Goal: Information Seeking & Learning: Learn about a topic

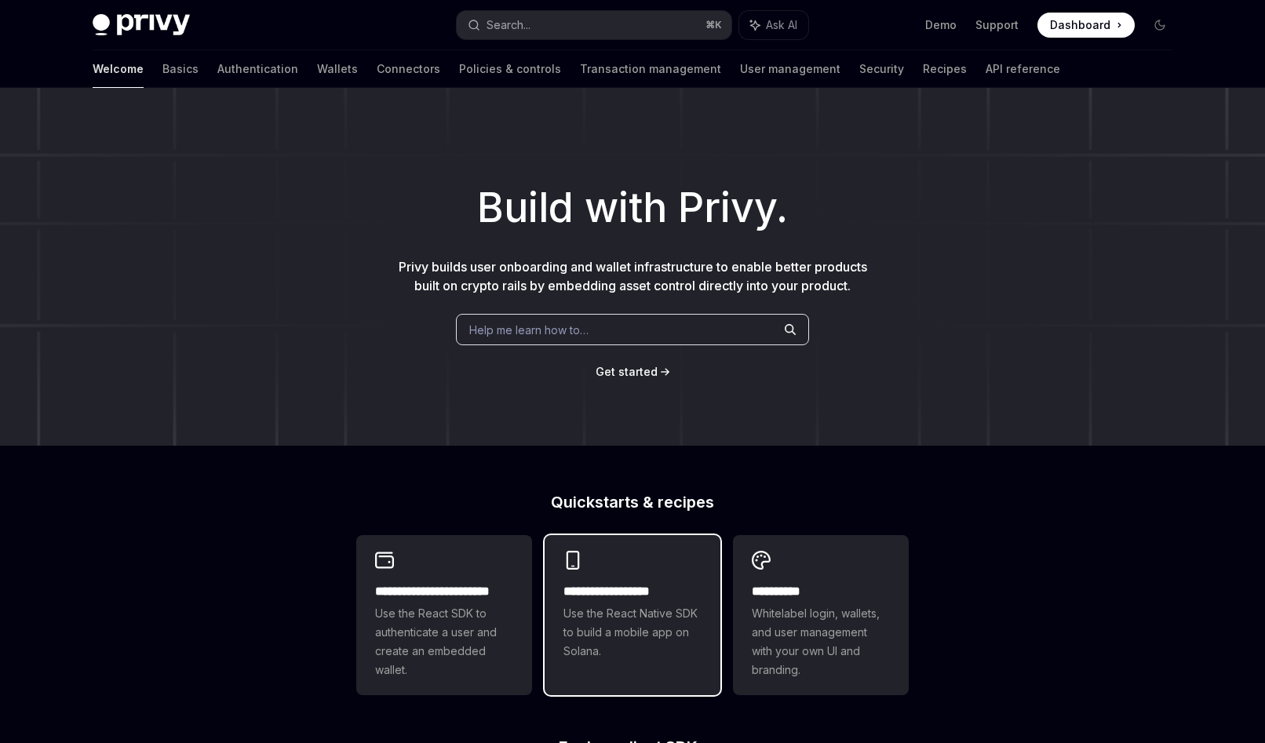
scroll to position [151, 0]
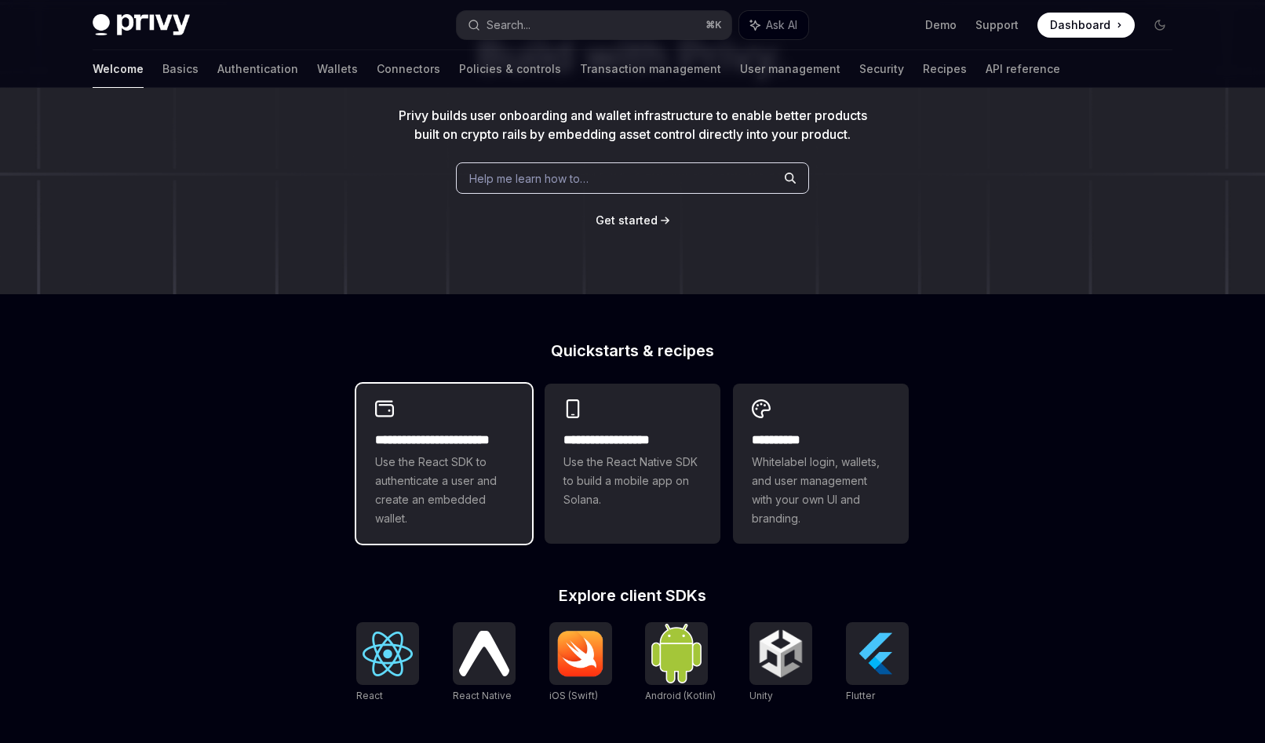
click at [381, 481] on span "Use the React SDK to authenticate a user and create an embedded wallet." at bounding box center [444, 490] width 138 height 75
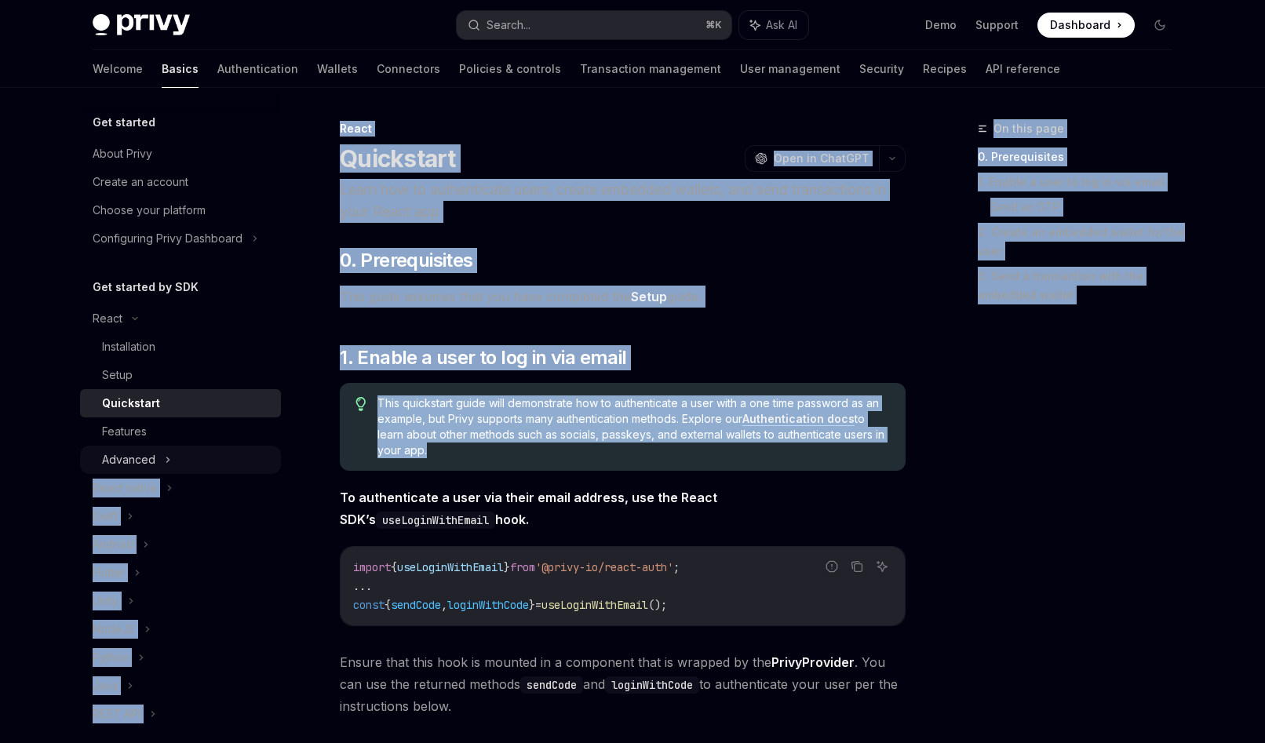
drag, startPoint x: 31, startPoint y: 471, endPoint x: 136, endPoint y: 470, distance: 105.2
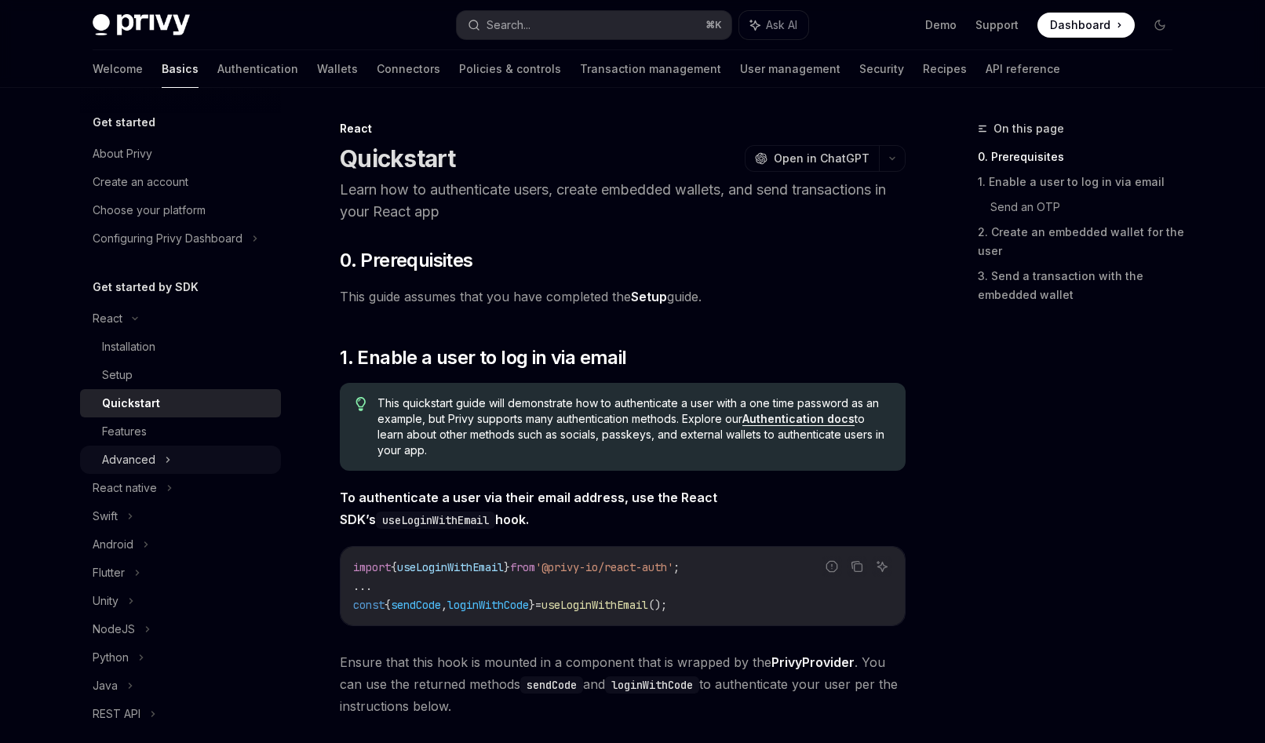
click at [144, 461] on div "Advanced" at bounding box center [128, 459] width 53 height 19
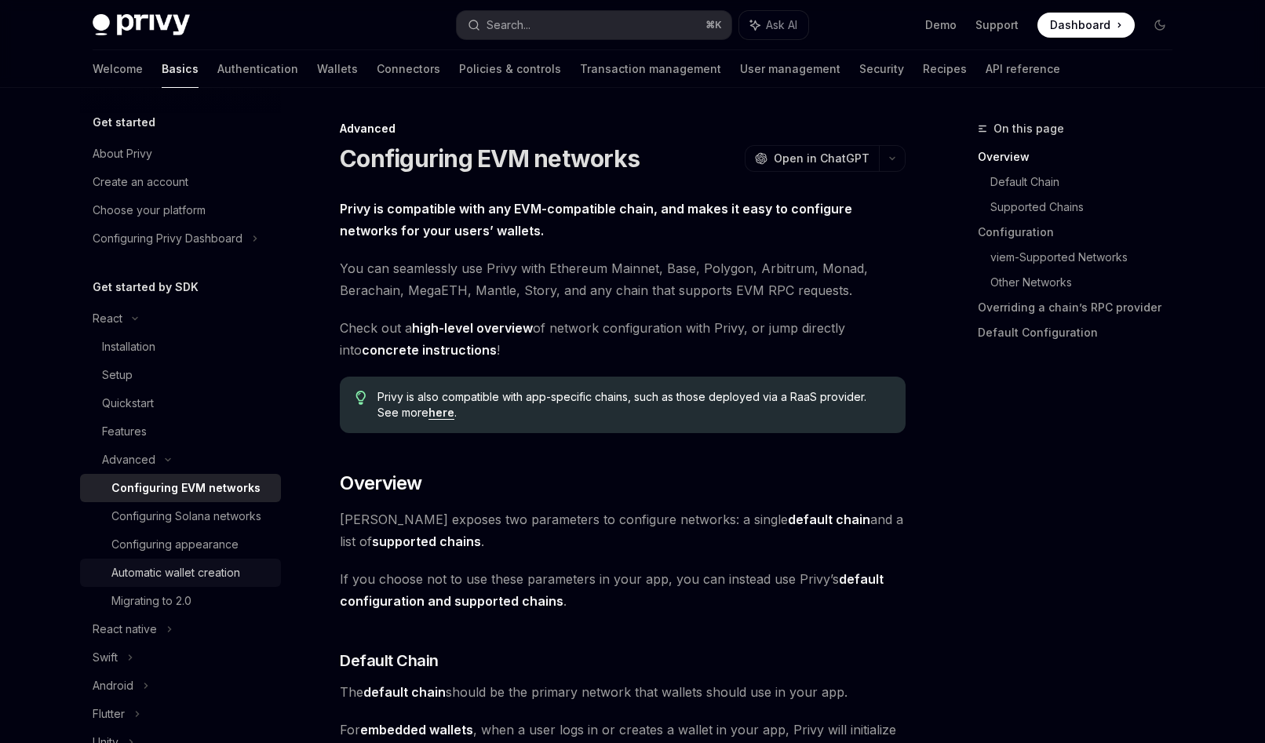
click at [212, 563] on div "Automatic wallet creation" at bounding box center [175, 572] width 129 height 19
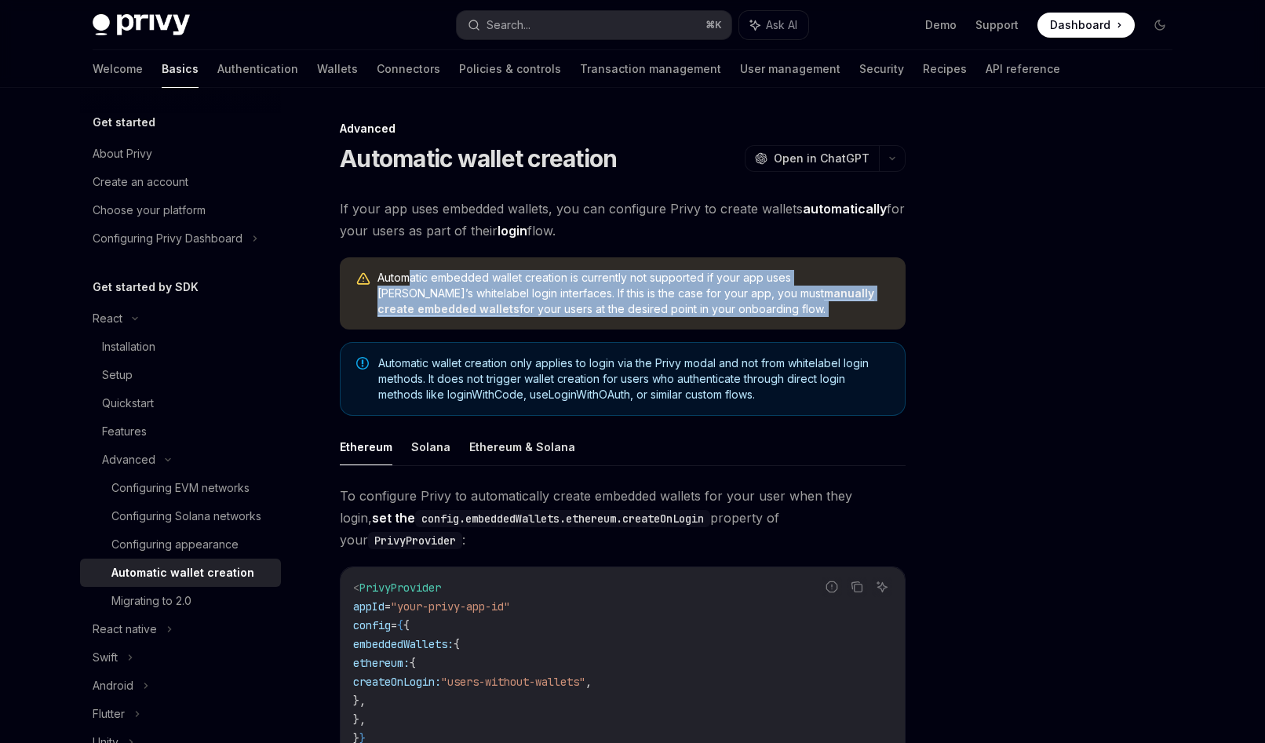
drag, startPoint x: 410, startPoint y: 279, endPoint x: 798, endPoint y: 333, distance: 392.2
click at [798, 333] on div "If your app uses embedded wallets, you can configure Privy to create wallets au…" at bounding box center [623, 600] width 566 height 804
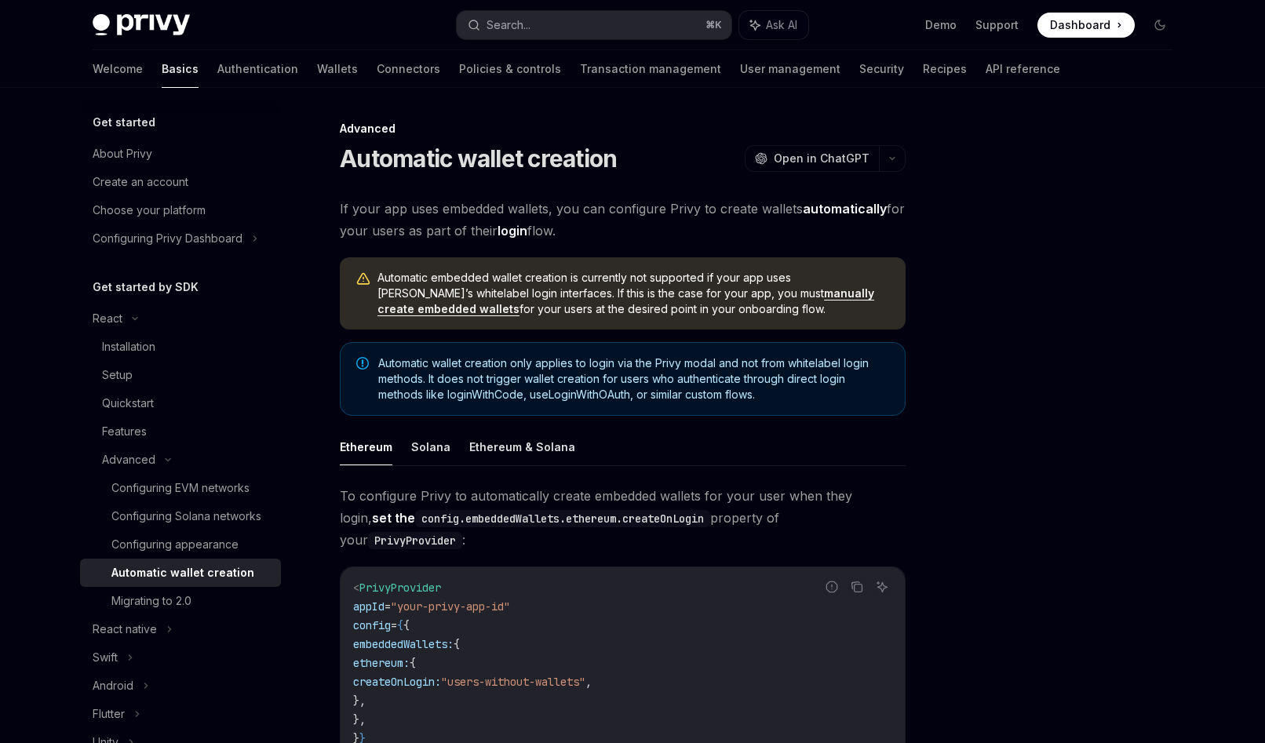
click at [813, 323] on div "Automatic embedded wallet creation is currently not supported if your app uses …" at bounding box center [623, 293] width 566 height 72
drag, startPoint x: 884, startPoint y: 308, endPoint x: 290, endPoint y: 254, distance: 595.6
click at [290, 254] on div "Get started About Privy Create an account Choose your platform Configuring Priv…" at bounding box center [632, 661] width 1155 height 1147
click at [407, 277] on span "Automatic embedded wallet creation is currently not supported if your app uses …" at bounding box center [633, 293] width 512 height 47
drag, startPoint x: 480, startPoint y: 271, endPoint x: 767, endPoint y: 302, distance: 288.1
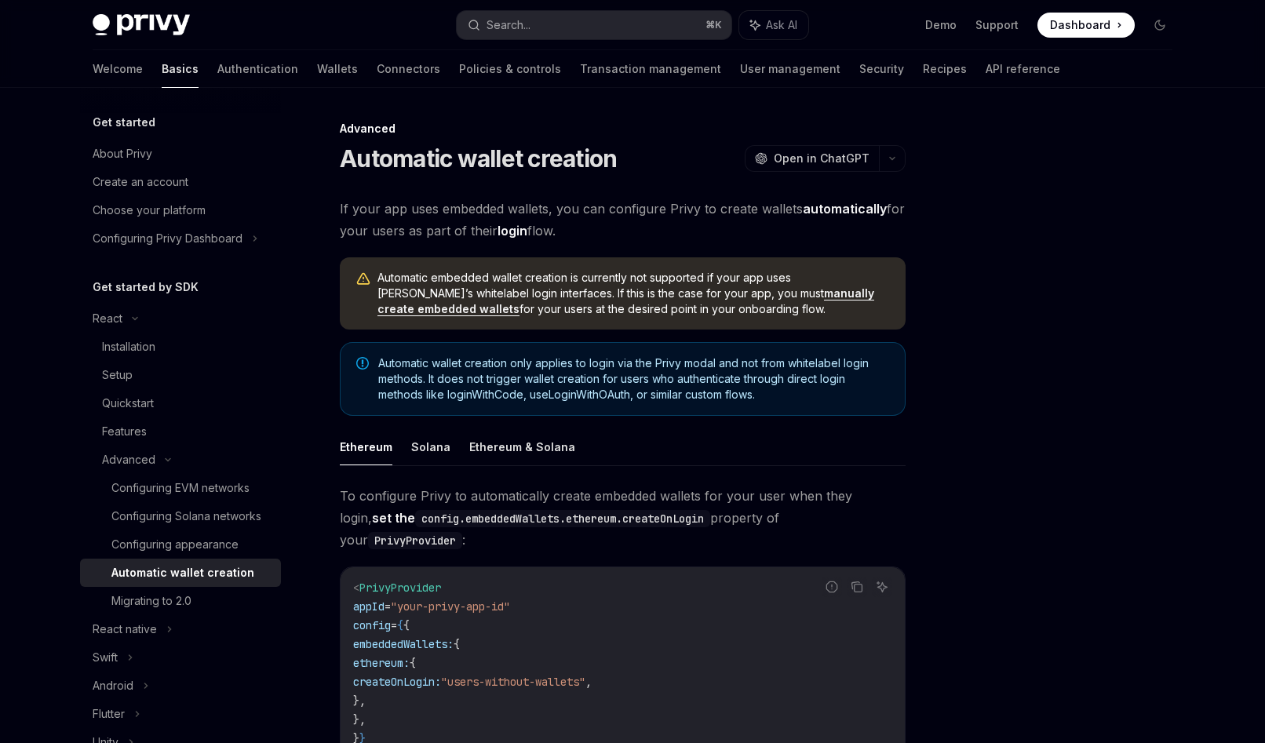
click at [767, 302] on span "Automatic embedded wallet creation is currently not supported if your app uses …" at bounding box center [633, 293] width 512 height 47
drag, startPoint x: 804, startPoint y: 312, endPoint x: 632, endPoint y: 303, distance: 171.3
click at [632, 303] on span "Automatic embedded wallet creation is currently not supported if your app uses …" at bounding box center [633, 293] width 512 height 47
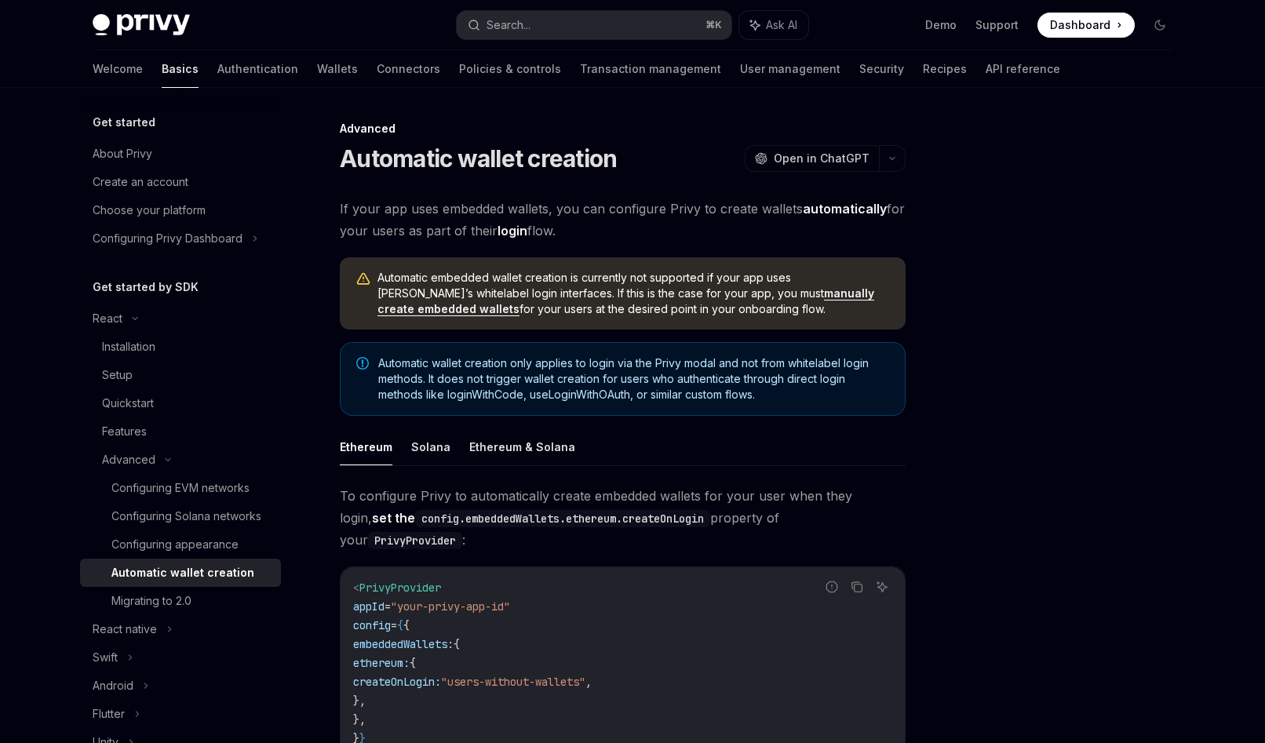
drag, startPoint x: 705, startPoint y: 309, endPoint x: 369, endPoint y: 309, distance: 336.6
click at [369, 309] on div "Automatic embedded wallet creation is currently not supported if your app uses …" at bounding box center [623, 293] width 566 height 72
click at [367, 309] on div at bounding box center [361, 295] width 13 height 46
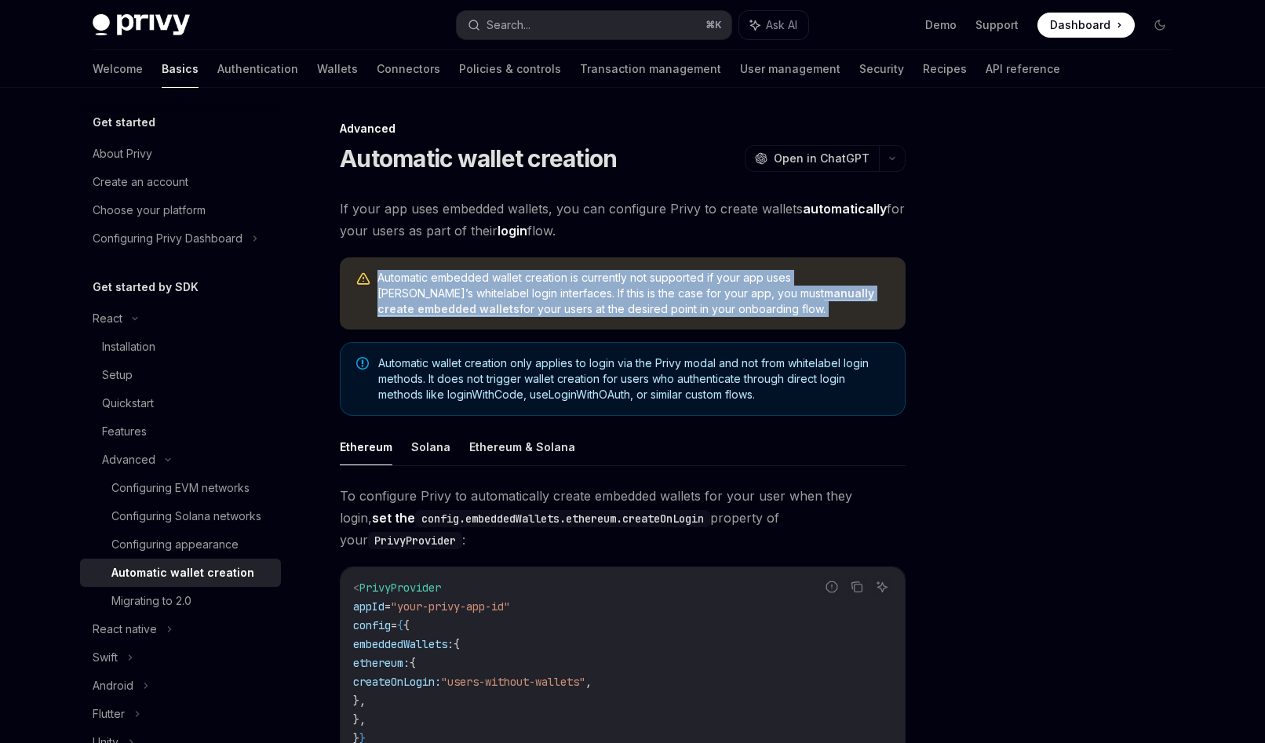
drag, startPoint x: 370, startPoint y: 309, endPoint x: 573, endPoint y: 320, distance: 202.7
click at [573, 320] on div "Automatic embedded wallet creation is currently not supported if your app uses …" at bounding box center [623, 293] width 566 height 72
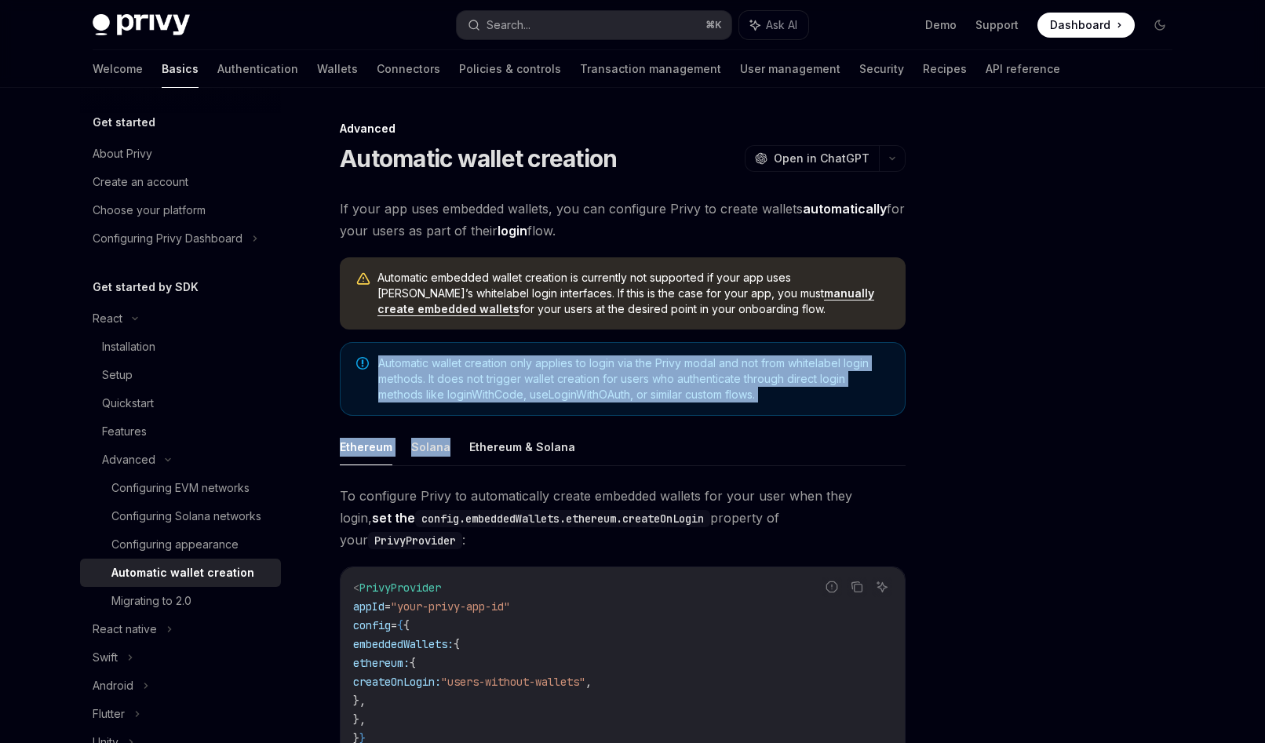
drag, startPoint x: 326, startPoint y: 365, endPoint x: 846, endPoint y: 414, distance: 521.8
click at [846, 414] on div "Advanced Automatic wallet creation OpenAI Open in ChatGPT OpenAI Open in ChatGP…" at bounding box center [475, 677] width 866 height 1116
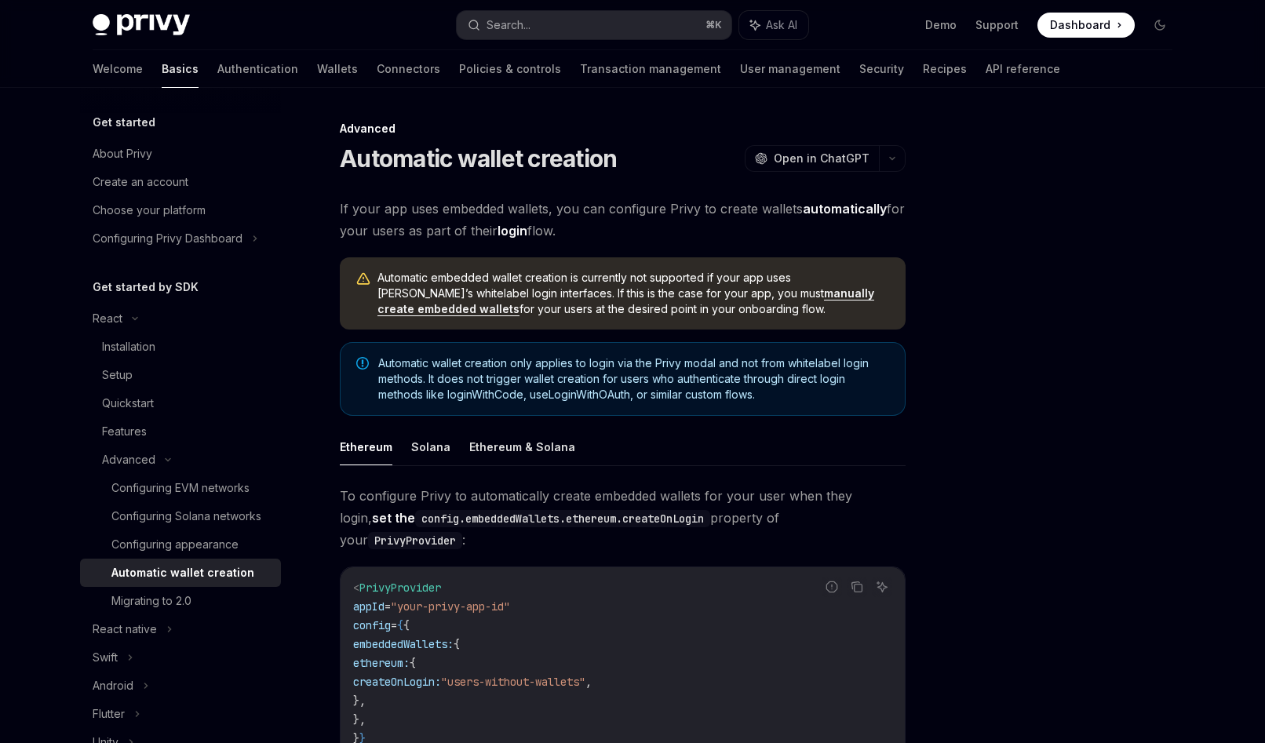
click at [825, 384] on span "Automatic wallet creation only applies to login via the Privy modal and not fro…" at bounding box center [633, 378] width 511 height 47
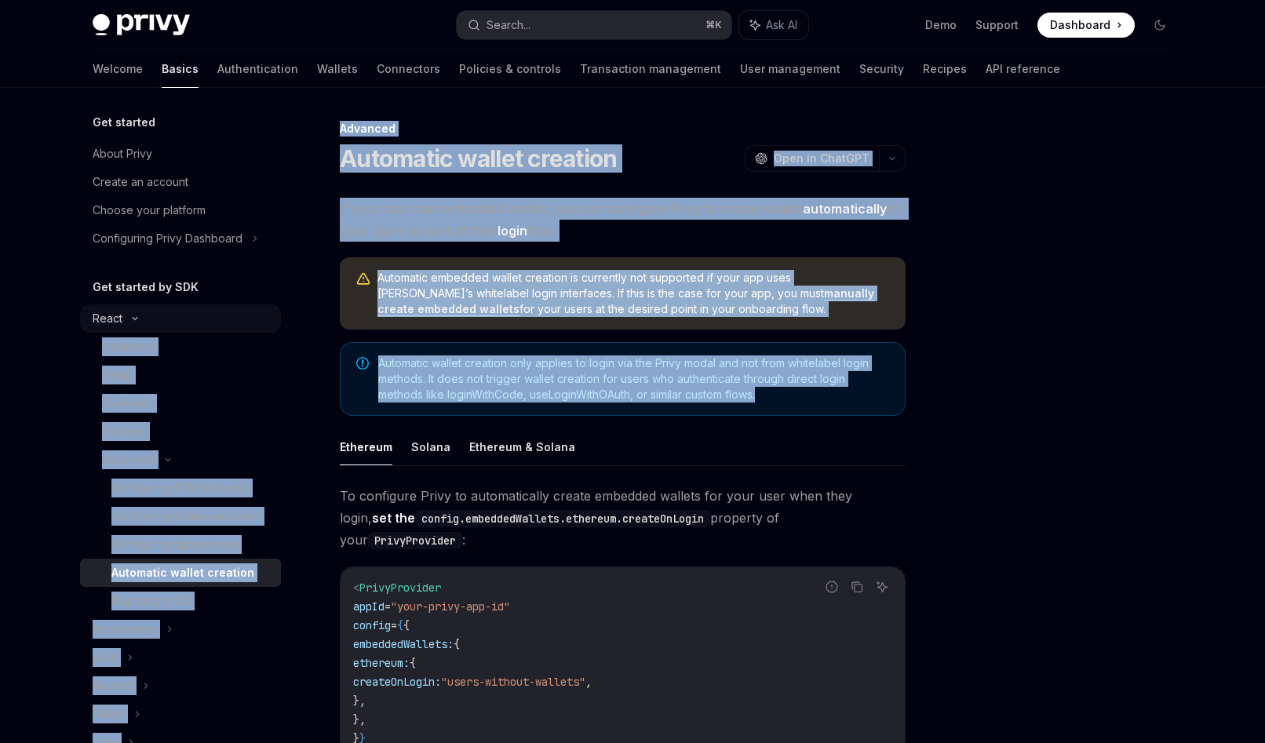
drag, startPoint x: 787, startPoint y: 396, endPoint x: 248, endPoint y: 337, distance: 542.3
click at [250, 321] on div "Get started About Privy Create an account Choose your platform Configuring Priv…" at bounding box center [632, 661] width 1155 height 1147
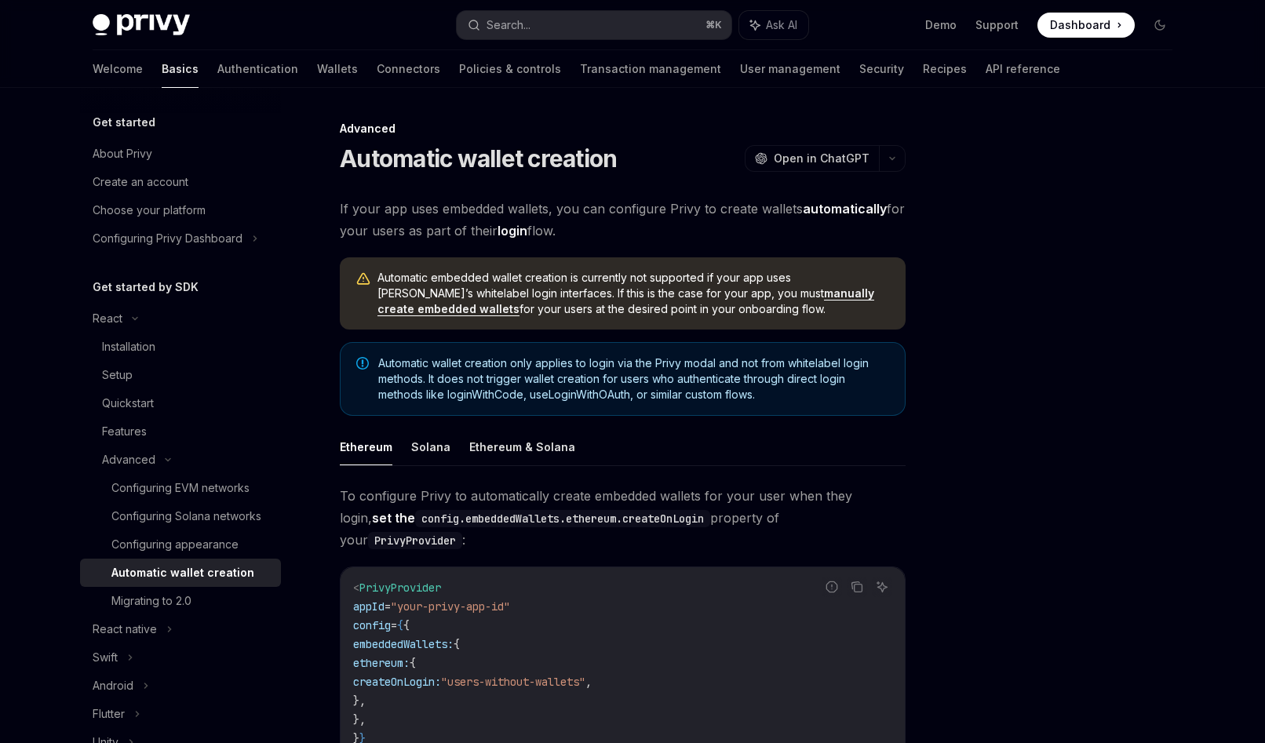
click at [472, 368] on span "Automatic wallet creation only applies to login via the Privy modal and not fro…" at bounding box center [633, 378] width 511 height 47
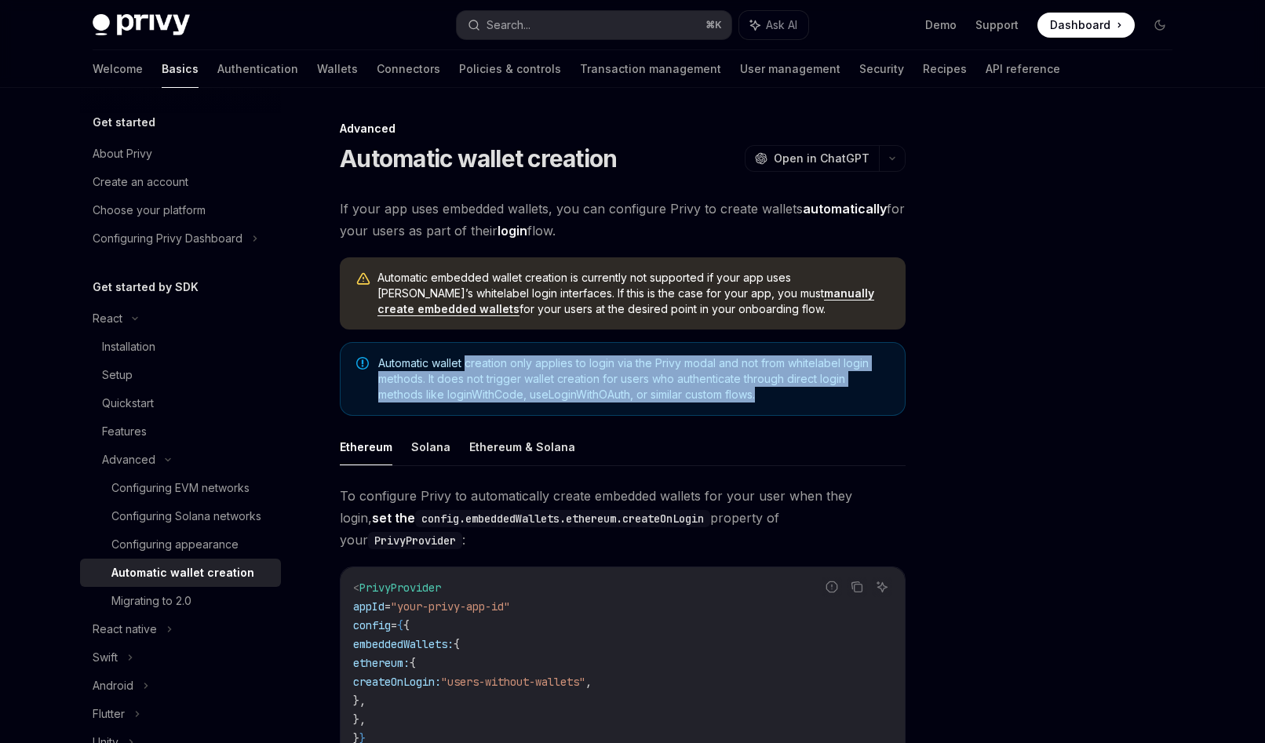
drag, startPoint x: 472, startPoint y: 368, endPoint x: 924, endPoint y: 391, distance: 452.6
click at [924, 391] on div "Advanced Automatic wallet creation OpenAI Open in ChatGPT OpenAI Open in ChatGP…" at bounding box center [632, 661] width 1105 height 1147
click at [920, 388] on div "Advanced Automatic wallet creation OpenAI Open in ChatGPT OpenAI Open in ChatGP…" at bounding box center [632, 661] width 1105 height 1147
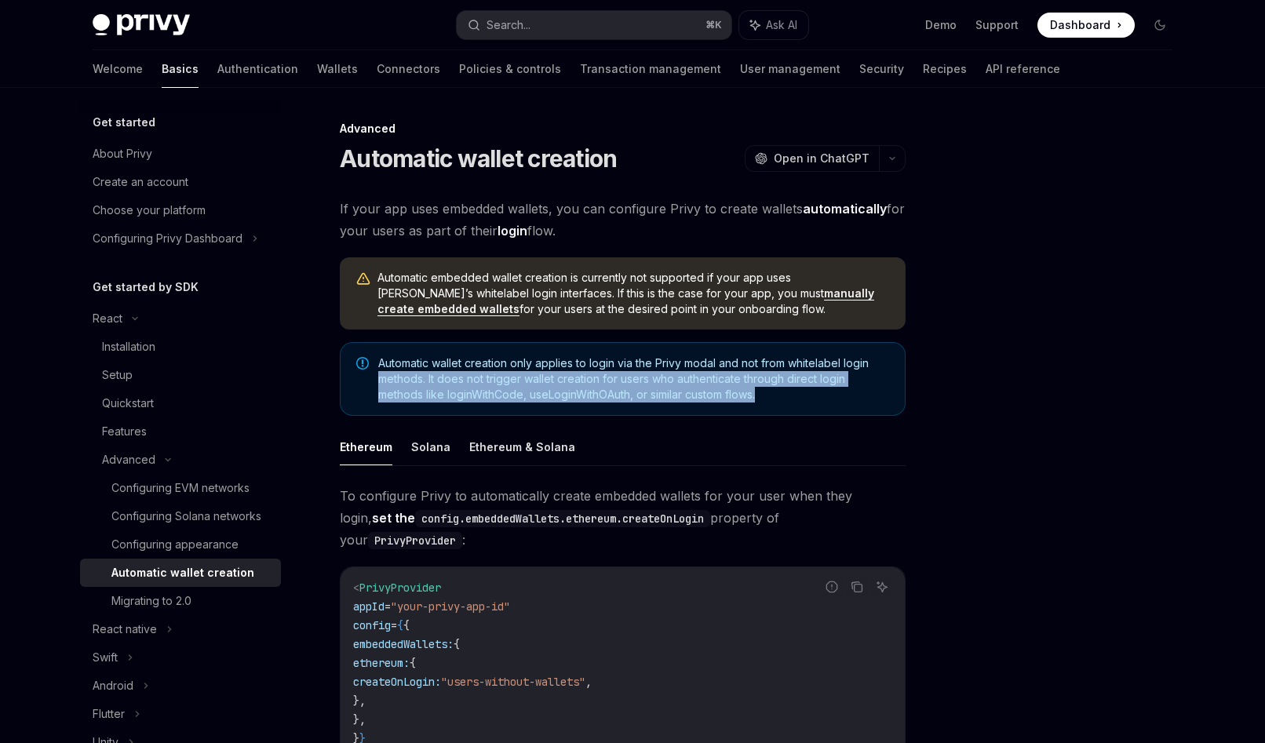
drag, startPoint x: 920, startPoint y: 388, endPoint x: 370, endPoint y: 381, distance: 549.3
click at [372, 381] on div "Advanced Automatic wallet creation OpenAI Open in ChatGPT OpenAI Open in ChatGP…" at bounding box center [632, 661] width 1105 height 1147
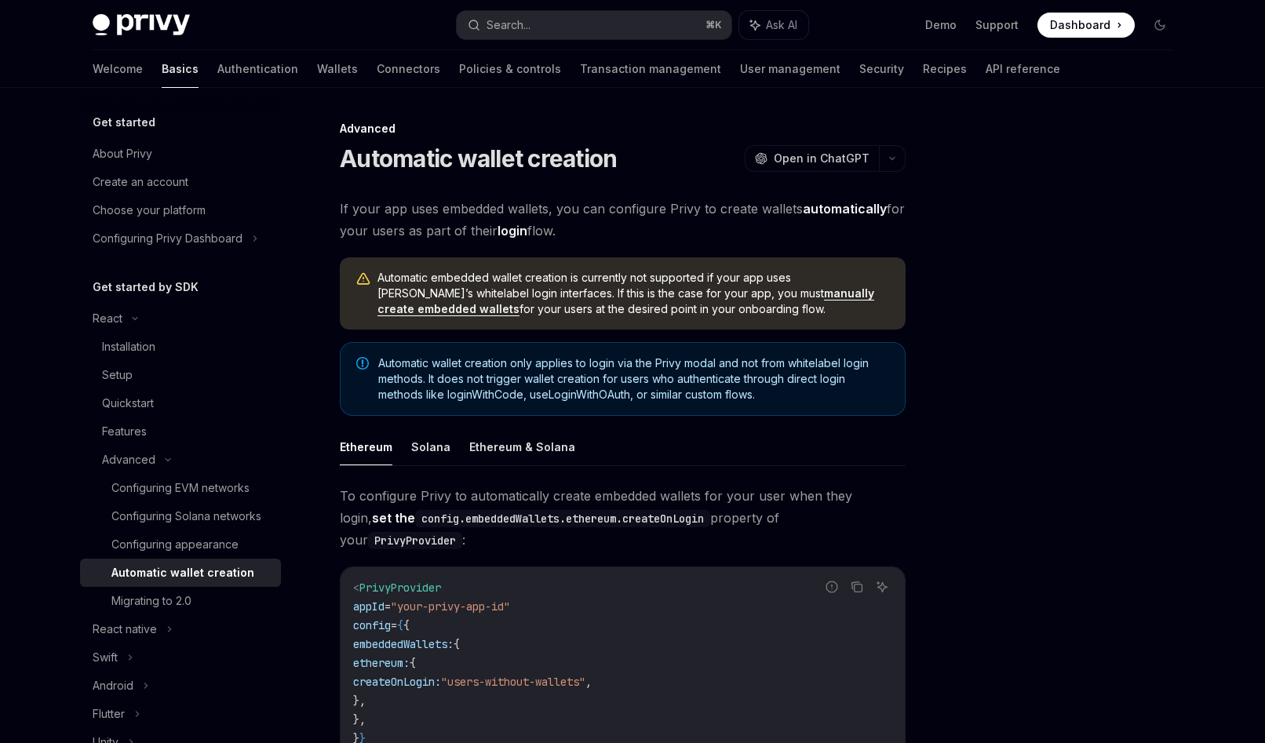
click at [370, 381] on div "Automatic wallet creation only applies to login via the Privy modal and not fro…" at bounding box center [623, 379] width 566 height 74
drag, startPoint x: 321, startPoint y: 399, endPoint x: 341, endPoint y: 391, distance: 22.2
click at [335, 397] on div "Advanced Automatic wallet creation OpenAI Open in ChatGPT OpenAI Open in ChatGP…" at bounding box center [475, 677] width 866 height 1116
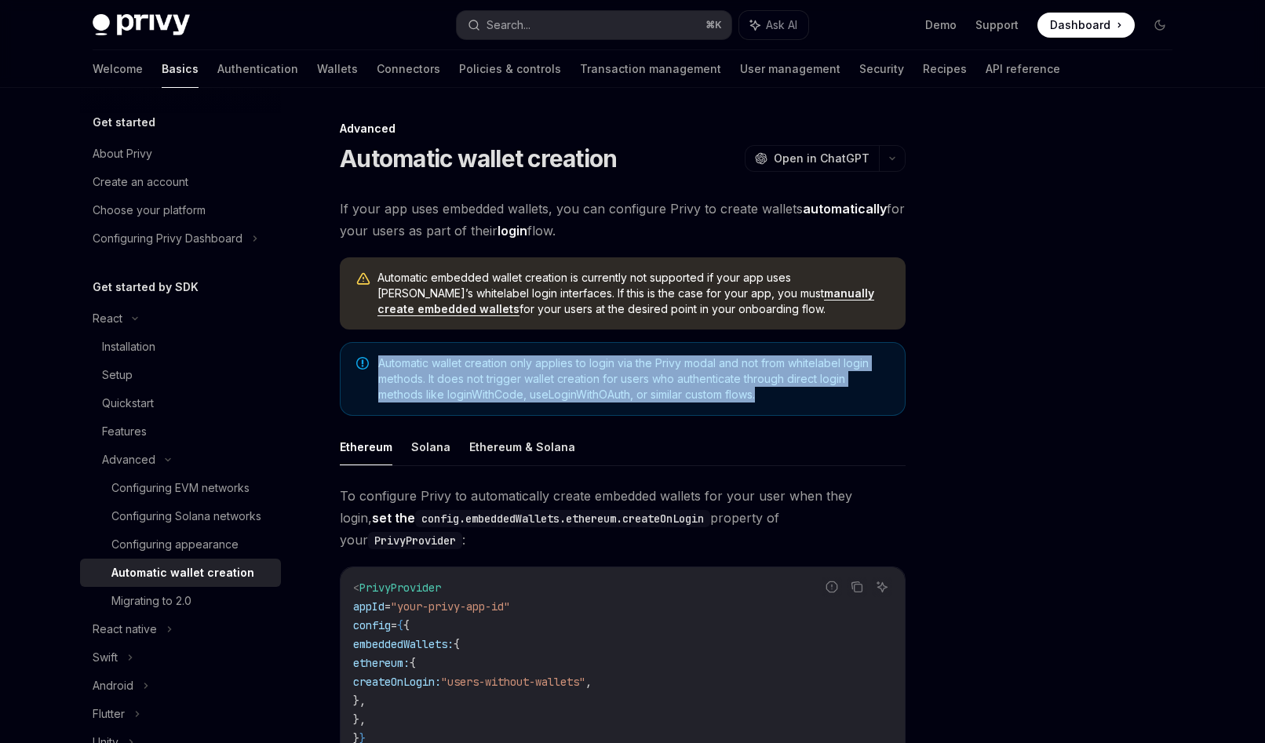
drag, startPoint x: 385, startPoint y: 340, endPoint x: 856, endPoint y: 396, distance: 474.2
click at [856, 396] on div "If your app uses embedded wallets, you can configure Privy to create wallets au…" at bounding box center [623, 600] width 566 height 804
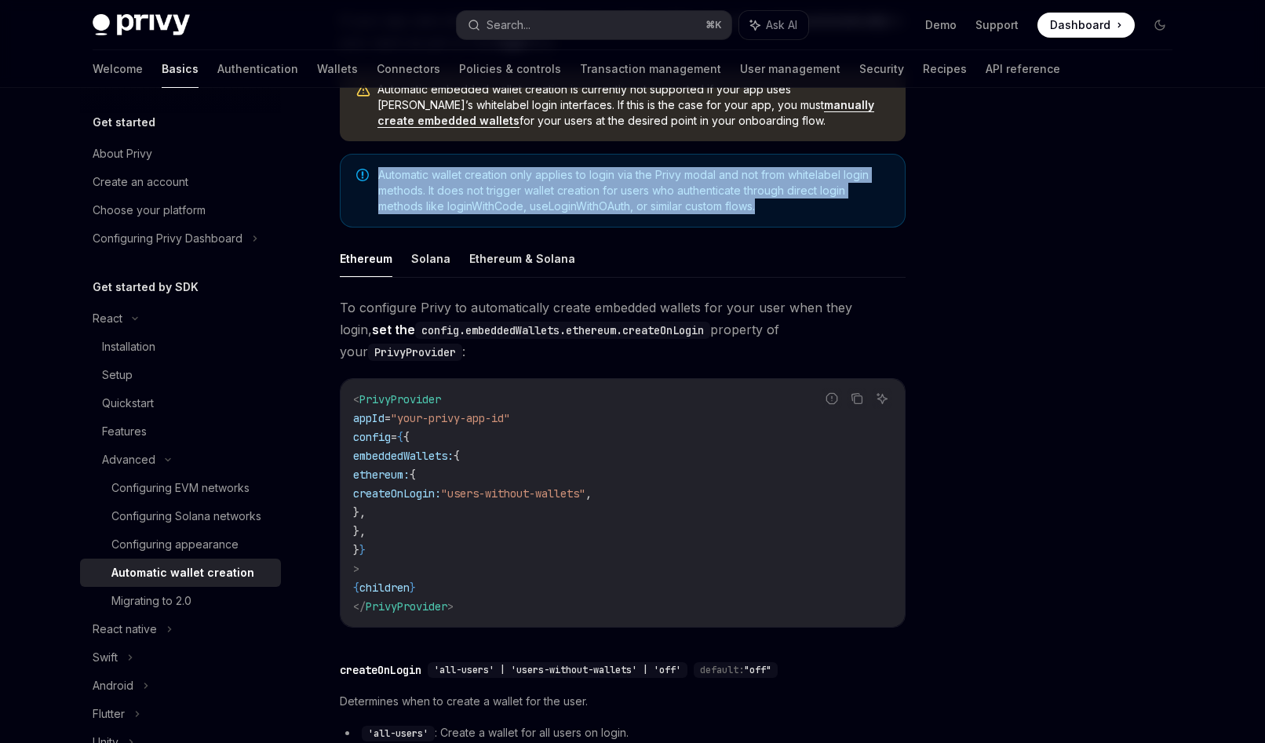
scroll to position [191, 0]
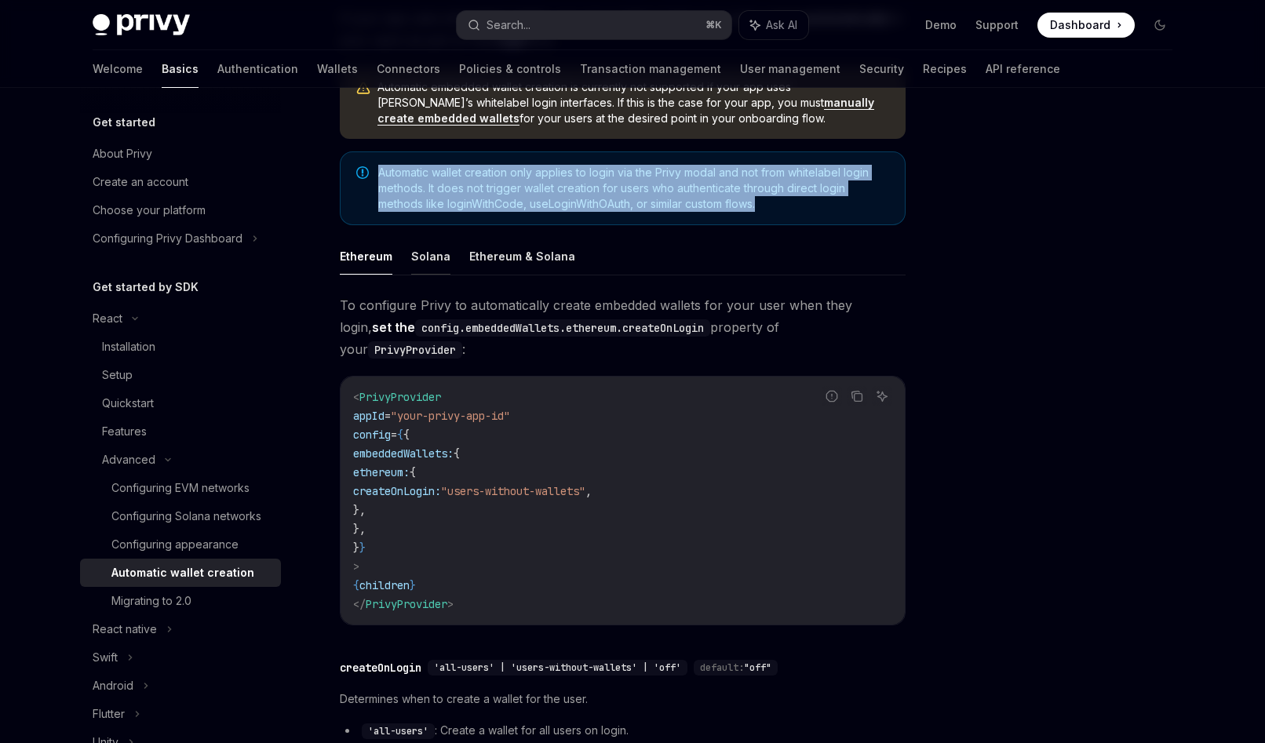
click at [425, 255] on button "Solana" at bounding box center [430, 256] width 39 height 37
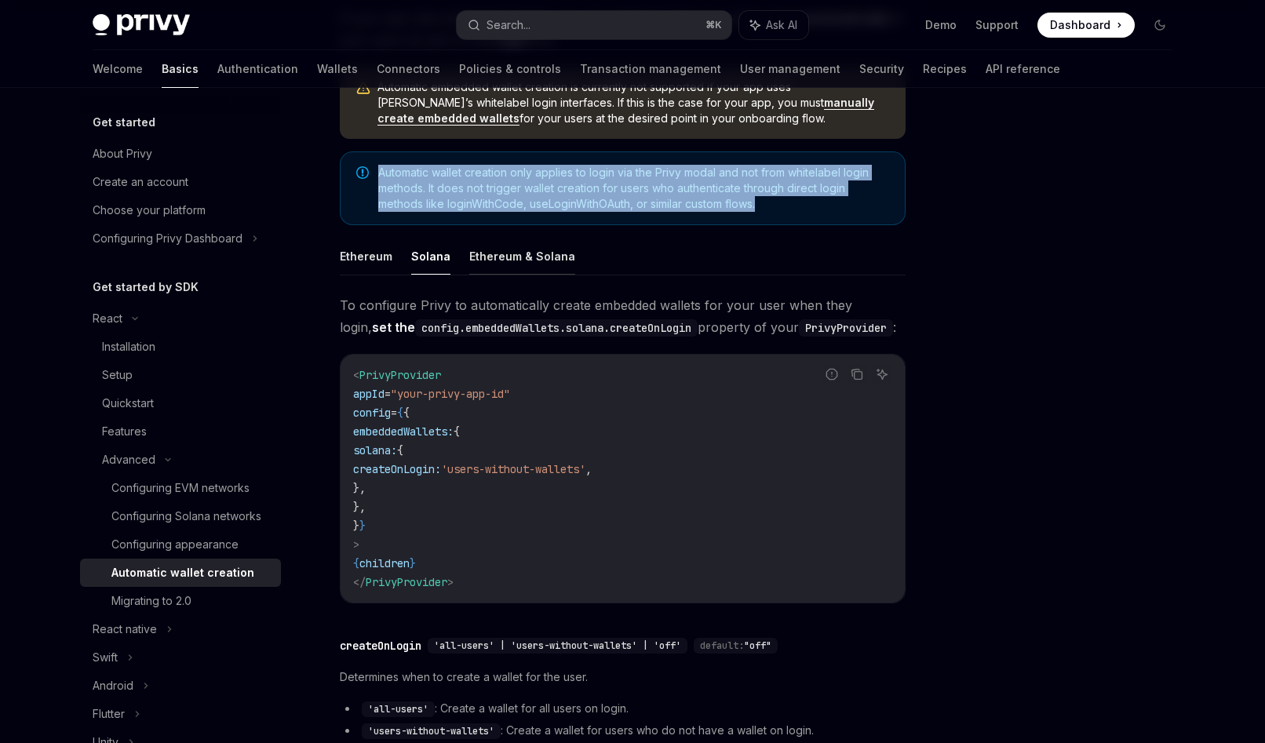
click at [537, 265] on button "Ethereum & Solana" at bounding box center [522, 256] width 106 height 37
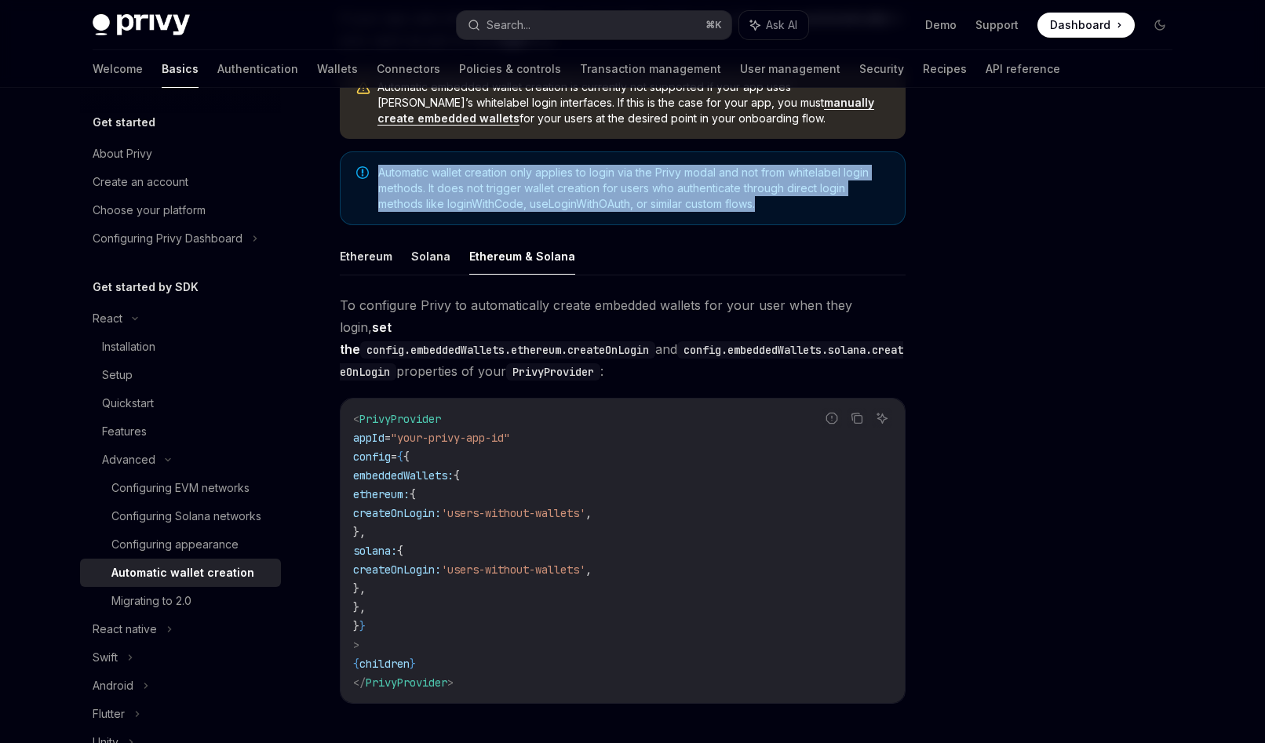
scroll to position [388, 0]
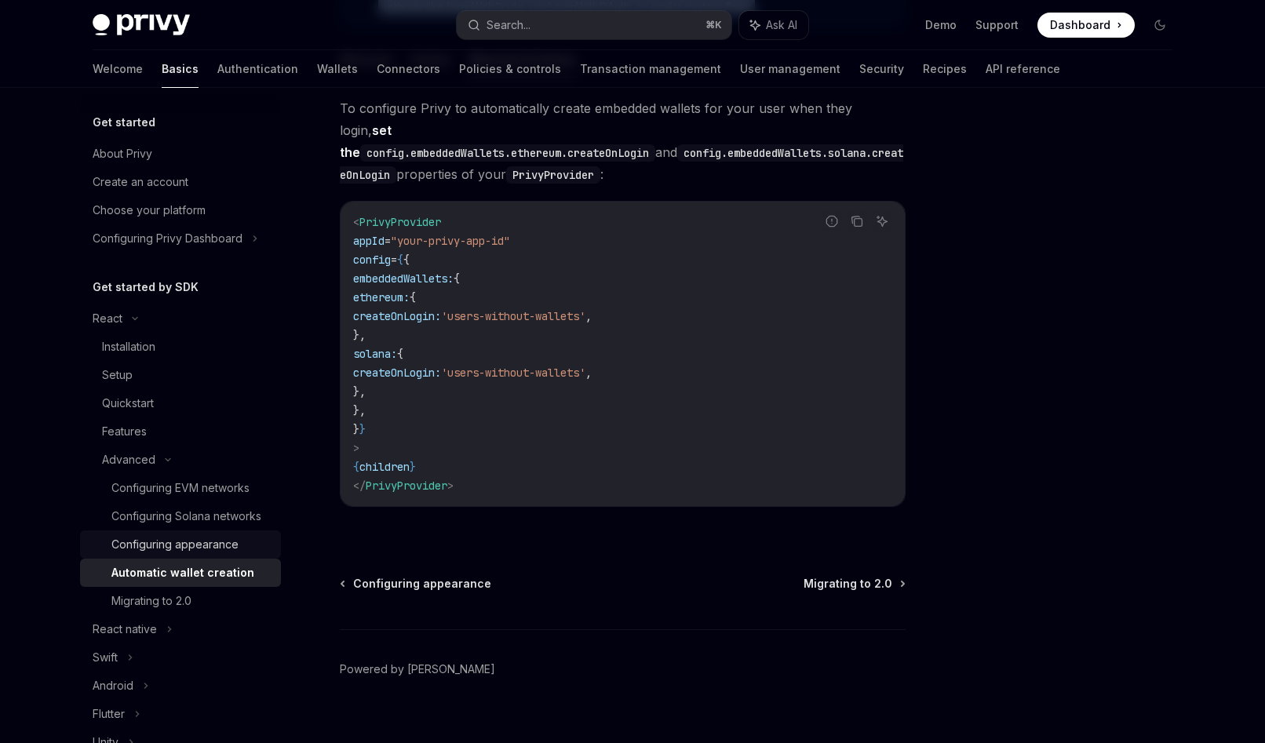
click at [209, 548] on div "Configuring appearance" at bounding box center [174, 544] width 127 height 19
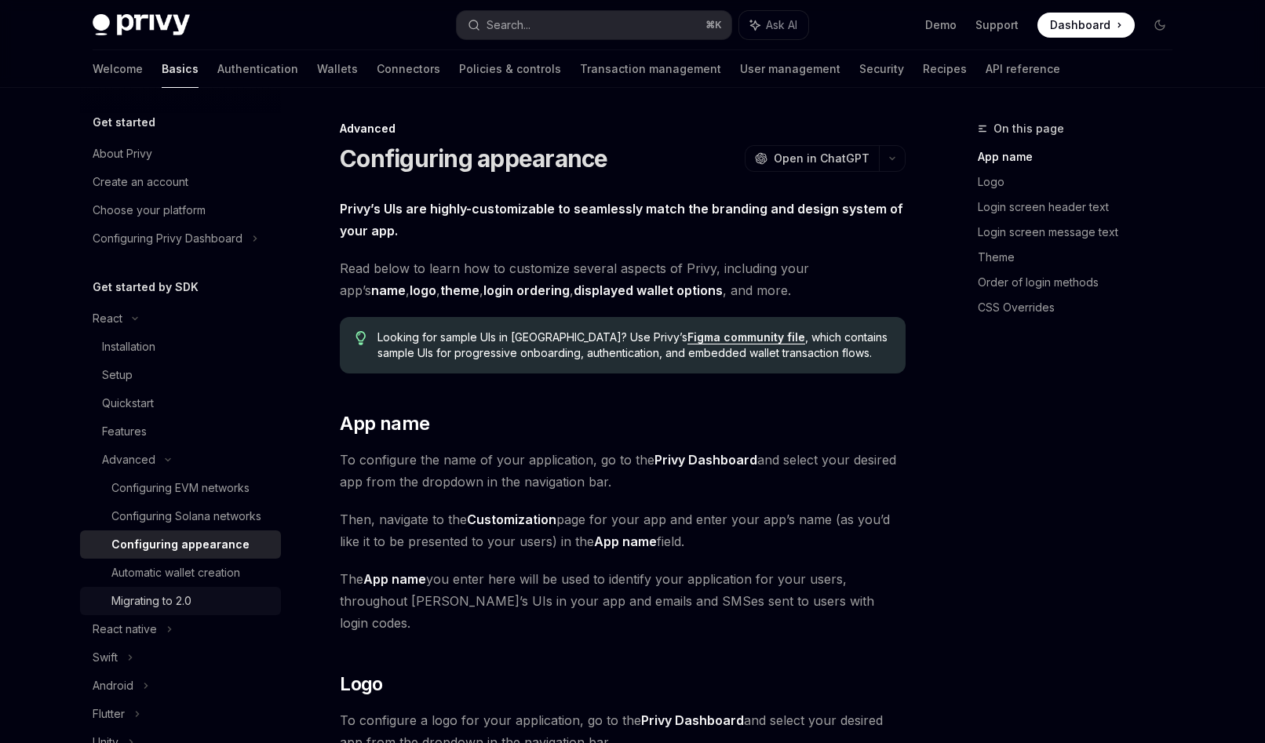
click at [172, 602] on div "Migrating to 2.0" at bounding box center [151, 601] width 80 height 19
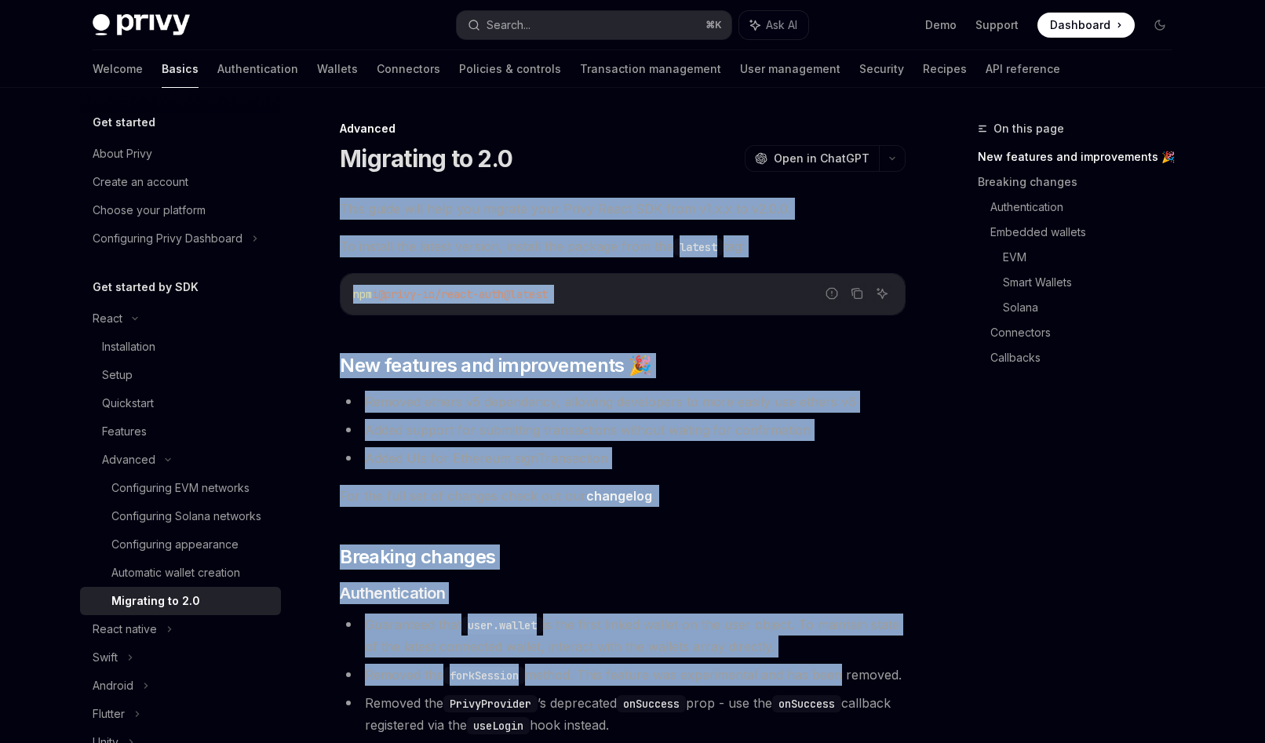
drag, startPoint x: 340, startPoint y: 199, endPoint x: 843, endPoint y: 744, distance: 741.9
click at [843, 742] on html "Privy Docs home page Search... ⌘ K Ask AI Demo Support Dashboard Dashboard Sear…" at bounding box center [632, 371] width 1265 height 743
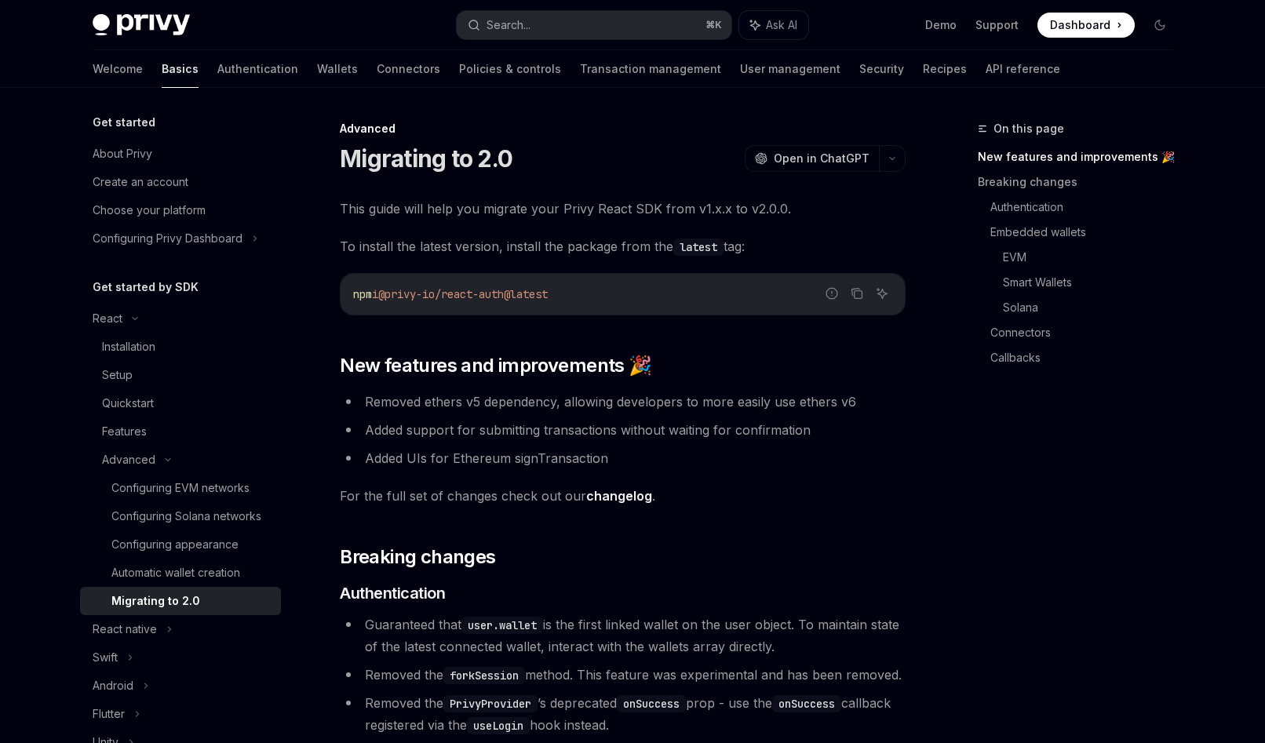
click at [1179, 624] on div "On this page New features and improvements 🎉 Breaking changes Authentication Em…" at bounding box center [1065, 431] width 239 height 624
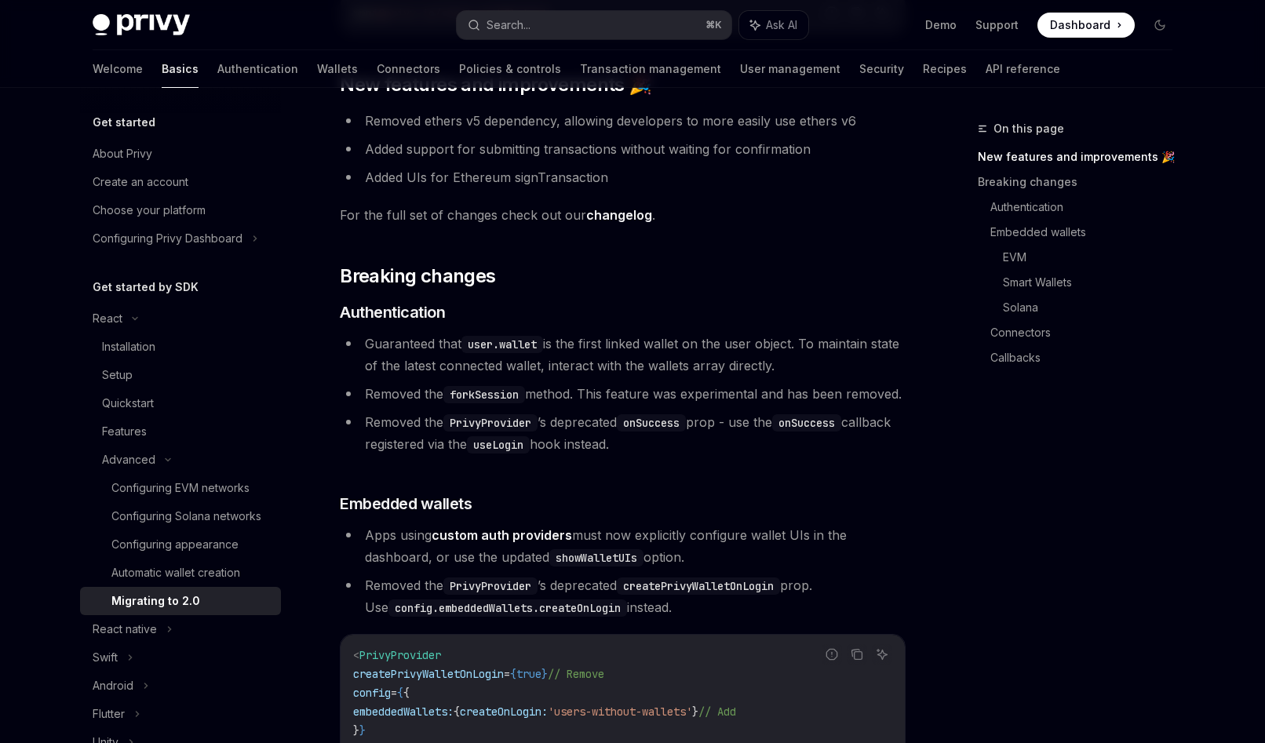
drag, startPoint x: 537, startPoint y: 352, endPoint x: 858, endPoint y: 634, distance: 427.6
click at [858, 618] on li "Removed the PrivyProvider ’s deprecated createPrivyWalletOnLogin prop. Use conf…" at bounding box center [623, 596] width 566 height 44
drag, startPoint x: 706, startPoint y: 553, endPoint x: 432, endPoint y: 284, distance: 384.5
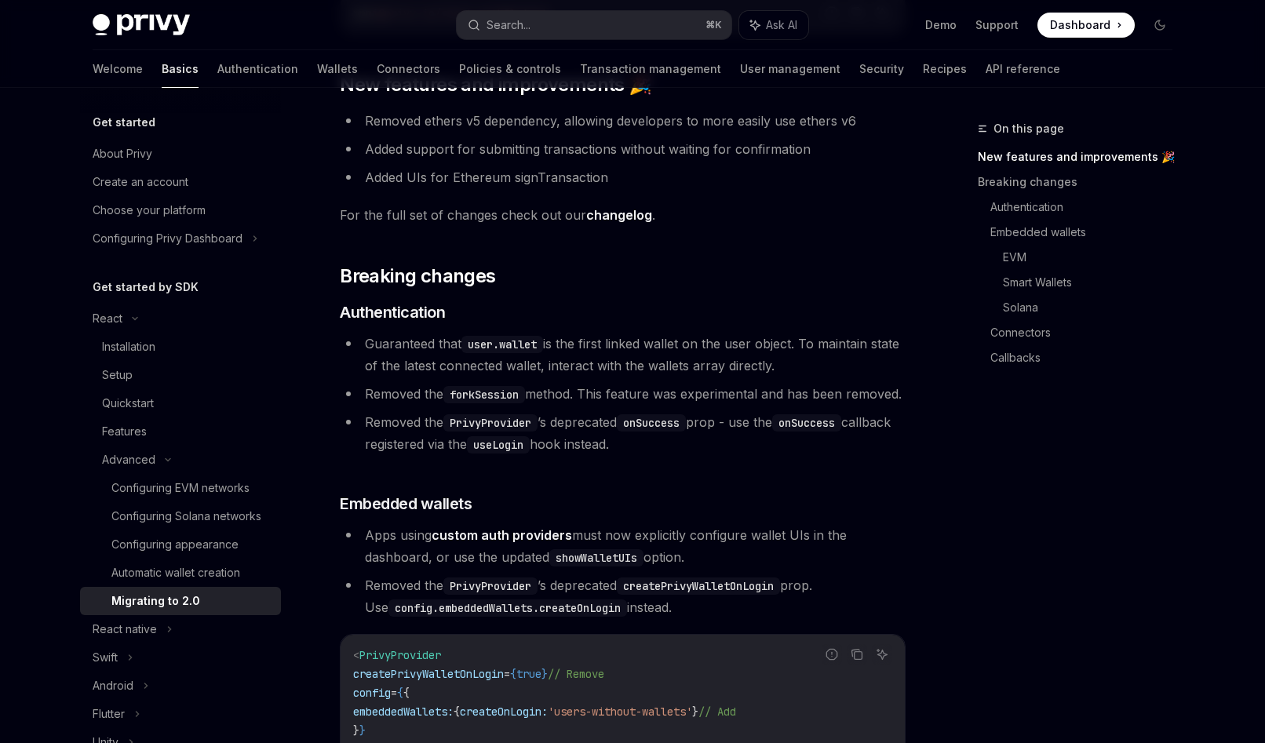
click at [363, 352] on li "Guaranteed that user.wallet is the first linked wallet on the user object. To m…" at bounding box center [623, 355] width 566 height 44
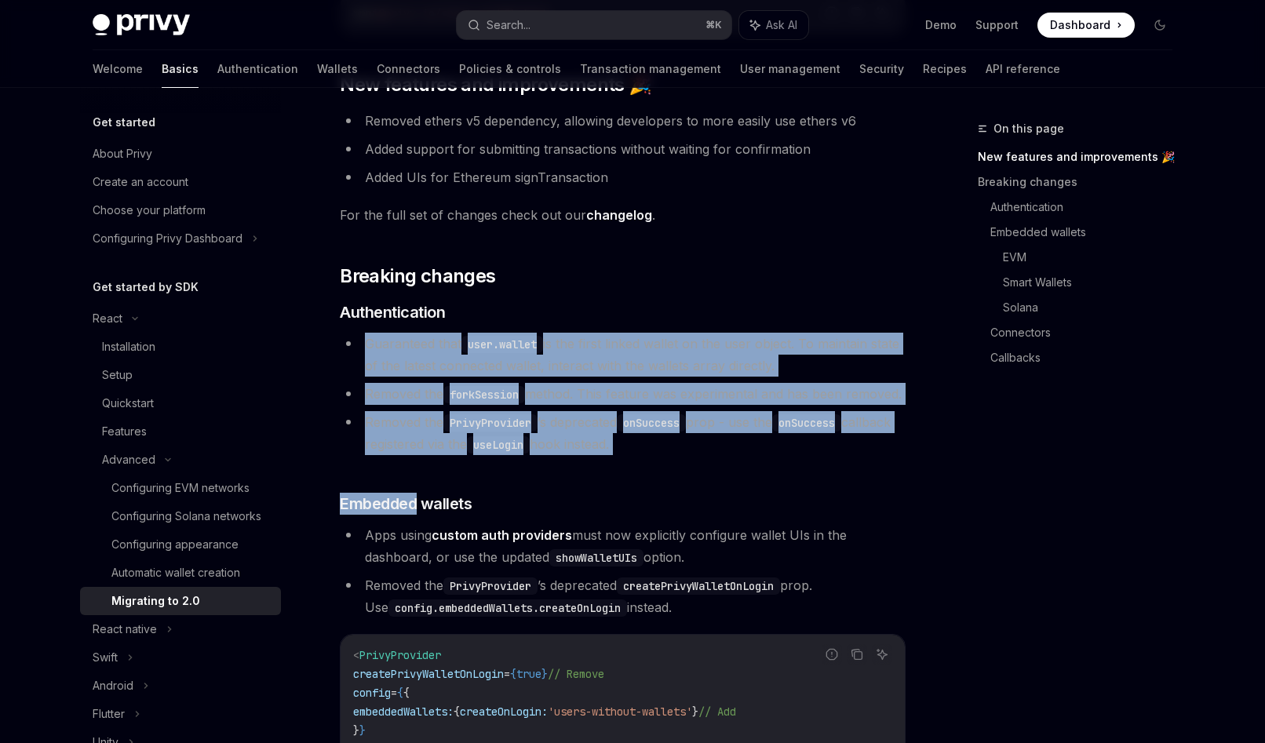
drag, startPoint x: 363, startPoint y: 352, endPoint x: 763, endPoint y: 491, distance: 423.1
click at [580, 56] on link "Transaction management" at bounding box center [650, 69] width 141 height 38
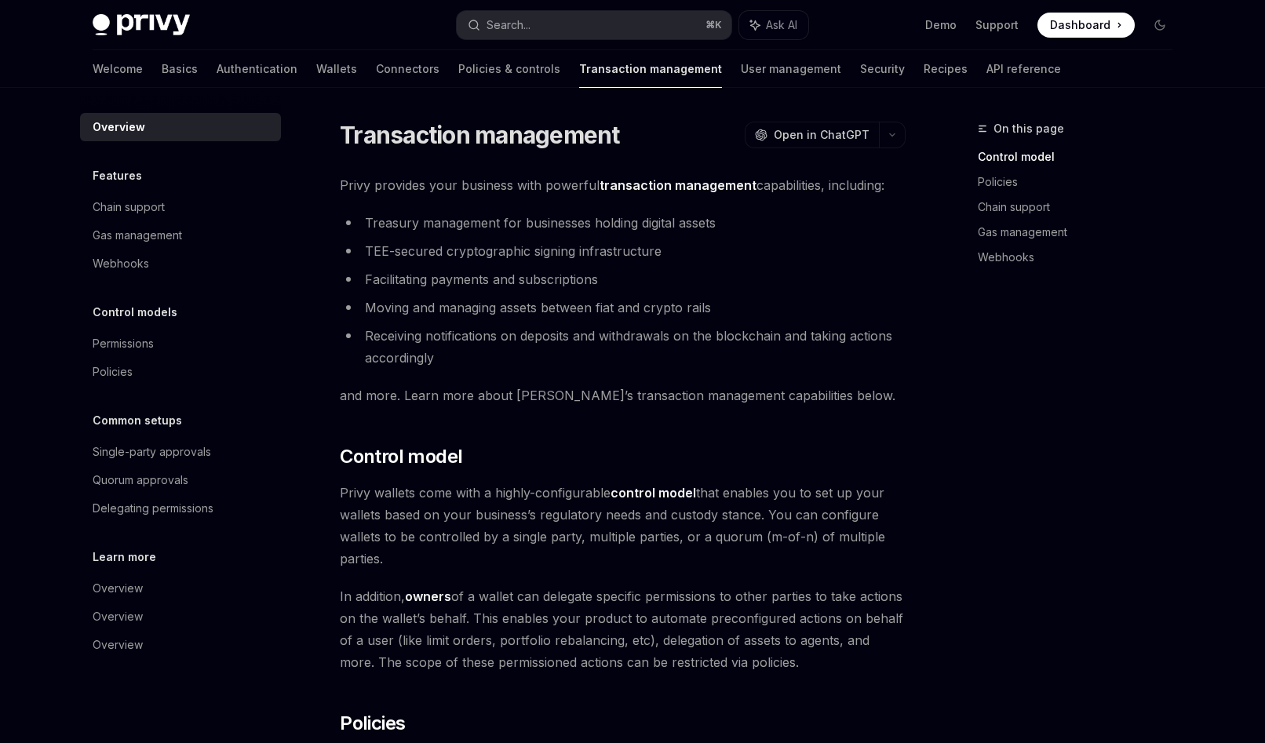
click at [660, 180] on strong "transaction management" at bounding box center [678, 185] width 157 height 16
click at [741, 75] on link "User management" at bounding box center [791, 69] width 100 height 38
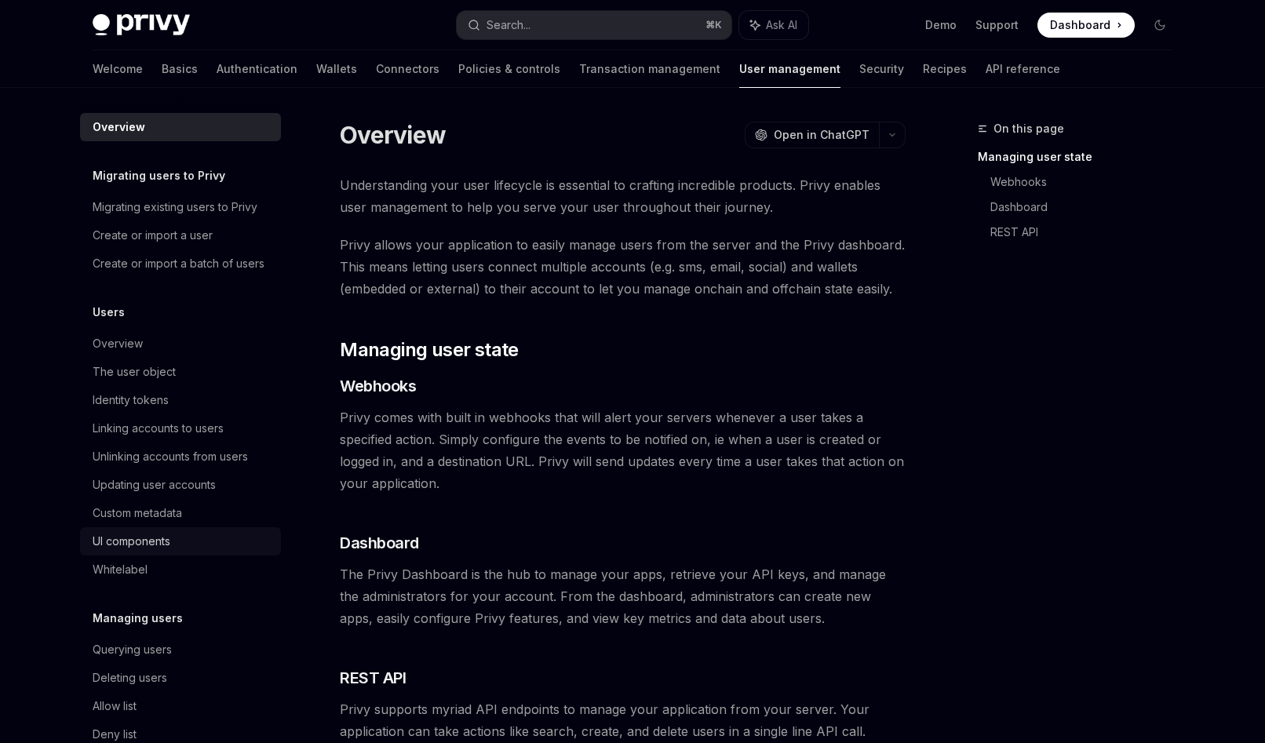
click at [156, 539] on div "UI components" at bounding box center [132, 541] width 78 height 19
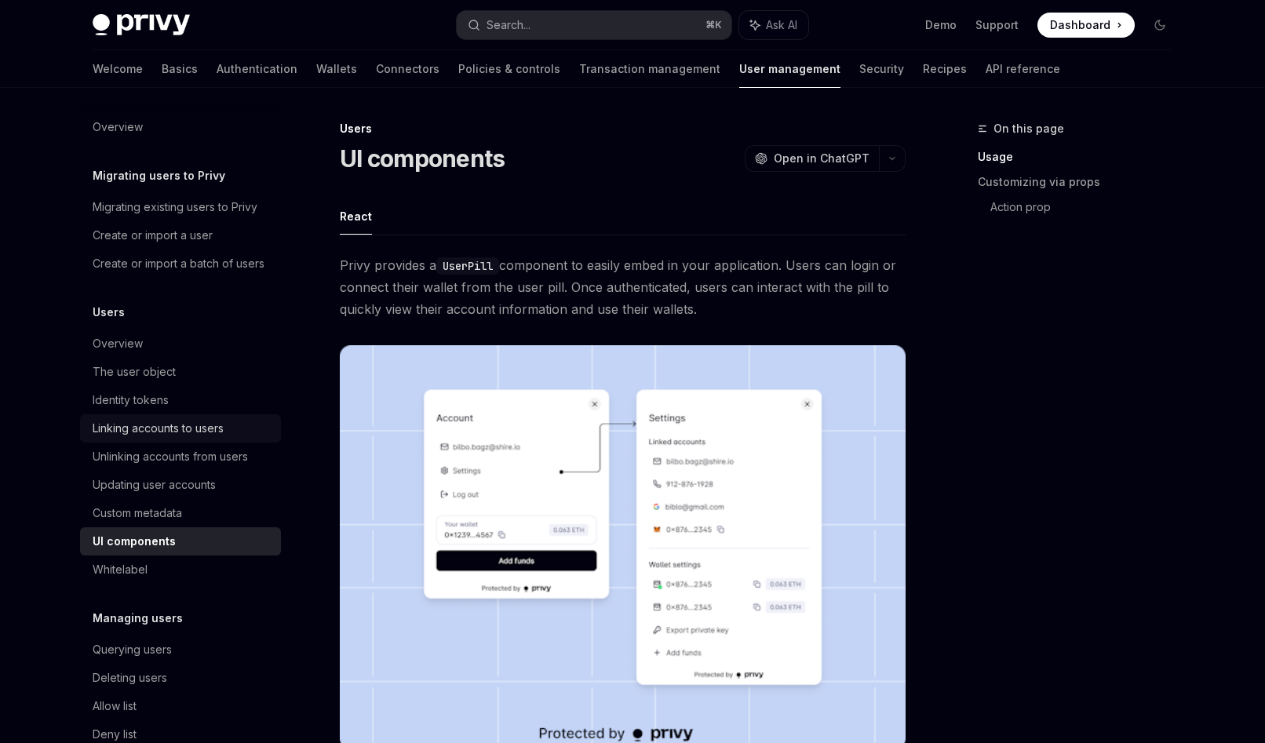
click at [180, 439] on link "Linking accounts to users" at bounding box center [180, 428] width 201 height 28
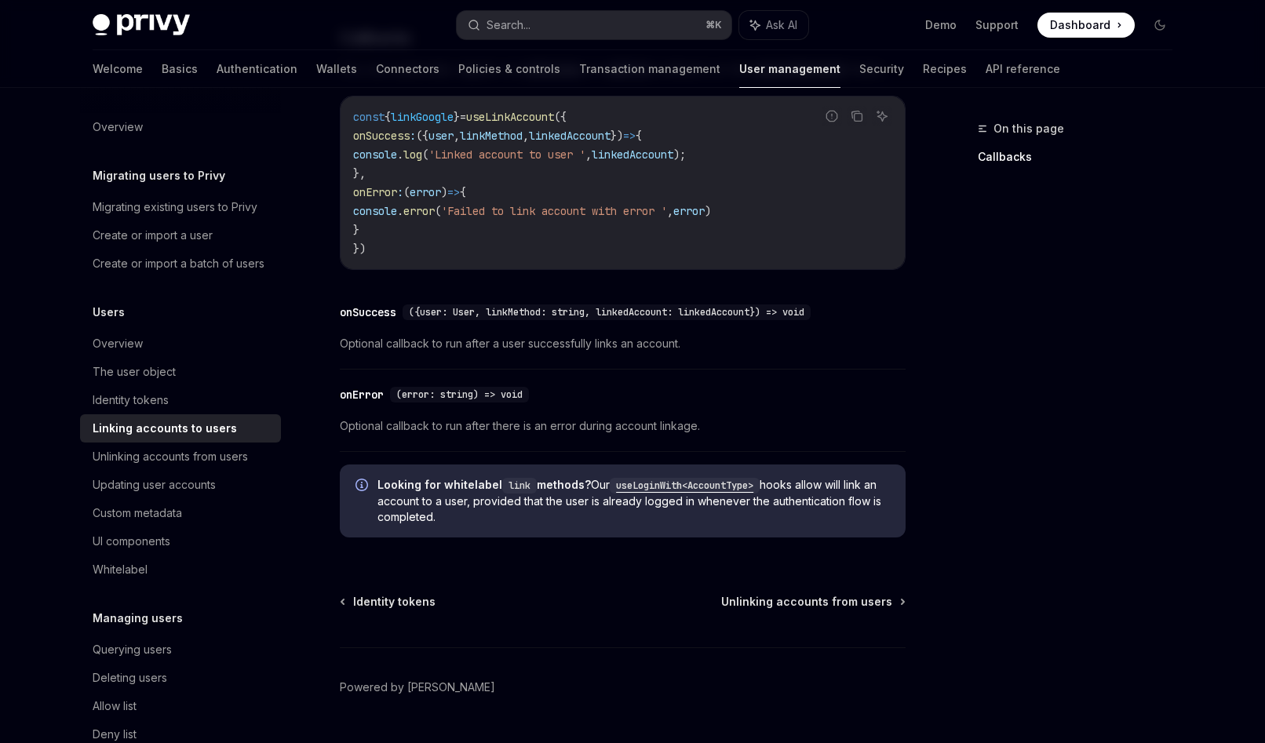
scroll to position [1804, 0]
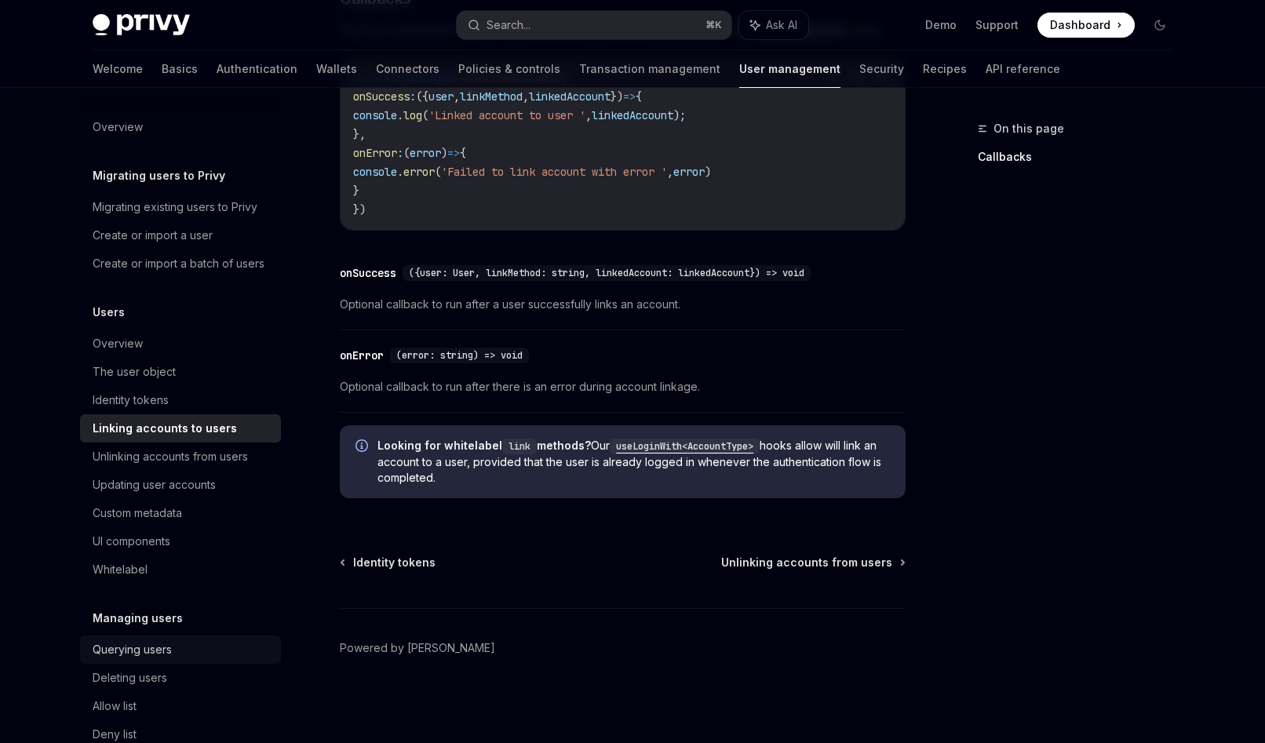
click at [150, 658] on div "Querying users" at bounding box center [132, 649] width 79 height 19
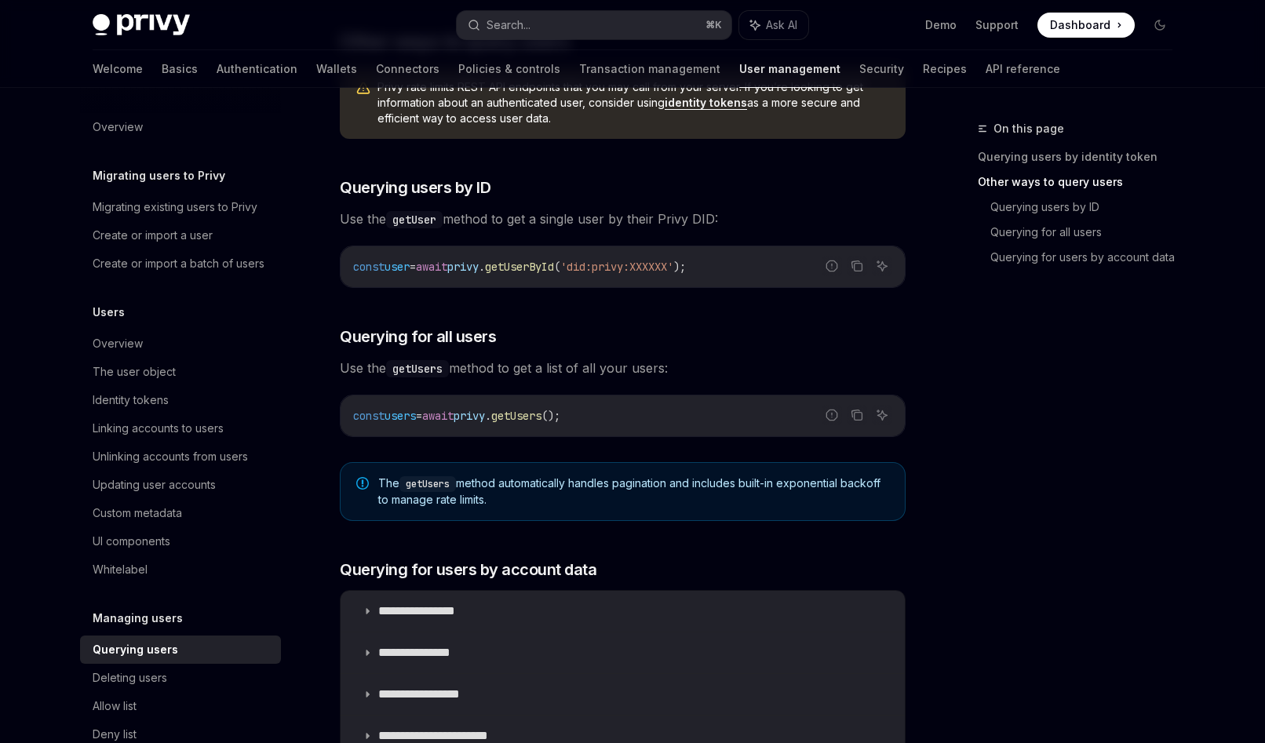
scroll to position [532, 0]
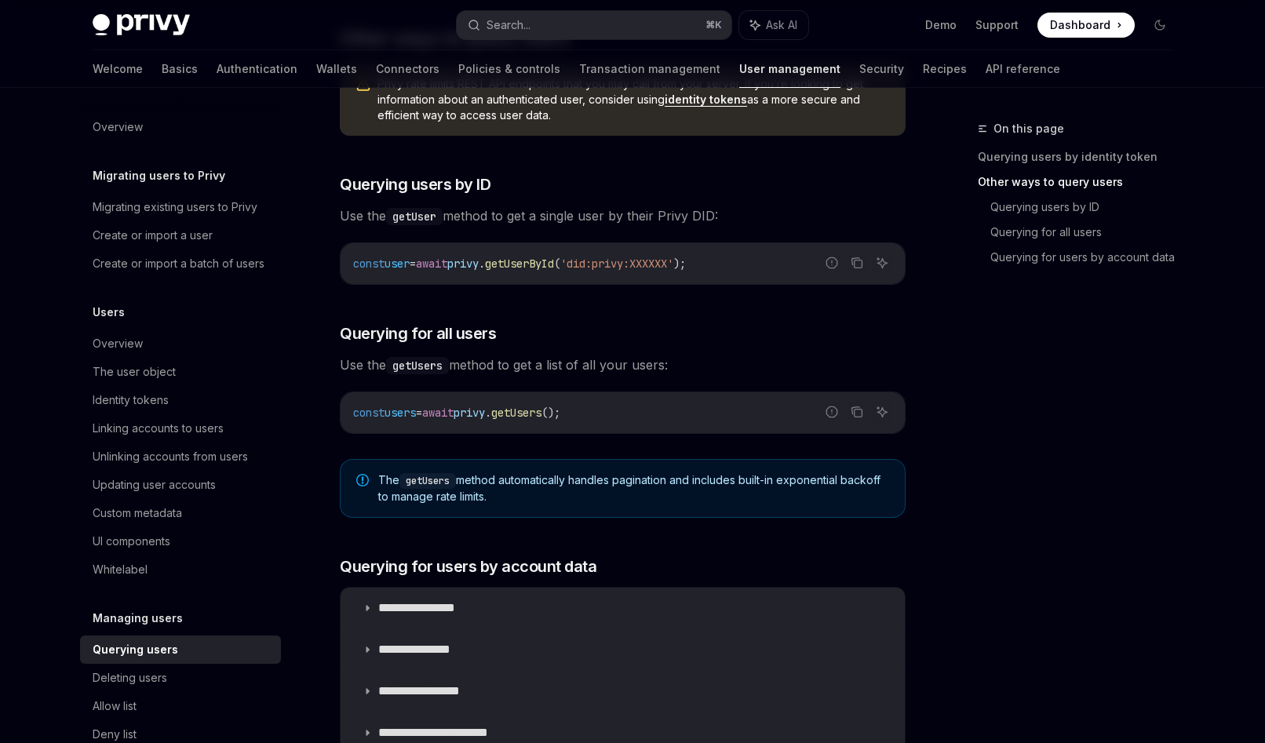
drag, startPoint x: 436, startPoint y: 468, endPoint x: 632, endPoint y: 500, distance: 198.7
click at [635, 500] on div "The getUsers method automatically handles pagination and includes built-in expo…" at bounding box center [623, 488] width 566 height 59
click at [217, 74] on link "Authentication" at bounding box center [257, 69] width 81 height 38
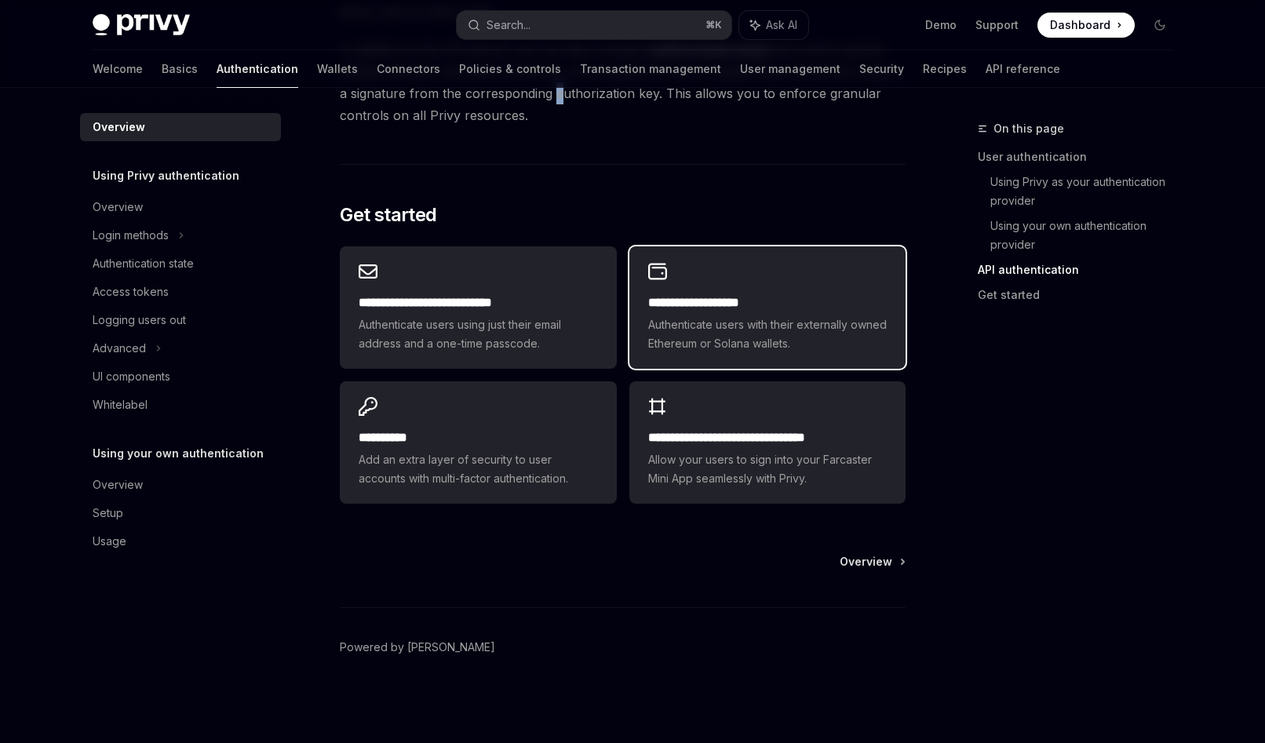
scroll to position [1208, 0]
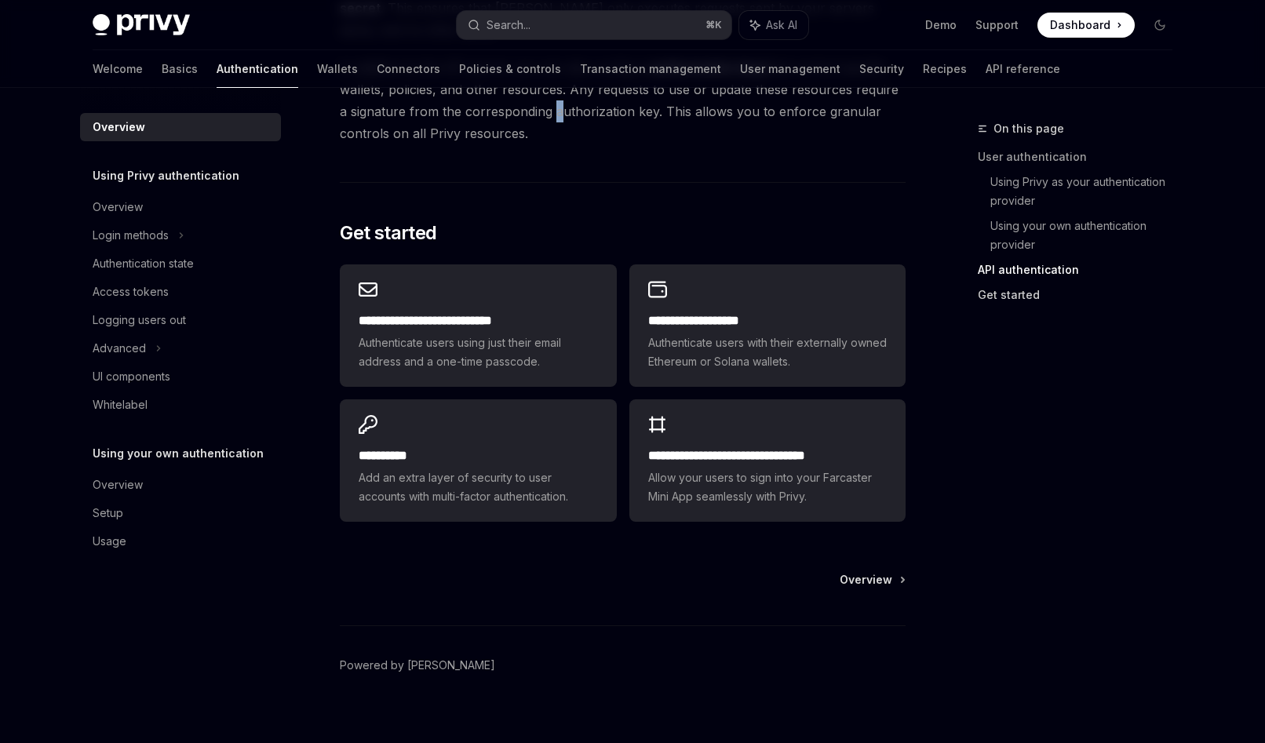
click at [1000, 290] on link "Get started" at bounding box center [1081, 294] width 207 height 25
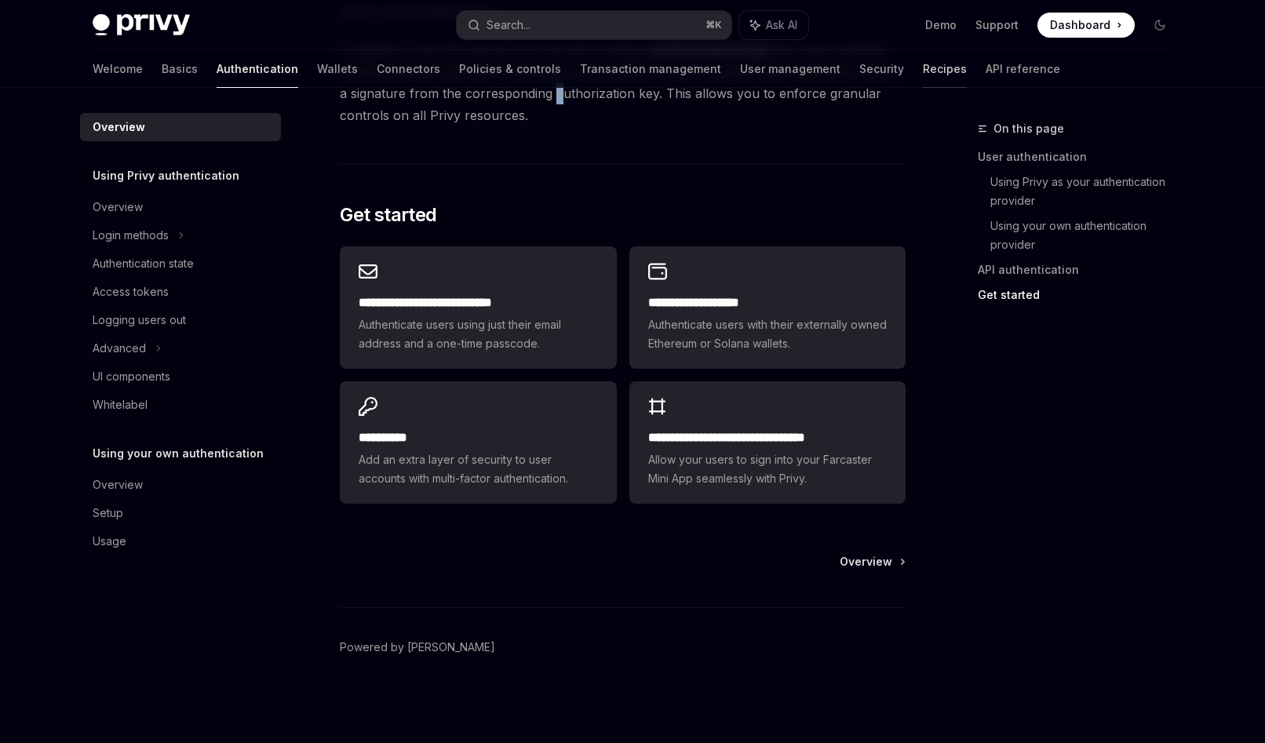
click at [923, 70] on link "Recipes" at bounding box center [945, 69] width 44 height 38
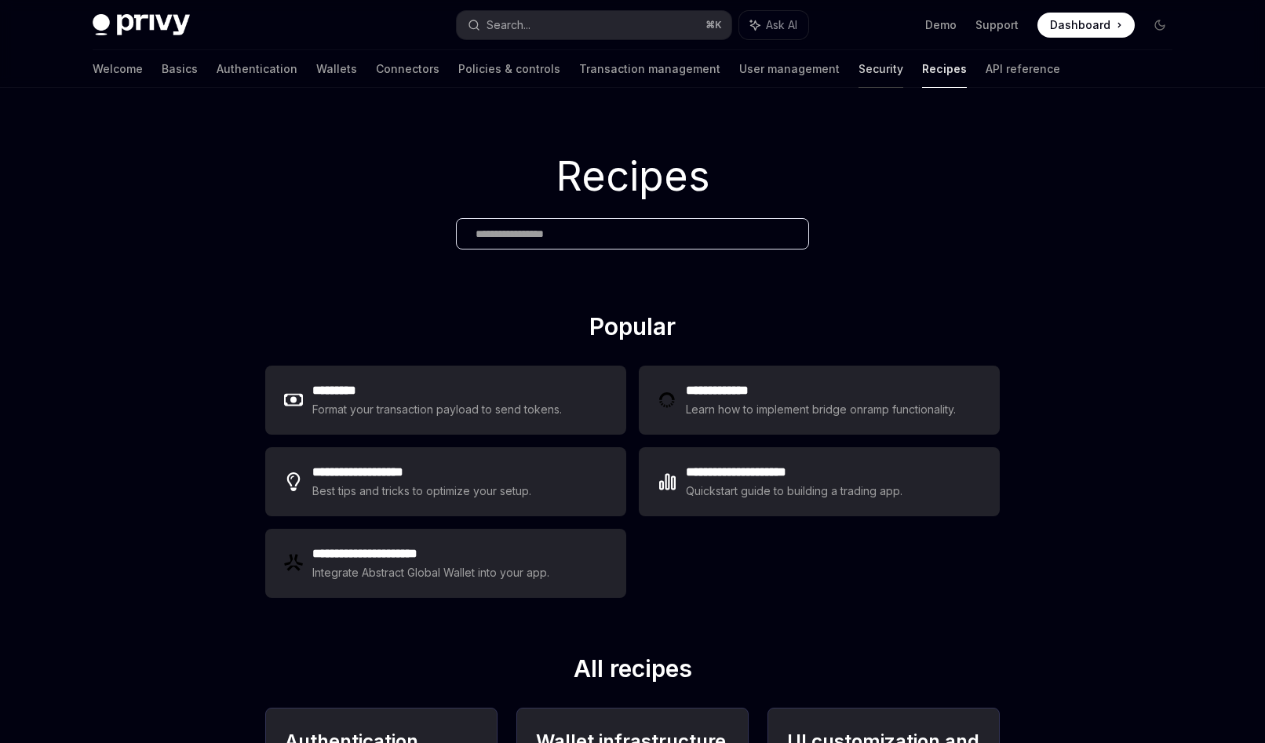
click at [858, 67] on link "Security" at bounding box center [880, 69] width 45 height 38
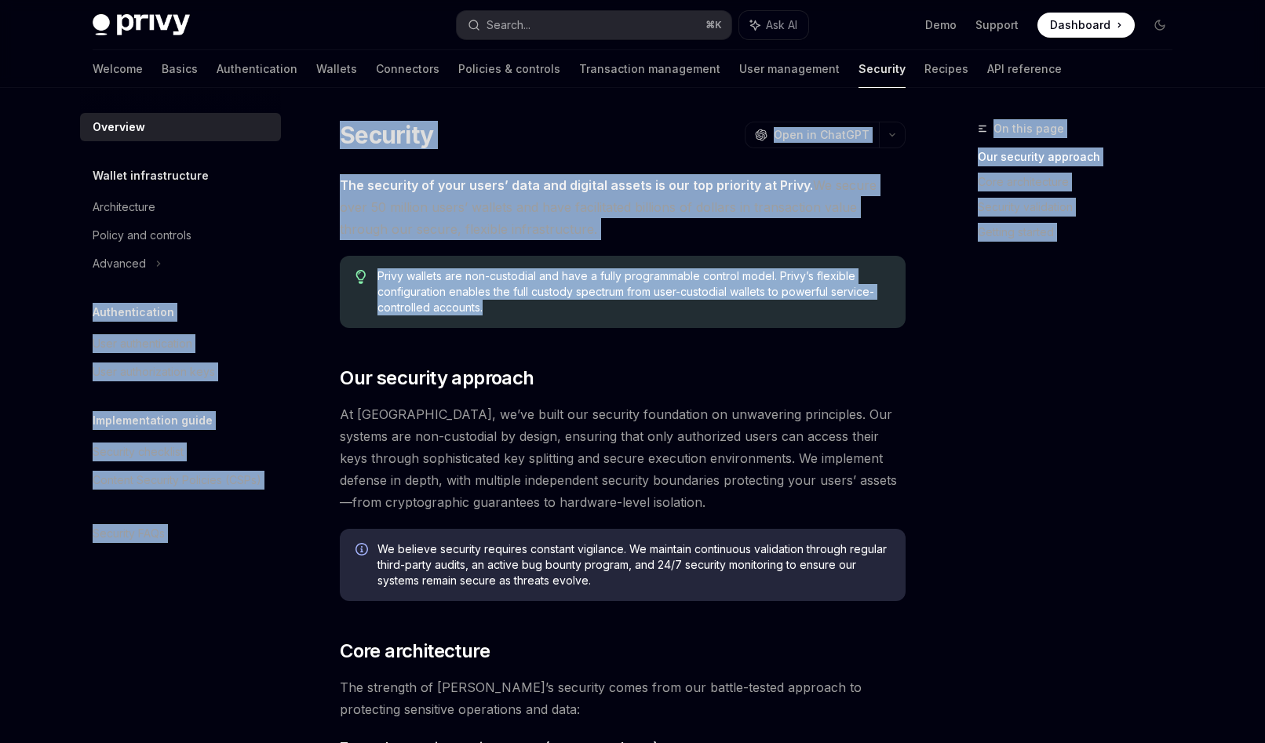
drag, startPoint x: 566, startPoint y: 310, endPoint x: 291, endPoint y: 267, distance: 278.0
click at [585, 323] on div "Privy wallets are non-custodial and have a fully programmable control model. Pr…" at bounding box center [623, 292] width 566 height 72
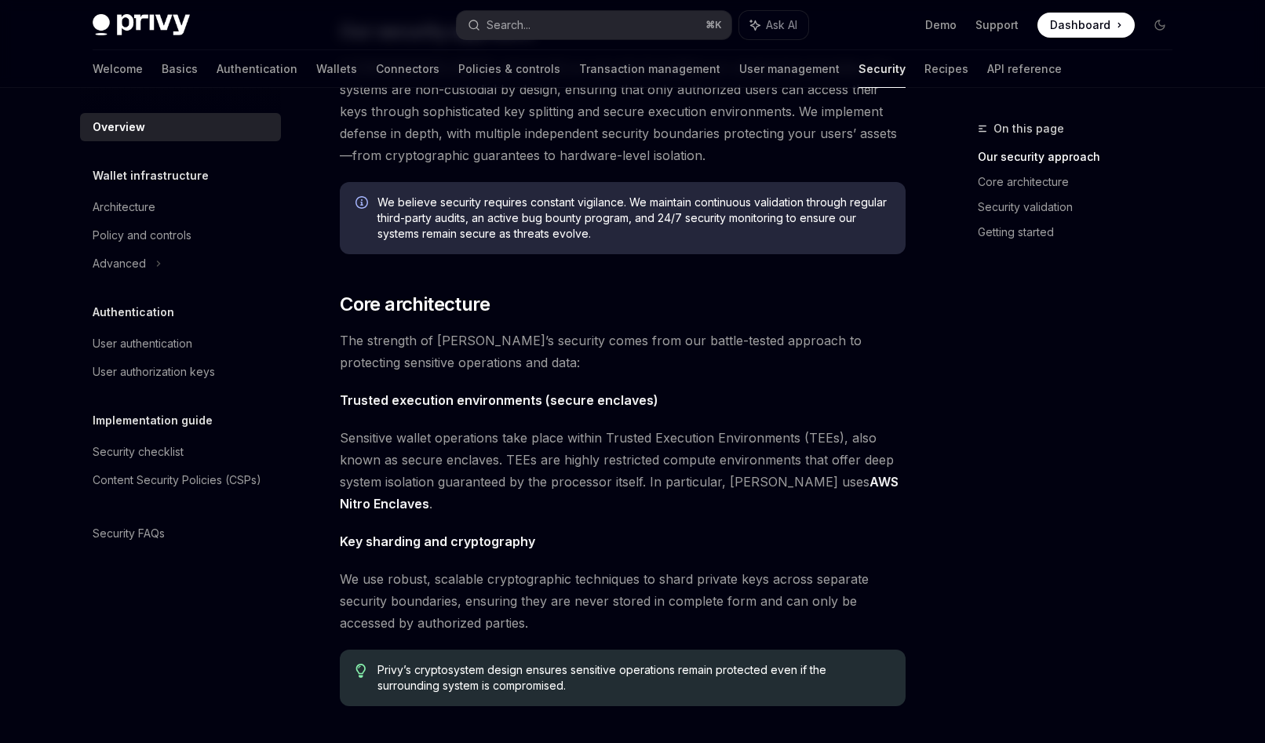
scroll to position [358, 0]
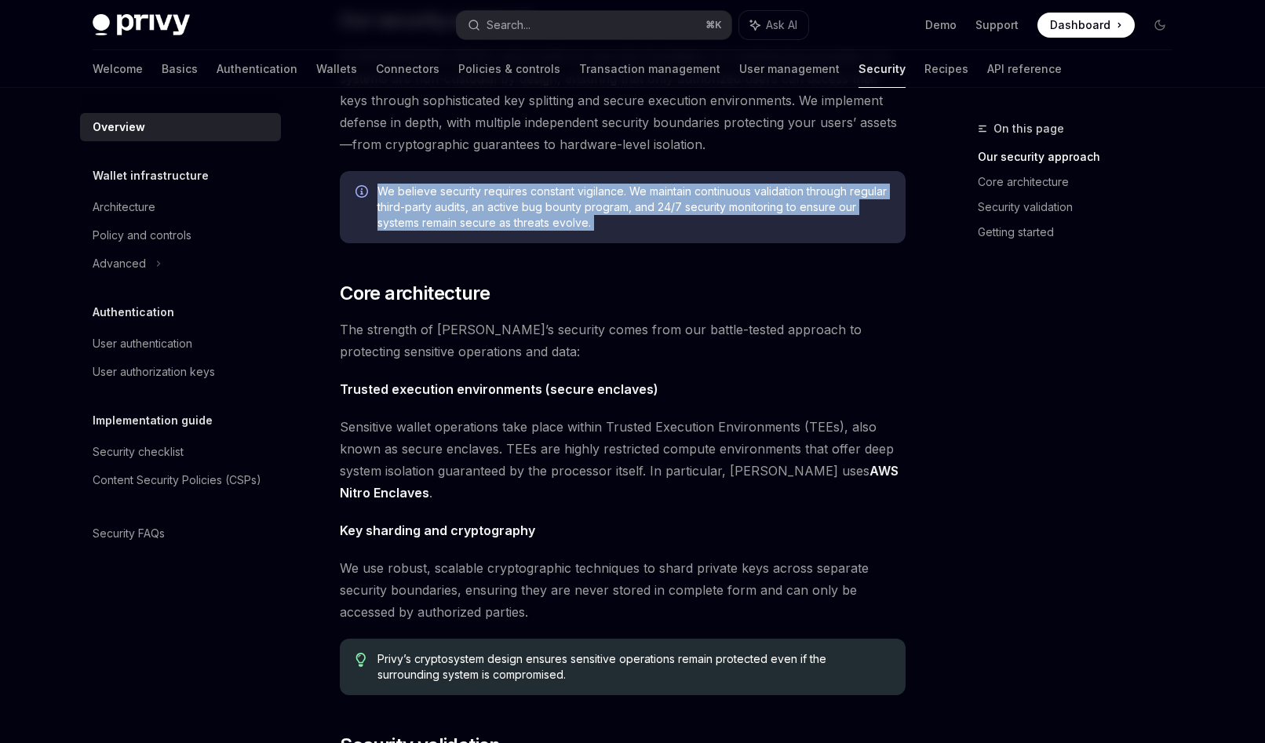
drag, startPoint x: 788, startPoint y: 245, endPoint x: 363, endPoint y: 182, distance: 429.9
click at [363, 181] on div "The security of your users’ data and digital assets is our top priority at Priv…" at bounding box center [623, 516] width 566 height 1400
click at [753, 231] on div "We believe security requires constant vigilance. We maintain continuous validat…" at bounding box center [623, 207] width 566 height 72
drag, startPoint x: 753, startPoint y: 231, endPoint x: 323, endPoint y: 229, distance: 430.0
click at [323, 229] on div "Security OpenAI Open in ChatGPT OpenAI Open in ChatGPT The security of your use…" at bounding box center [475, 605] width 866 height 1688
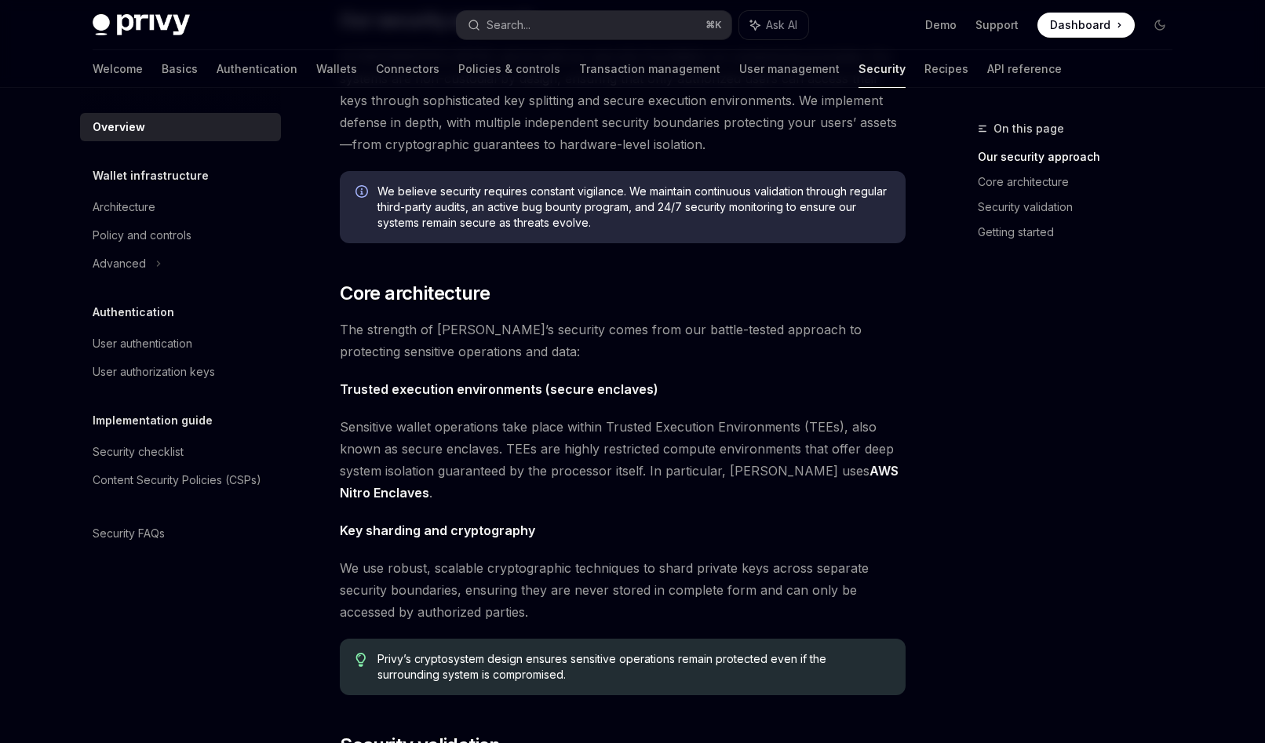
click at [492, 225] on span "We believe security requires constant vigilance. We maintain continuous validat…" at bounding box center [633, 207] width 512 height 47
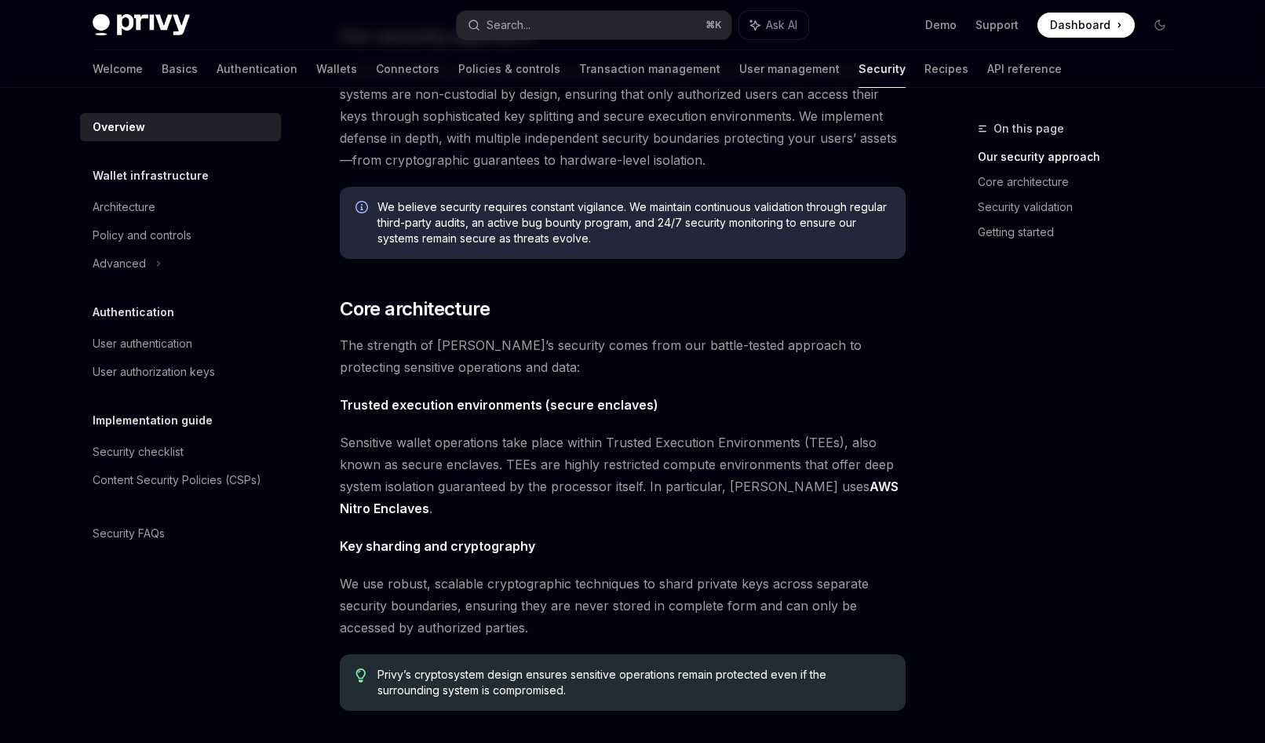
scroll to position [340, 0]
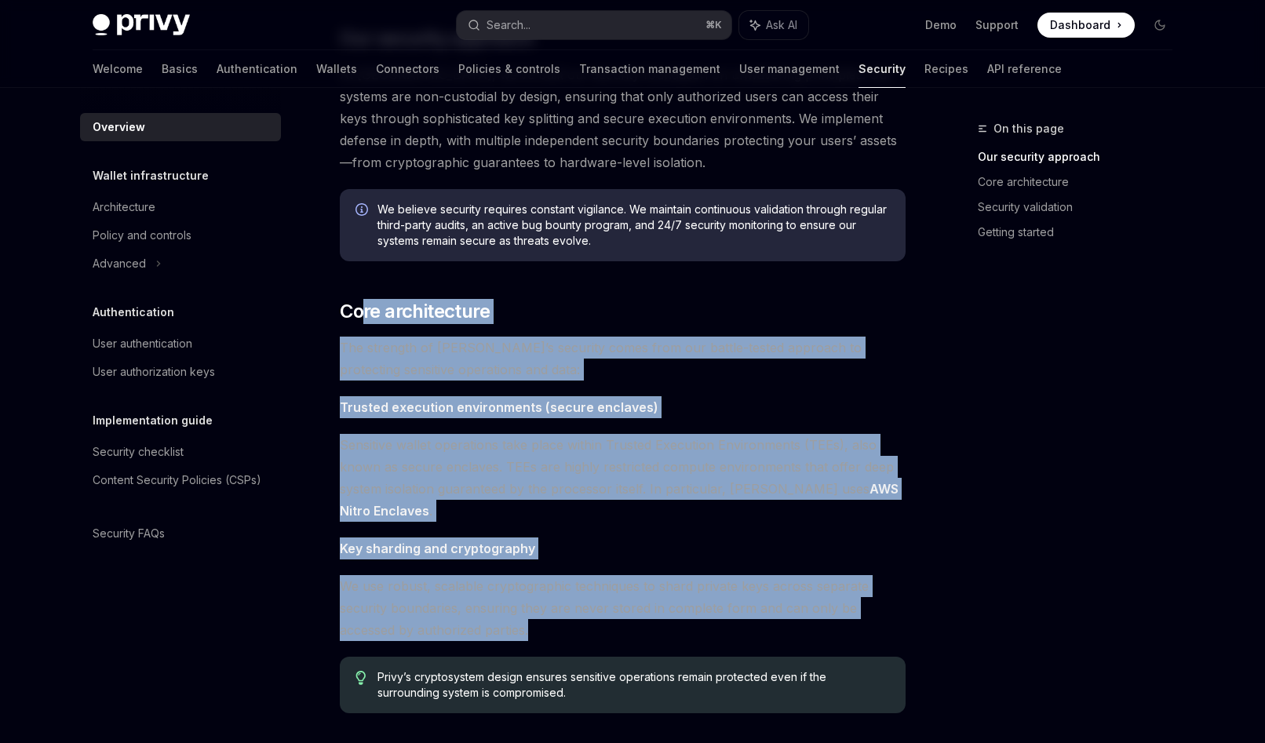
drag, startPoint x: 649, startPoint y: 626, endPoint x: 365, endPoint y: 298, distance: 433.9
click at [365, 305] on div "The security of your users’ data and digital assets is our top priority at Priv…" at bounding box center [623, 534] width 566 height 1400
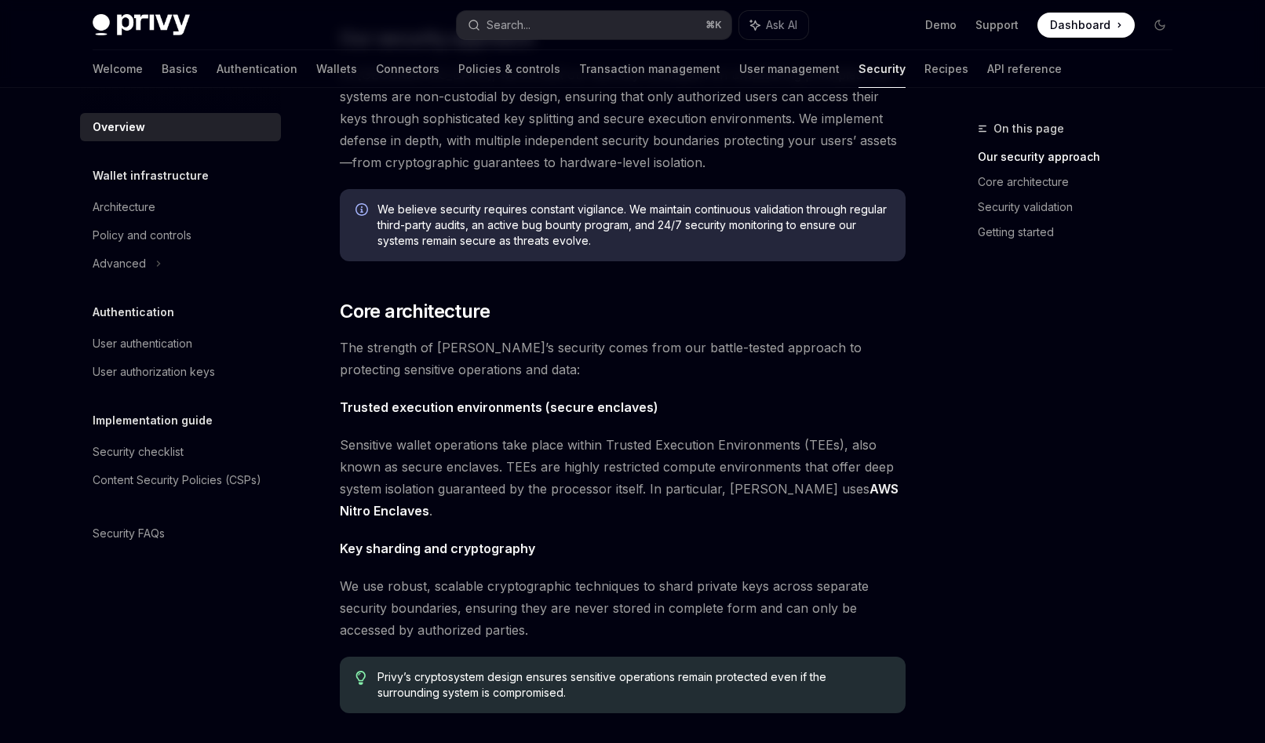
click at [365, 298] on div "The security of your users’ data and digital assets is our top priority at Priv…" at bounding box center [623, 534] width 566 height 1400
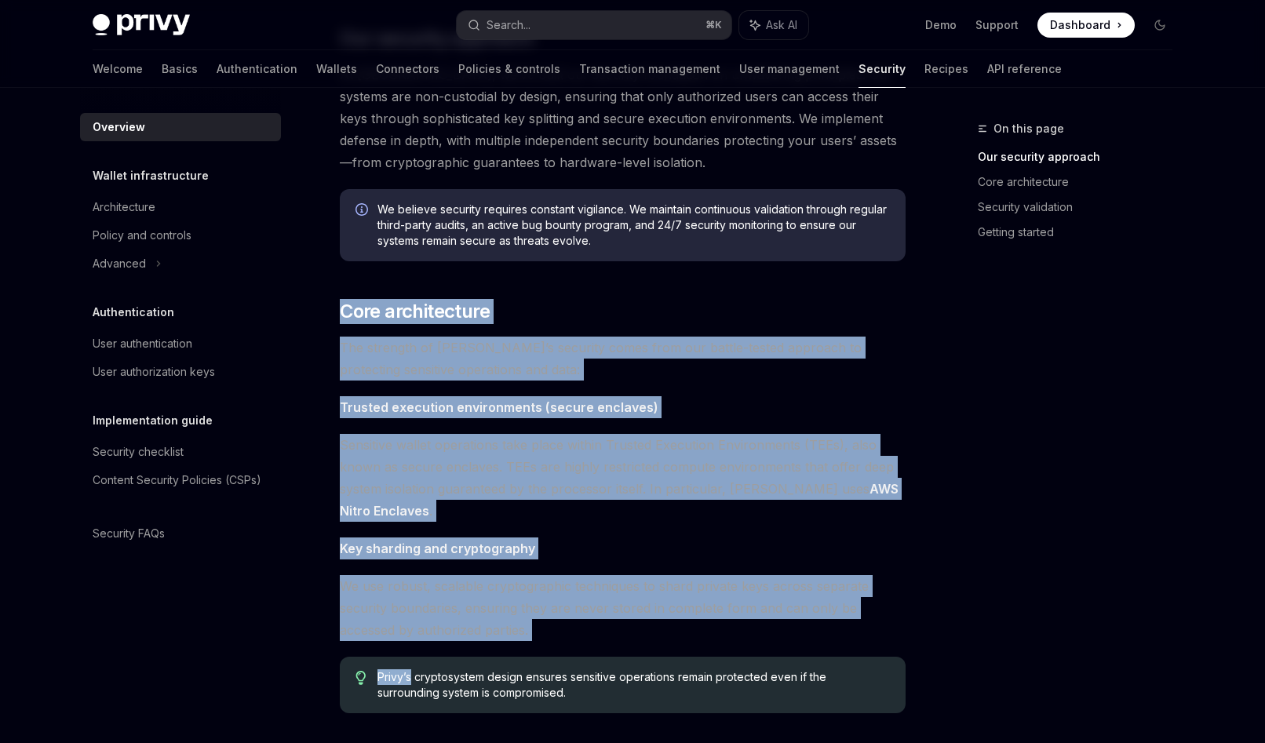
drag, startPoint x: 365, startPoint y: 298, endPoint x: 661, endPoint y: 655, distance: 463.7
click at [661, 655] on div "The security of your users’ data and digital assets is our top priority at Priv…" at bounding box center [623, 534] width 566 height 1400
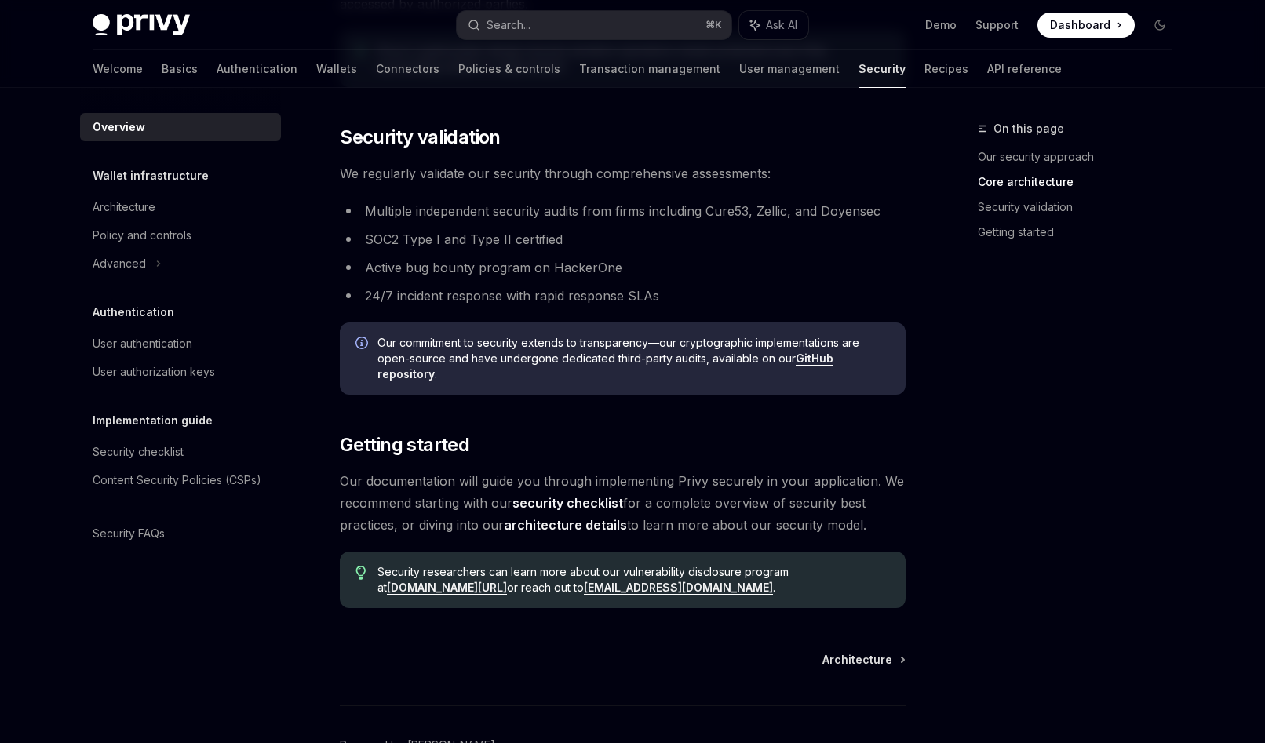
scroll to position [967, 0]
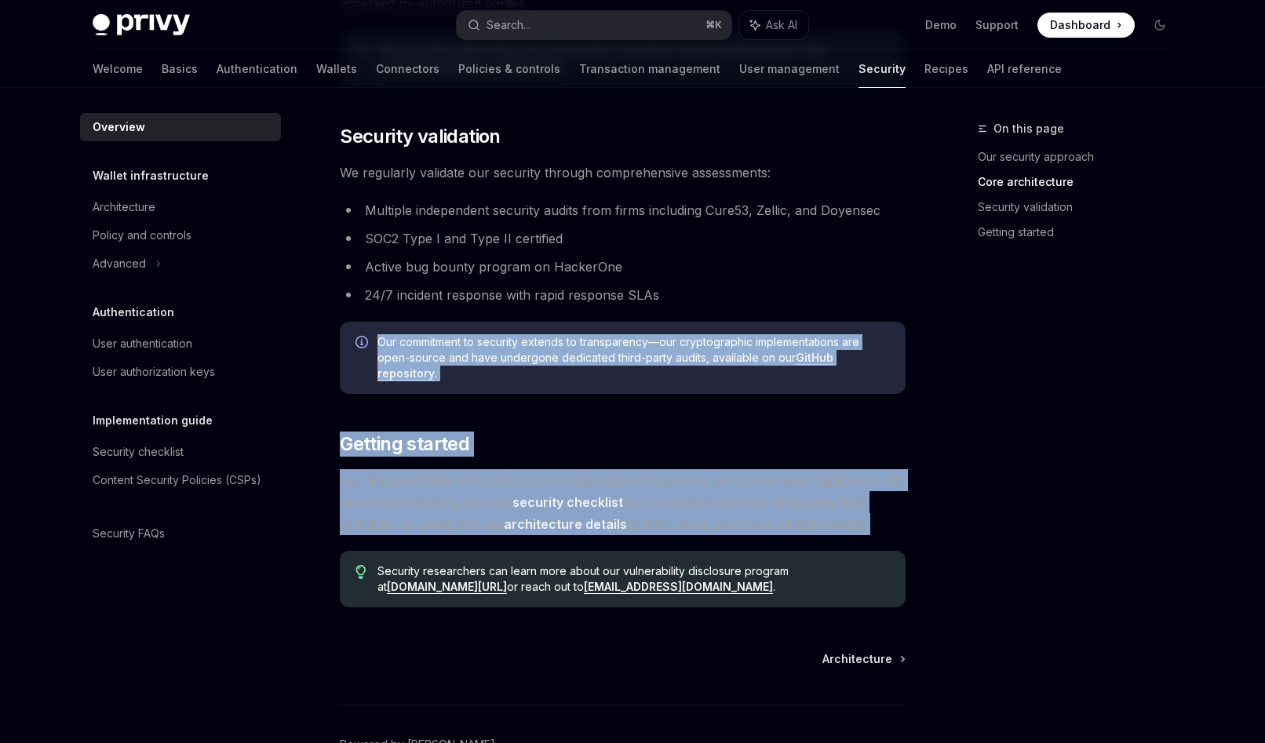
drag, startPoint x: 499, startPoint y: 325, endPoint x: 814, endPoint y: 556, distance: 390.2
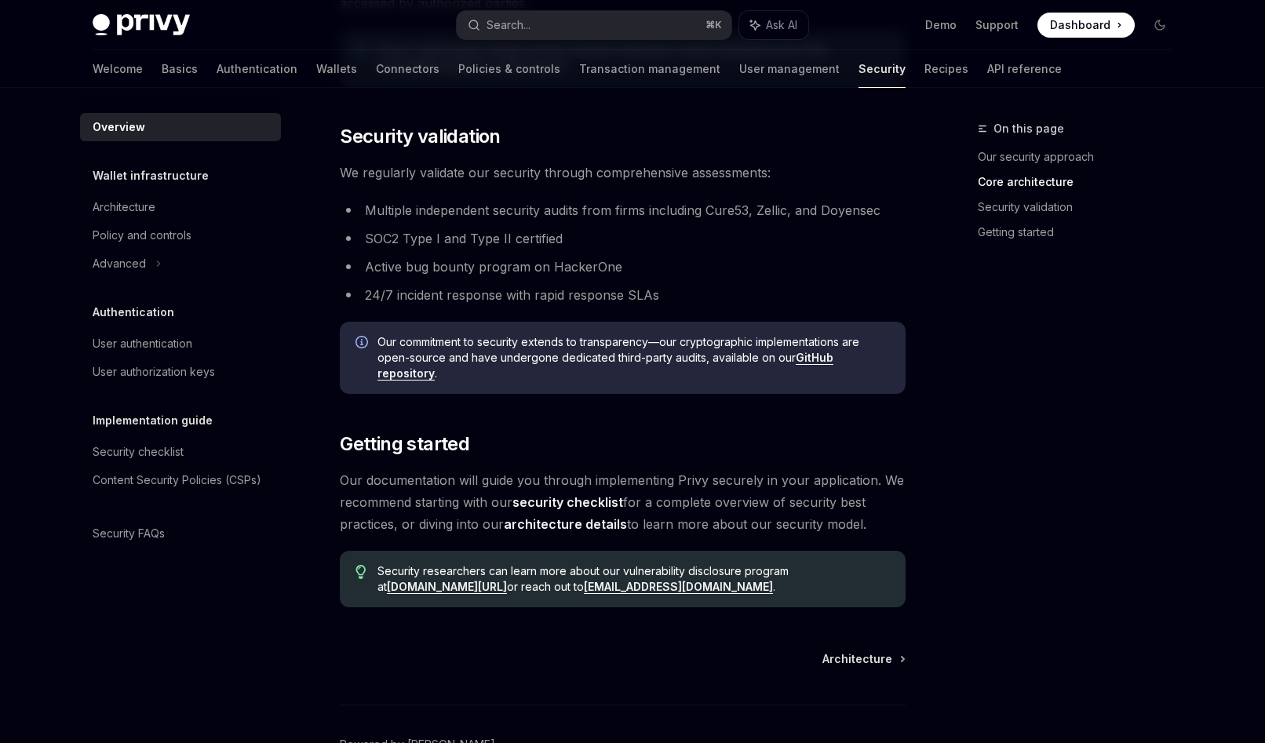
click at [576, 527] on link "architecture details" at bounding box center [565, 524] width 123 height 16
click at [161, 451] on div "Security checklist" at bounding box center [138, 452] width 91 height 19
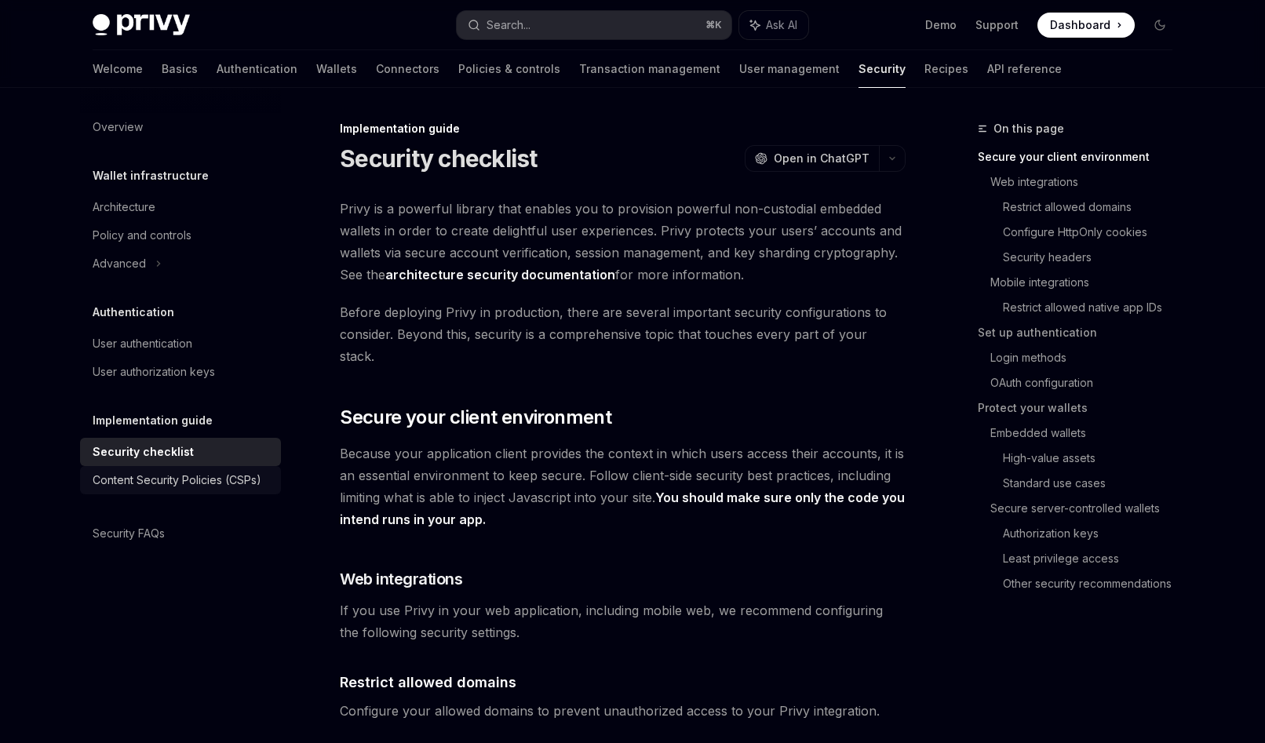
click at [239, 477] on div "Content Security Policies (CSPs)" at bounding box center [177, 480] width 169 height 19
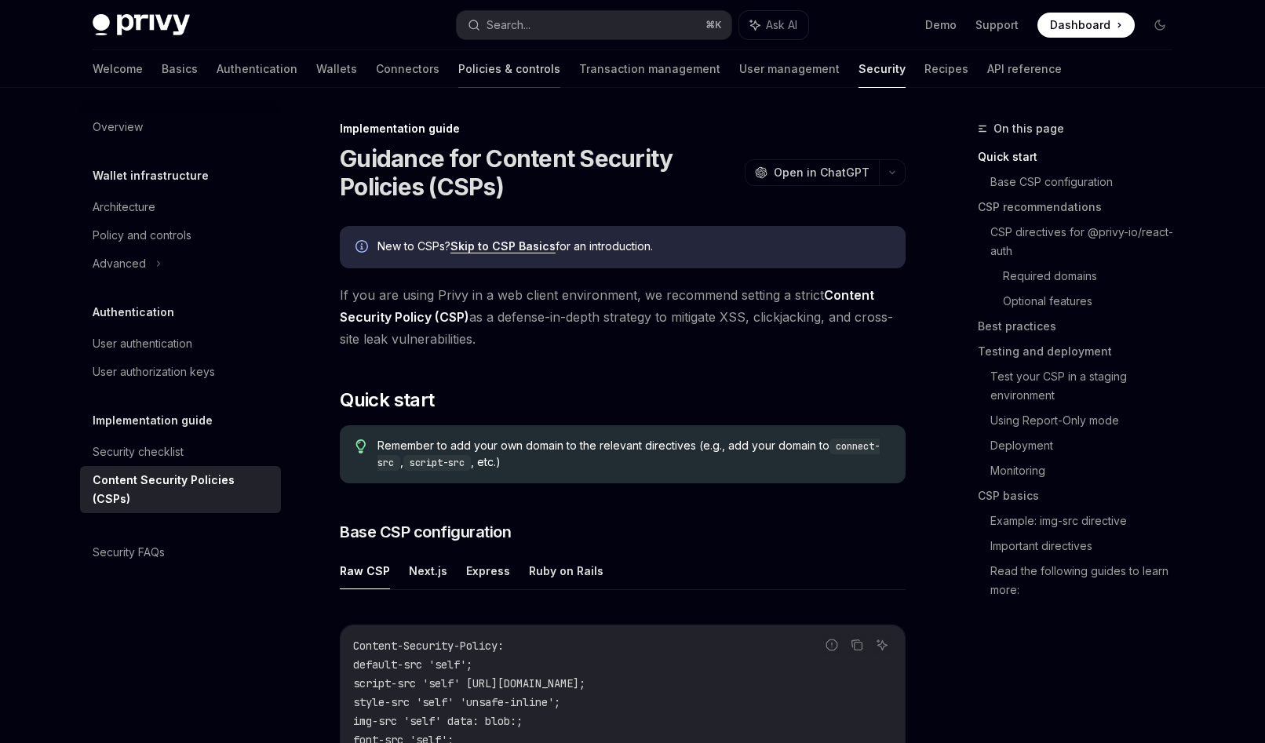
click at [458, 75] on link "Policies & controls" at bounding box center [509, 69] width 102 height 38
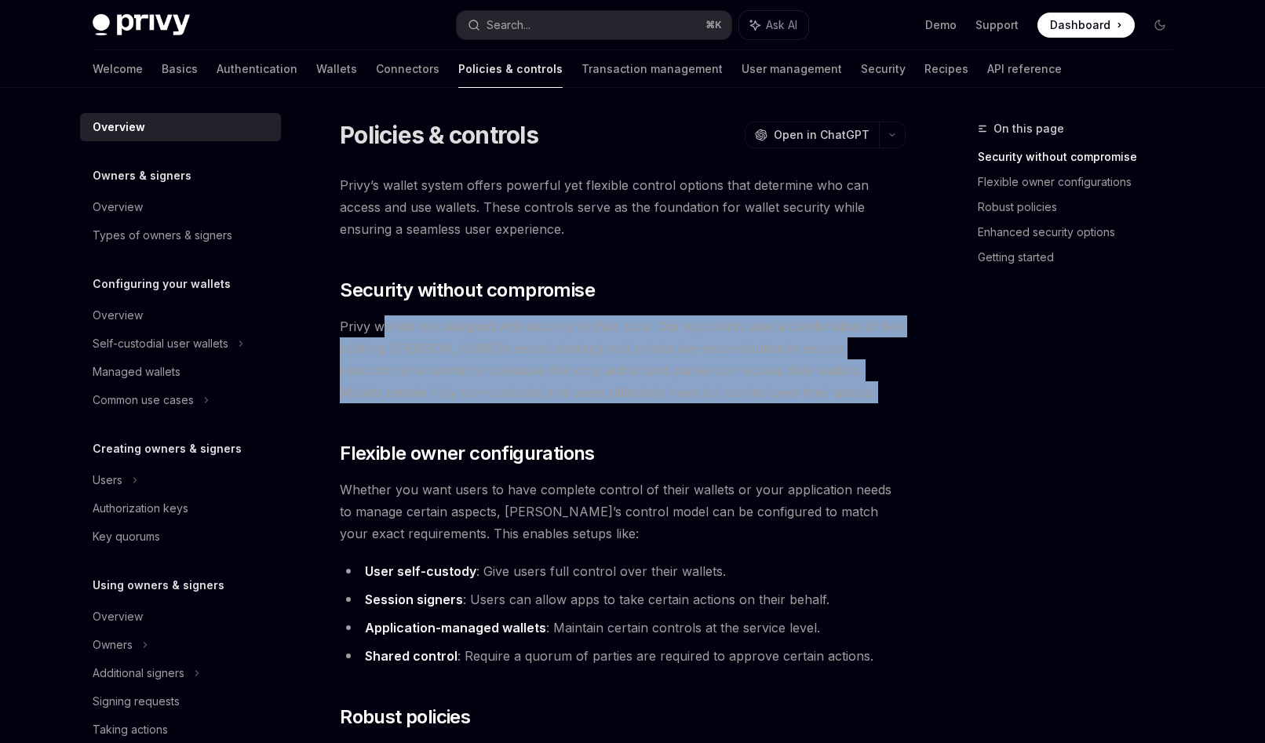
drag, startPoint x: 614, startPoint y: 377, endPoint x: 797, endPoint y: 417, distance: 187.3
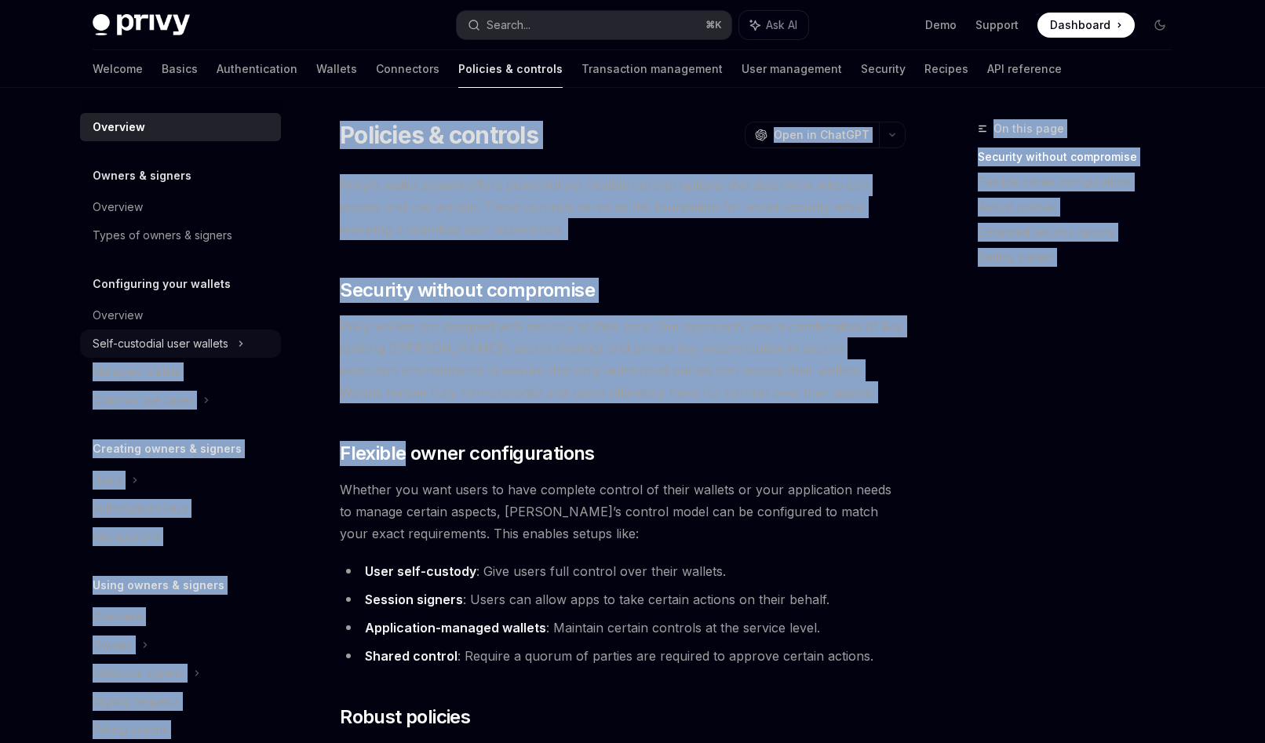
drag, startPoint x: 797, startPoint y: 417, endPoint x: 246, endPoint y: 337, distance: 556.6
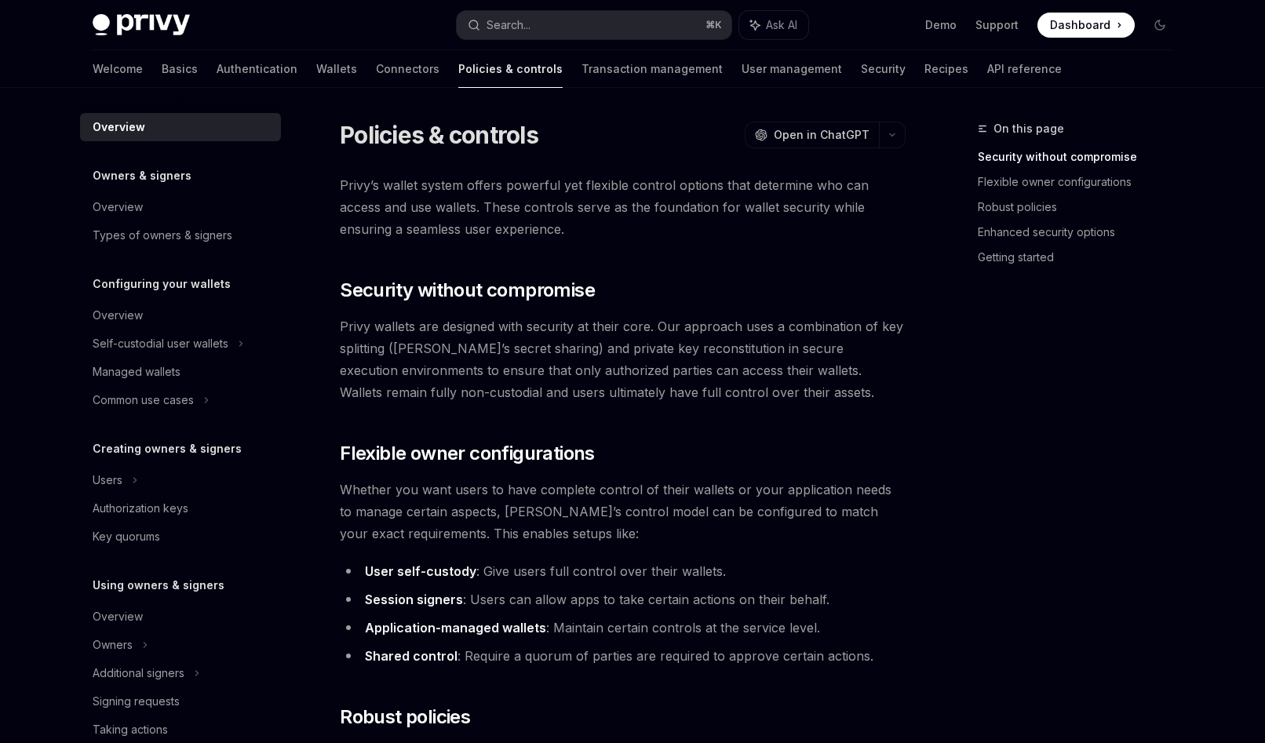
click at [450, 348] on span "Privy wallets are designed with security at their core. Our approach uses a com…" at bounding box center [623, 359] width 566 height 88
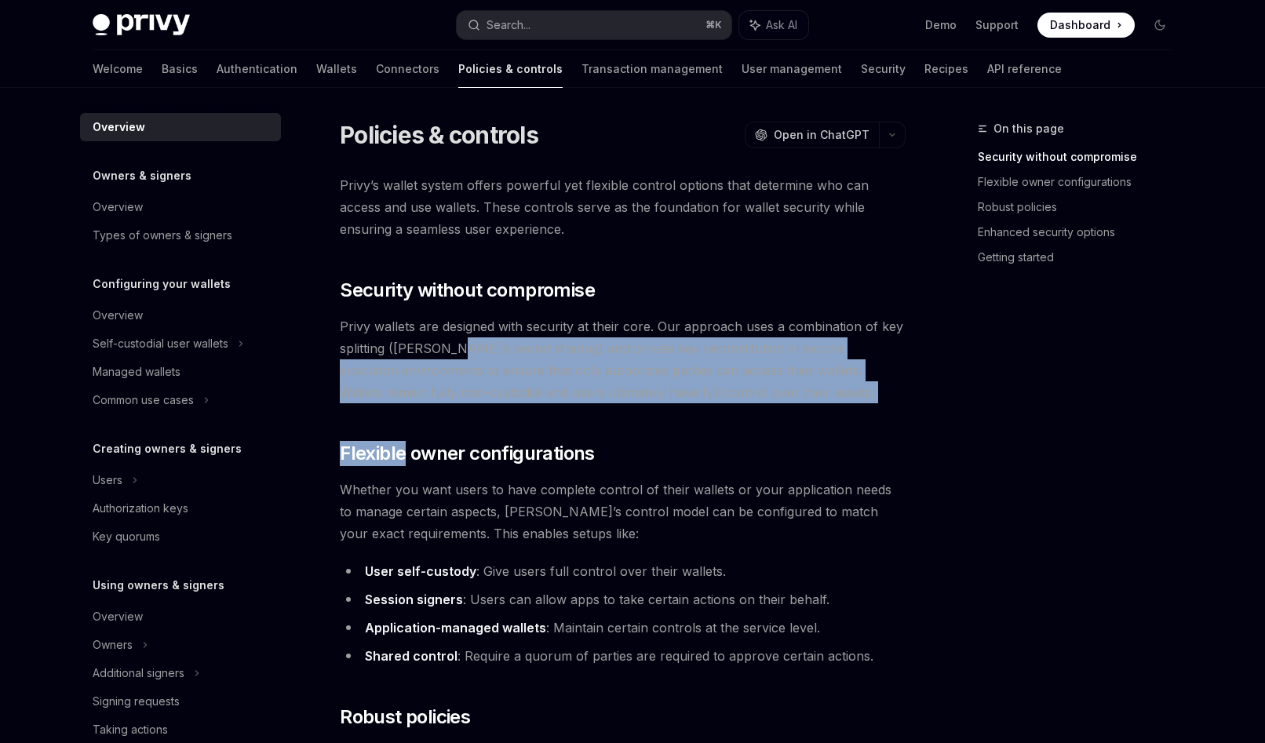
drag, startPoint x: 450, startPoint y: 348, endPoint x: 869, endPoint y: 432, distance: 426.7
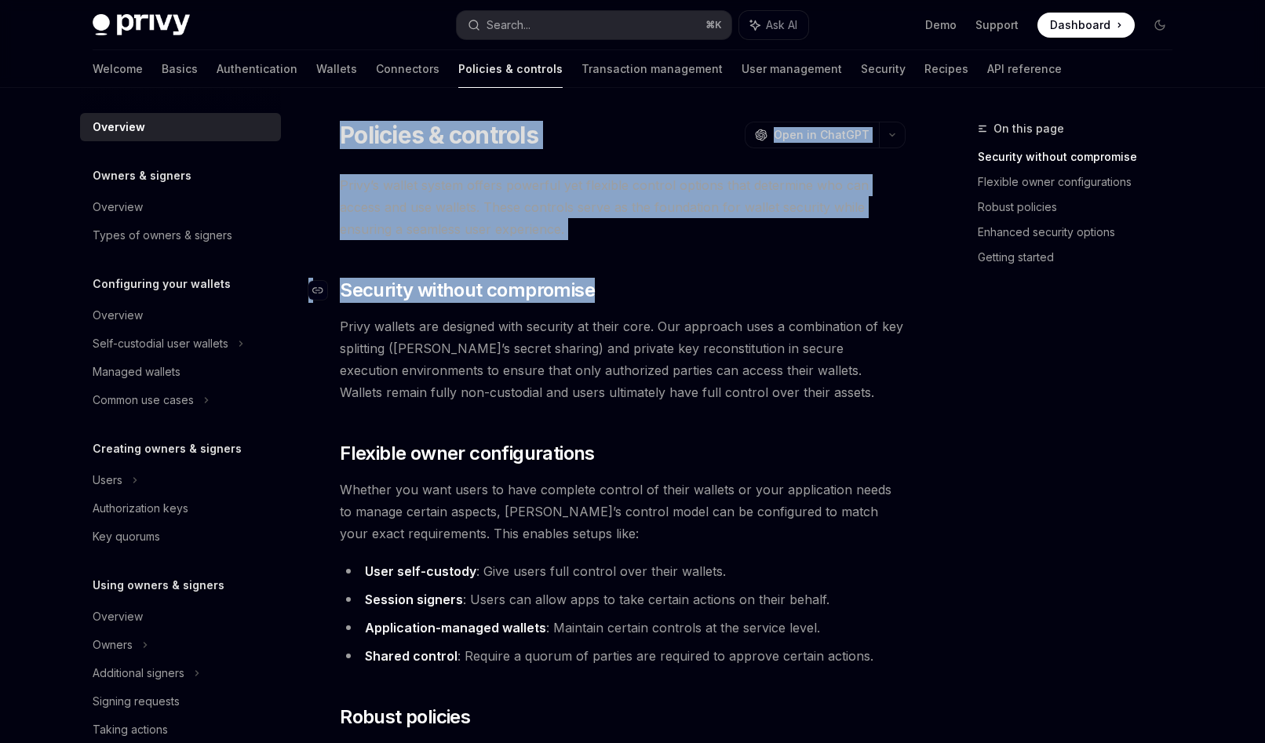
drag, startPoint x: 933, startPoint y: 375, endPoint x: 724, endPoint y: 279, distance: 229.6
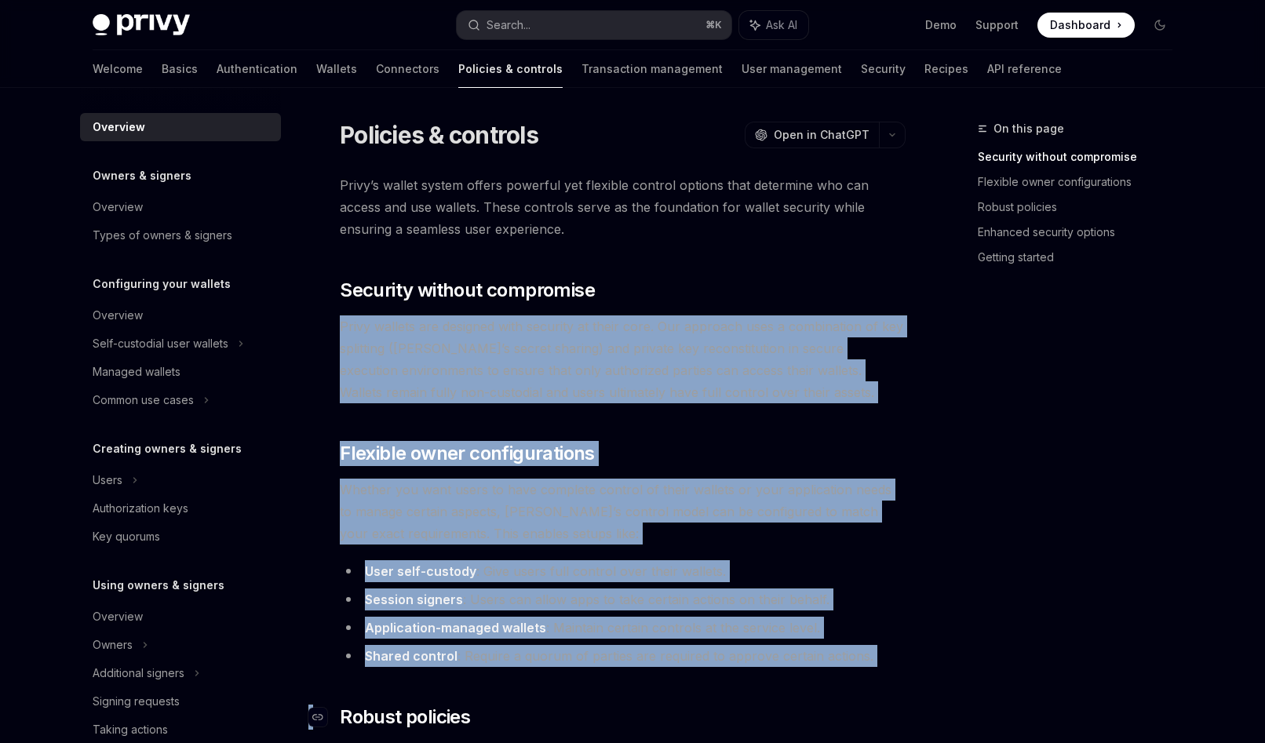
drag, startPoint x: 724, startPoint y: 279, endPoint x: 614, endPoint y: 704, distance: 438.7
click at [614, 705] on h2 "​ Robust policies" at bounding box center [623, 717] width 566 height 25
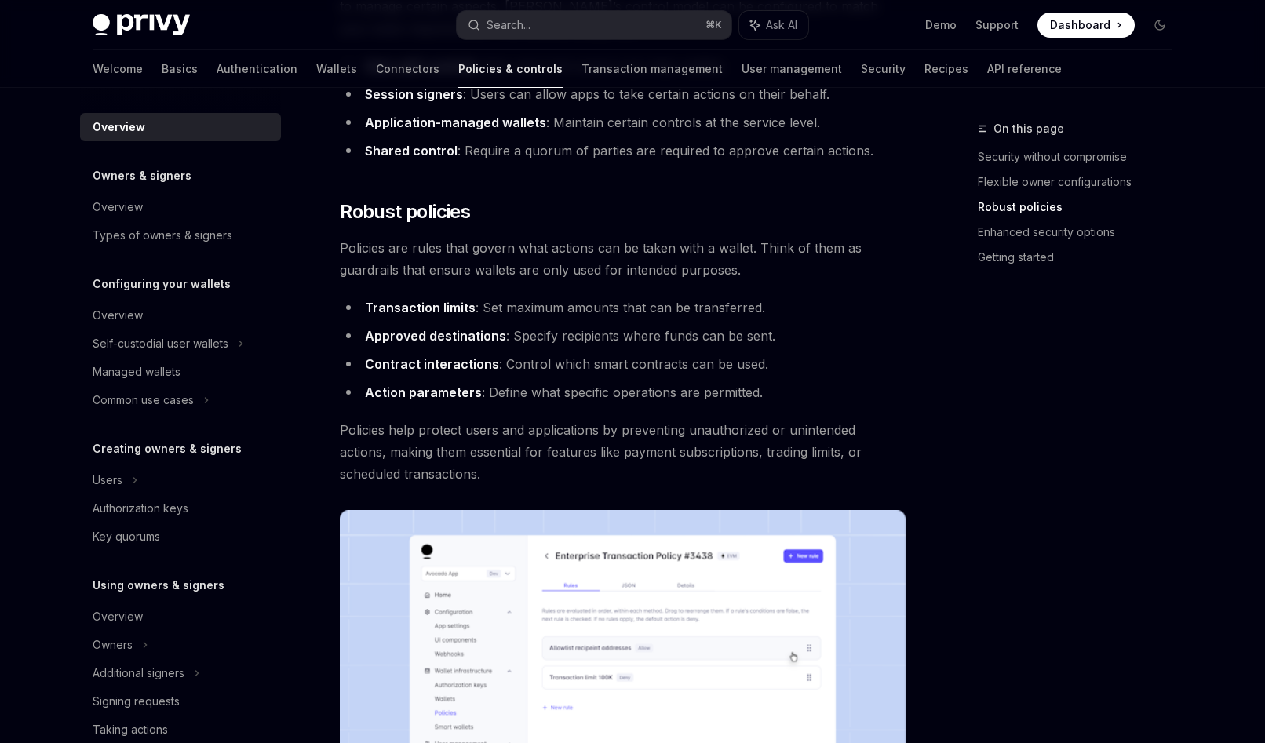
scroll to position [672, 0]
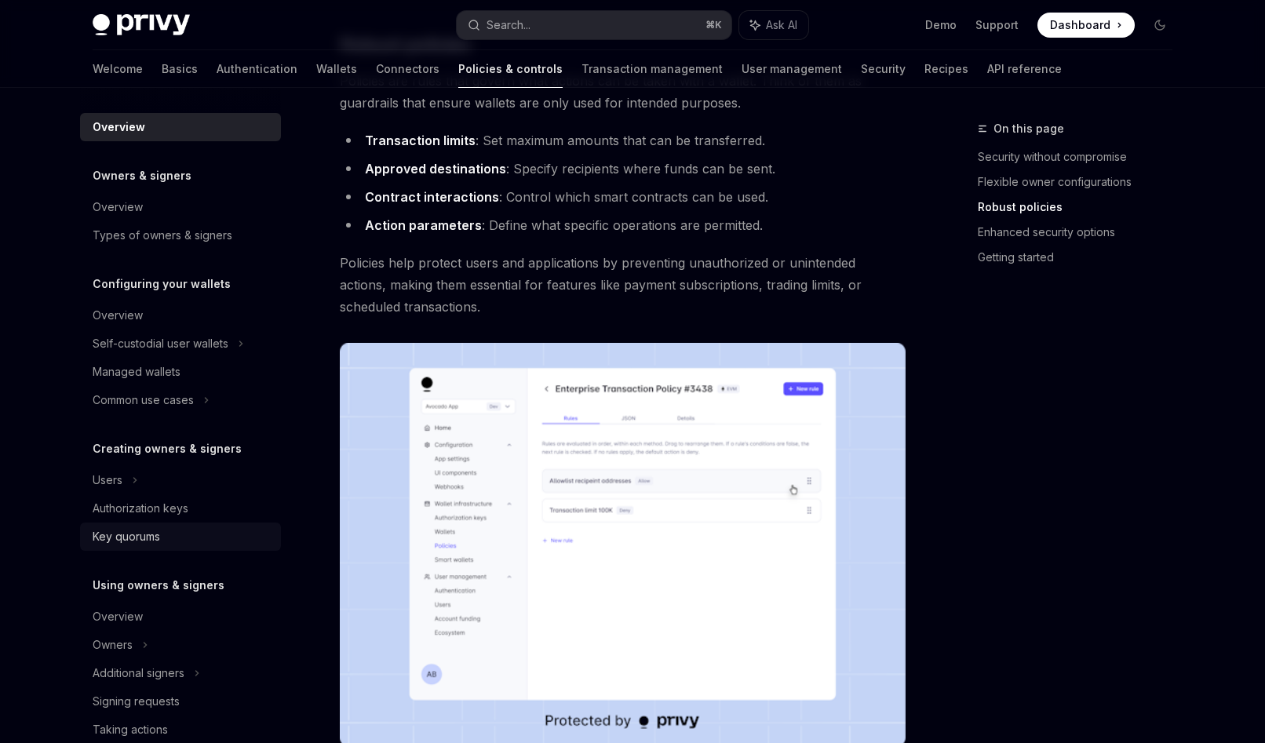
click at [111, 545] on div "Key quorums" at bounding box center [126, 536] width 67 height 19
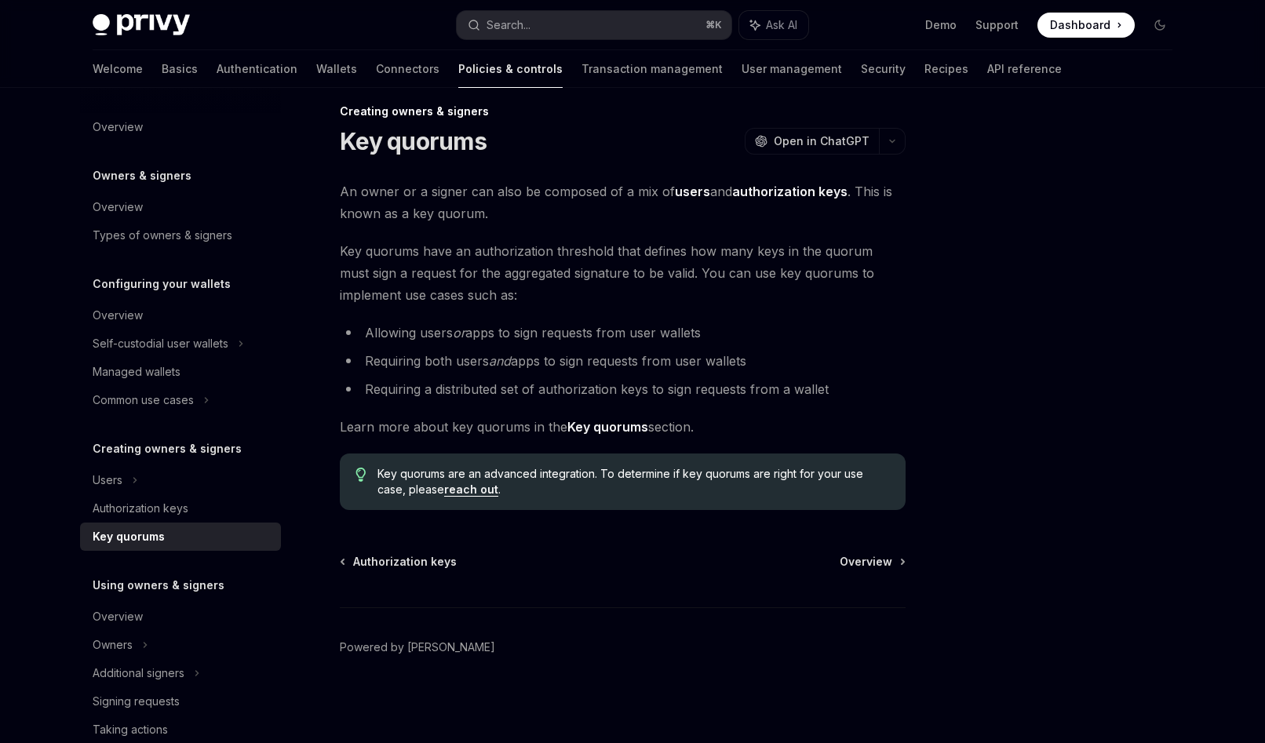
drag, startPoint x: 392, startPoint y: 177, endPoint x: 805, endPoint y: 432, distance: 485.8
click at [805, 432] on div "Creating owners & signers Key quorums OpenAI Open in ChatGPT OpenAI Open in Cha…" at bounding box center [475, 422] width 866 height 641
click at [805, 432] on span "Learn more about key quorums in the Key quorums section." at bounding box center [623, 427] width 566 height 22
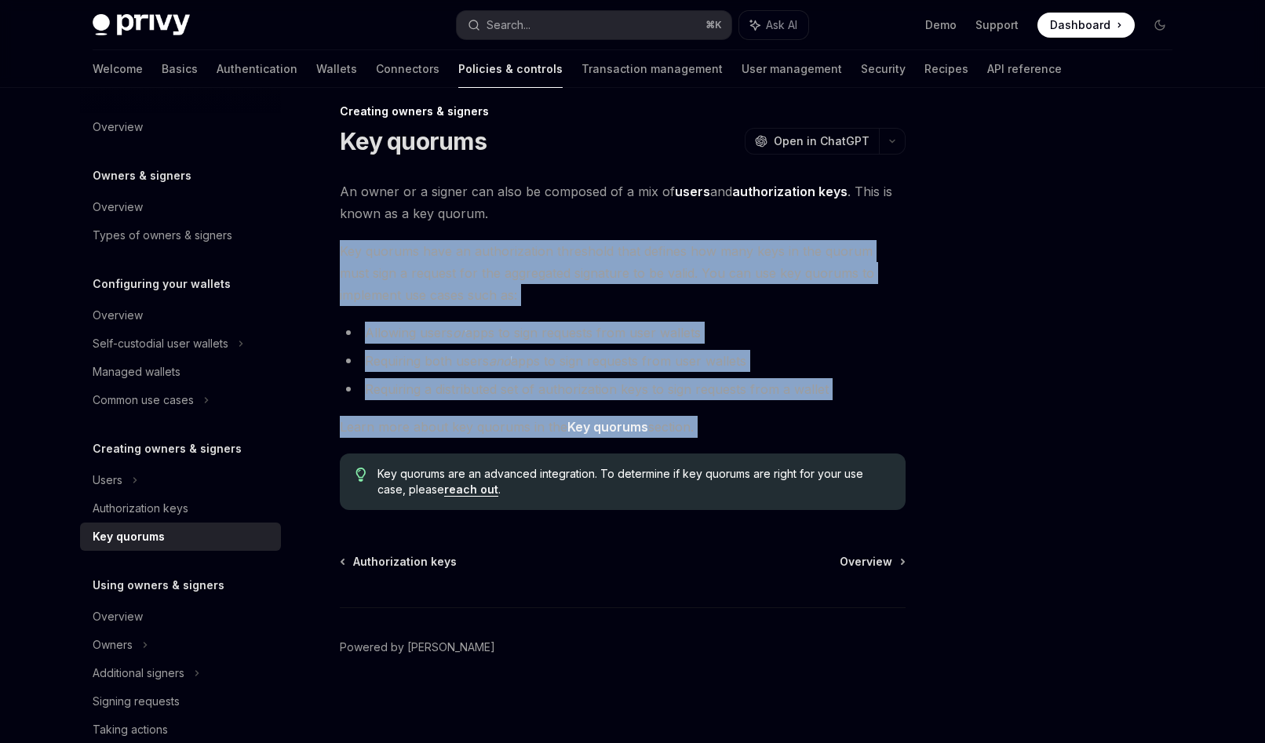
drag, startPoint x: 734, startPoint y: 394, endPoint x: 338, endPoint y: 235, distance: 427.1
click at [338, 235] on div "Creating owners & signers Key quorums OpenAI Open in ChatGPT OpenAI Open in Cha…" at bounding box center [475, 422] width 866 height 641
drag, startPoint x: 297, startPoint y: 177, endPoint x: 849, endPoint y: 414, distance: 600.7
click at [851, 416] on div "Overview Owners & signers Overview Types of owners & signers Configuring your w…" at bounding box center [632, 407] width 1155 height 672
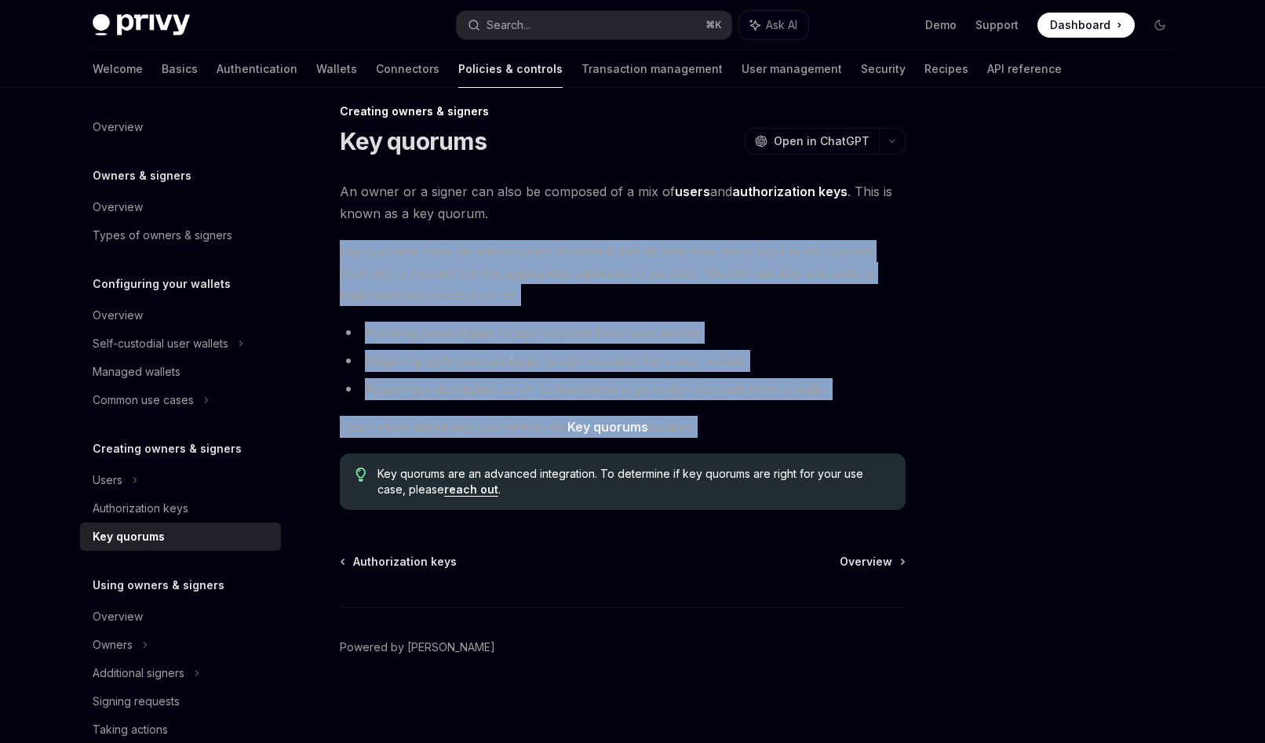
click at [849, 414] on div "An owner or a signer can also be composed of a mix of users and authorization k…" at bounding box center [623, 345] width 566 height 330
drag, startPoint x: 742, startPoint y: 421, endPoint x: 489, endPoint y: 350, distance: 263.3
click at [489, 350] on div "An owner or a signer can also be composed of a mix of users and authorization k…" at bounding box center [623, 345] width 566 height 330
click at [613, 430] on strong "Key quorums" at bounding box center [607, 427] width 81 height 16
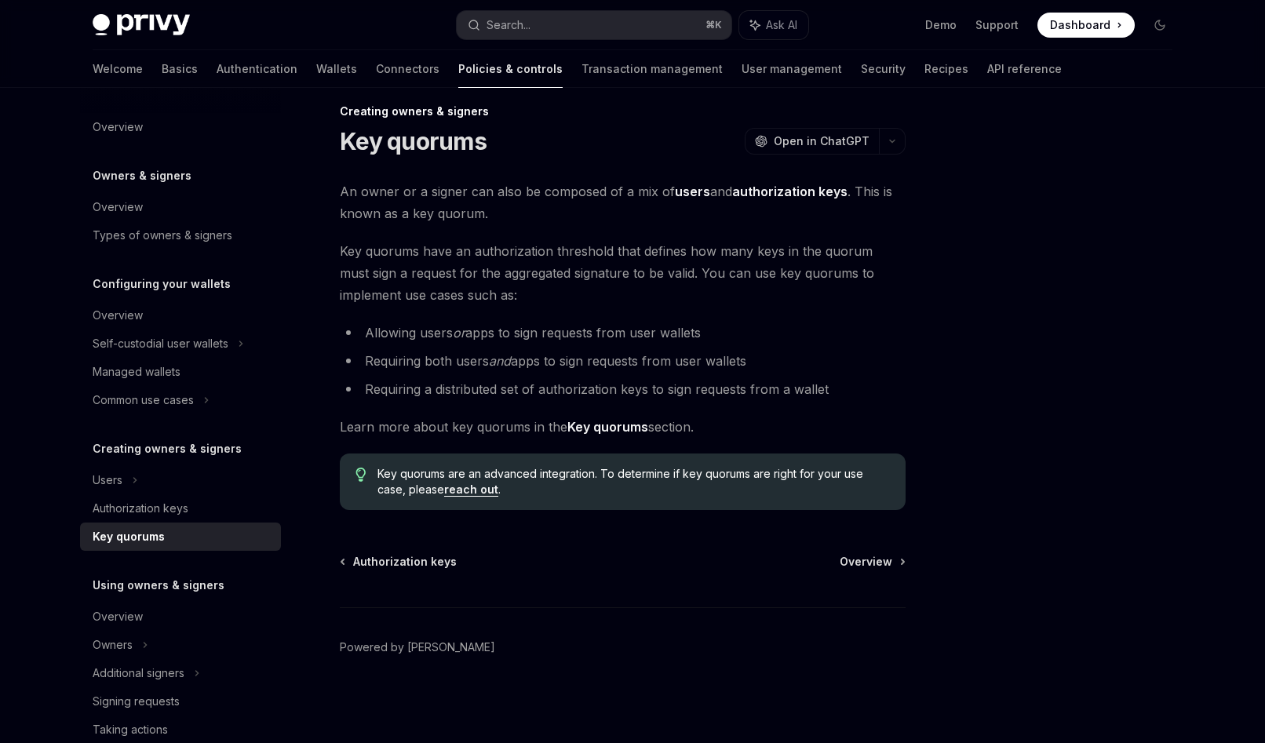
scroll to position [362, 0]
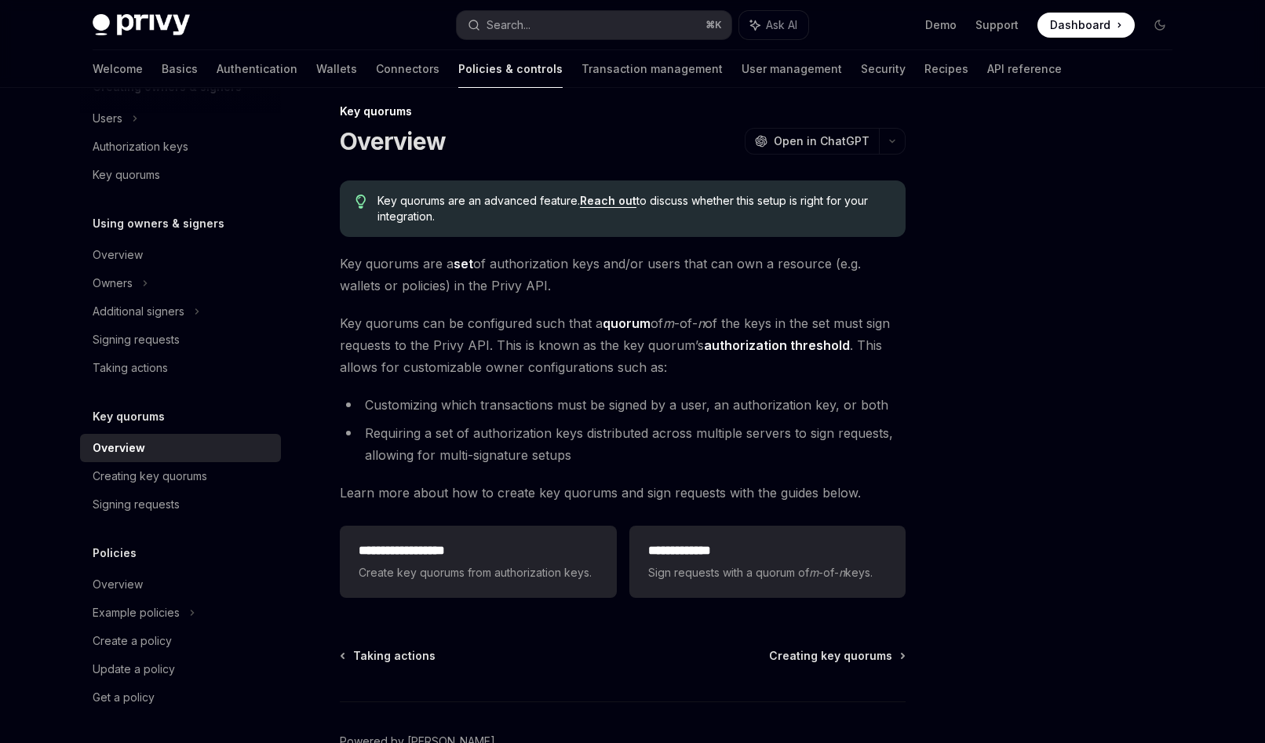
click at [616, 431] on li "Requiring a set of authorization keys distributed across multiple servers to si…" at bounding box center [623, 444] width 566 height 44
click at [766, 348] on strong "authorization threshold" at bounding box center [777, 345] width 146 height 16
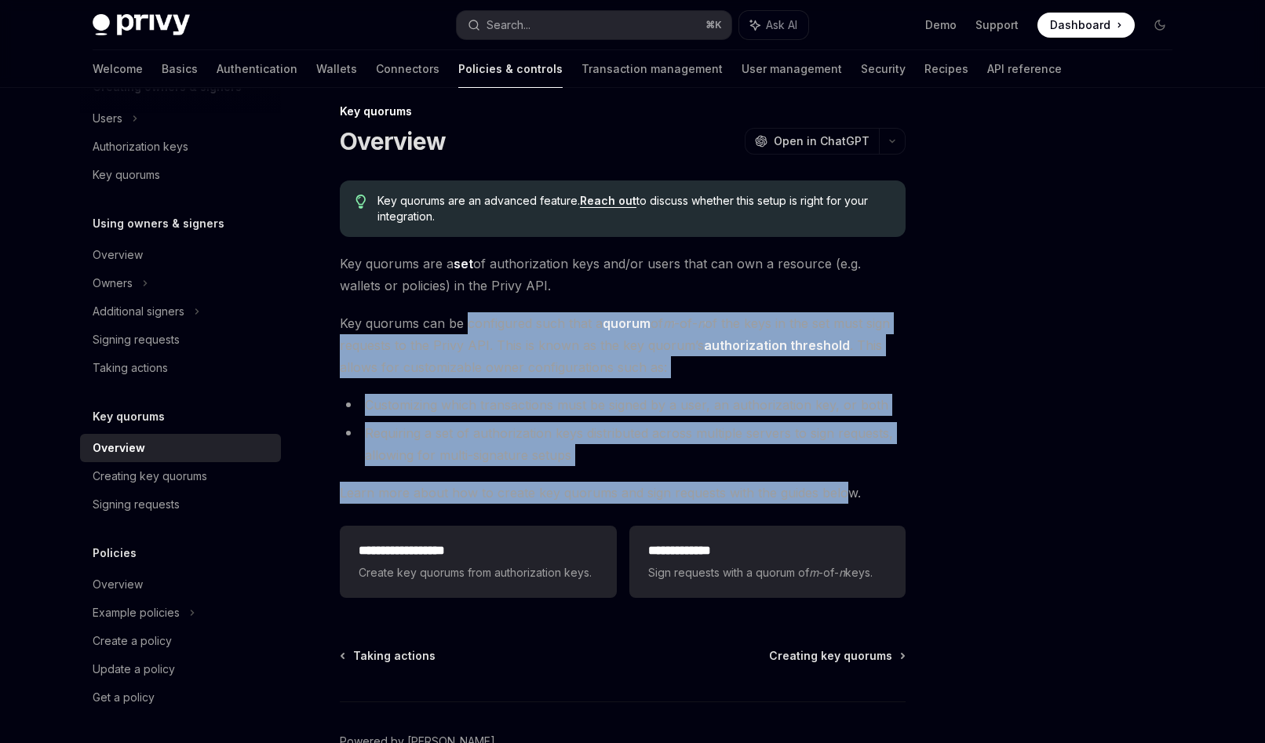
drag, startPoint x: 467, startPoint y: 331, endPoint x: 838, endPoint y: 490, distance: 403.9
click at [838, 490] on div "**********" at bounding box center [623, 392] width 566 height 424
click at [838, 490] on span "Learn more about how to create key quorums and sign requests with the guides be…" at bounding box center [623, 493] width 566 height 22
drag, startPoint x: 865, startPoint y: 491, endPoint x: 308, endPoint y: 321, distance: 582.6
click at [308, 321] on div "**********" at bounding box center [475, 469] width 866 height 735
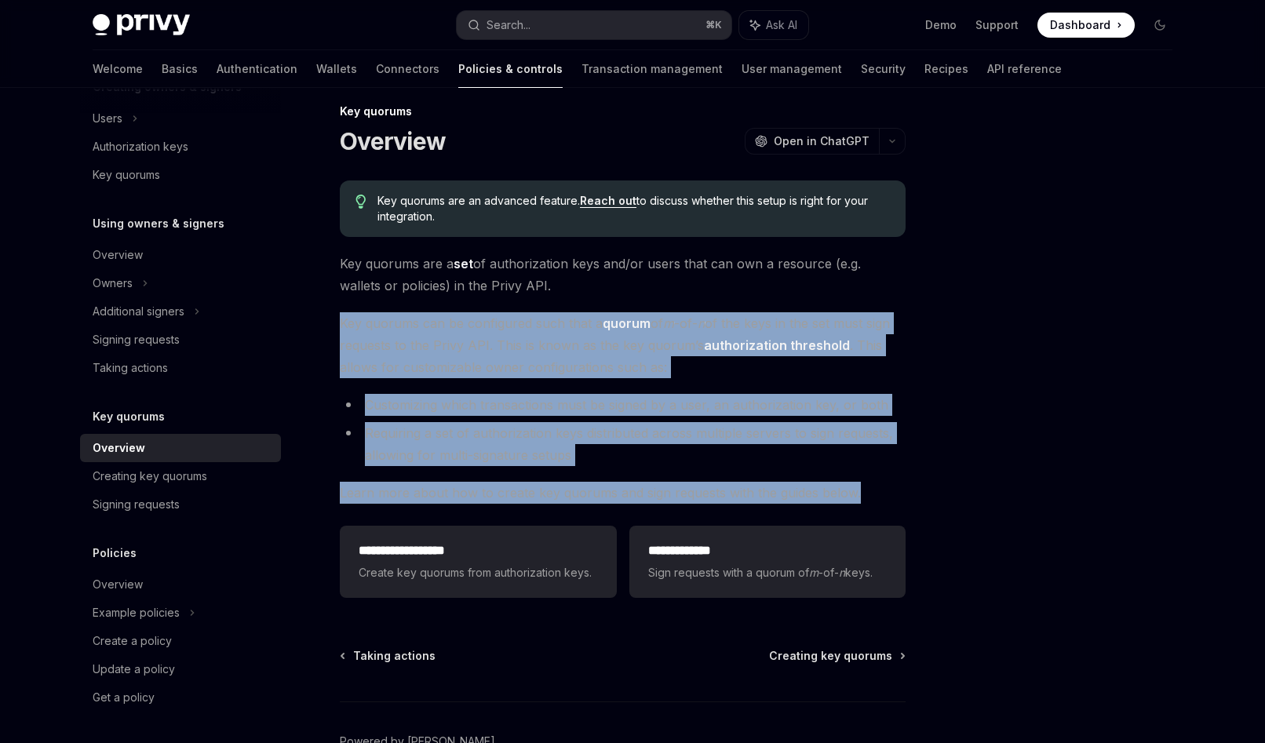
click at [308, 321] on div "**********" at bounding box center [475, 469] width 866 height 735
drag, startPoint x: 308, startPoint y: 321, endPoint x: 864, endPoint y: 512, distance: 588.4
click at [864, 512] on div "**********" at bounding box center [475, 469] width 866 height 735
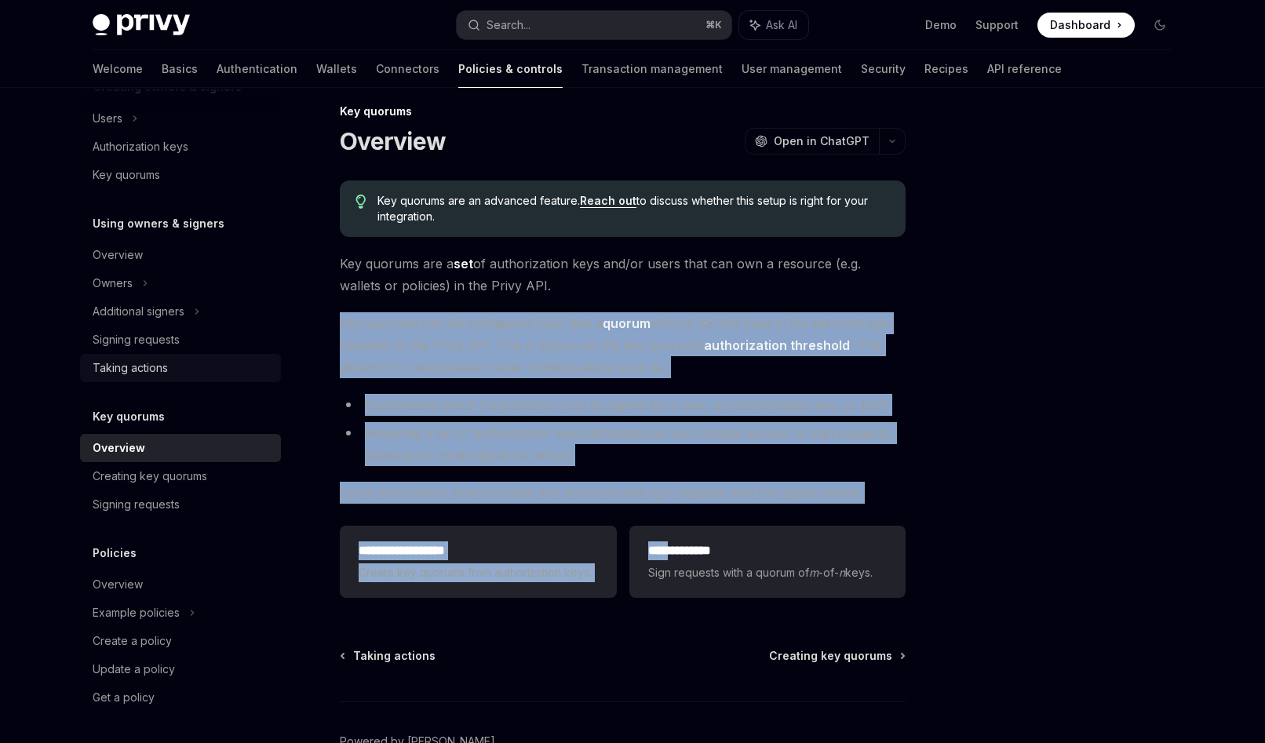
click at [137, 366] on div "Taking actions" at bounding box center [130, 368] width 75 height 19
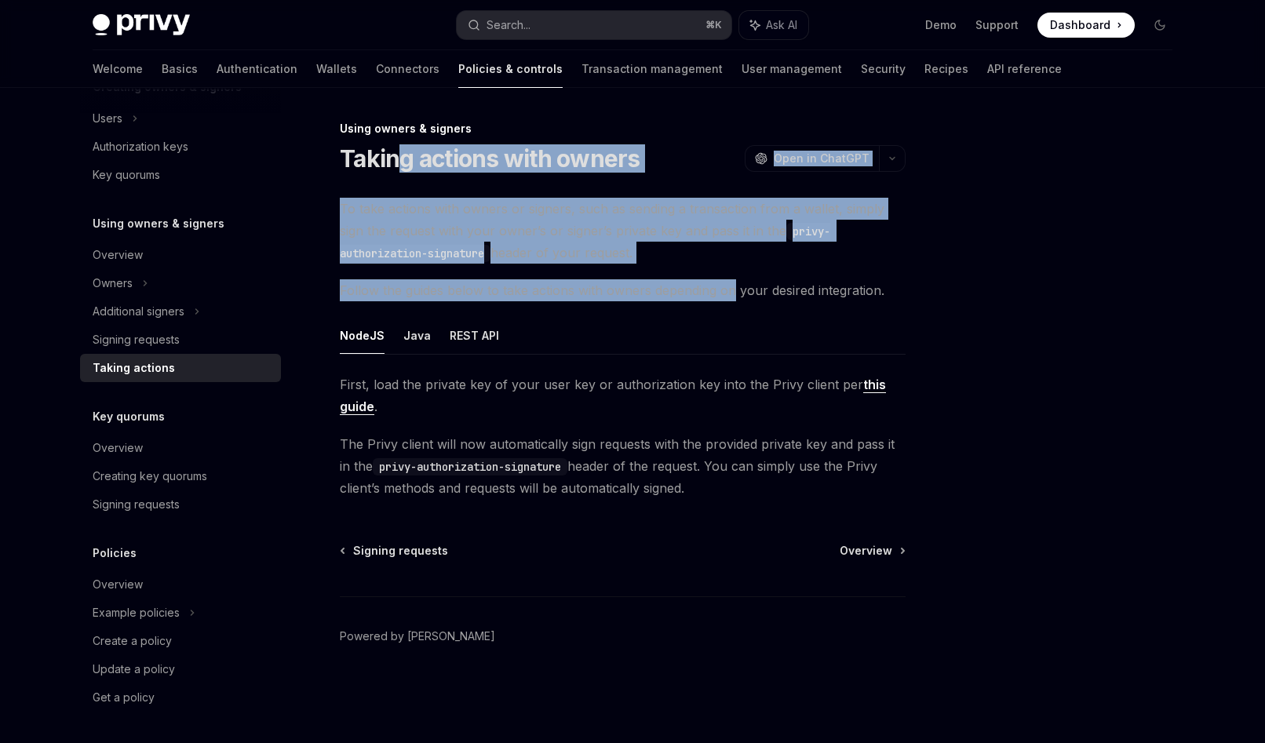
drag, startPoint x: 732, startPoint y: 290, endPoint x: 380, endPoint y: 162, distance: 374.8
click at [378, 150] on div "Using owners & signers Taking actions with owners OpenAI Open in ChatGPT OpenAI…" at bounding box center [475, 431] width 866 height 624
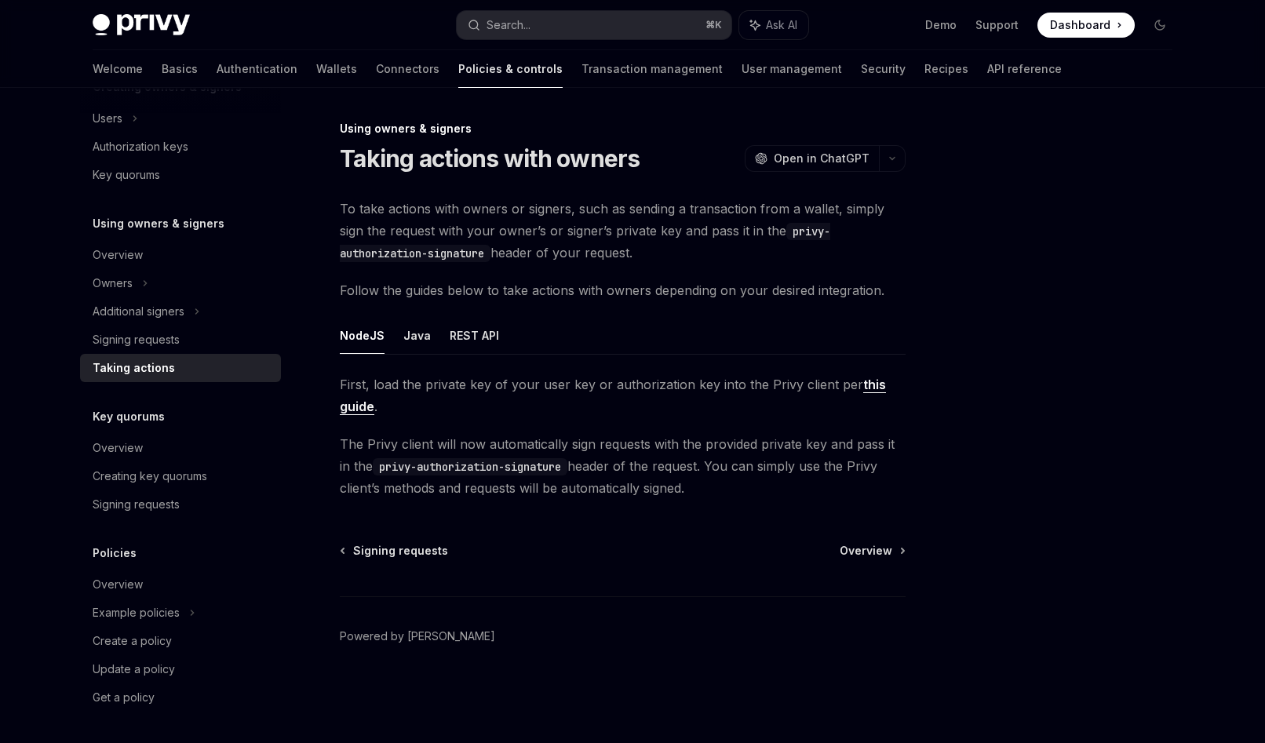
click at [497, 214] on span "To take actions with owners or signers, such as sending a transaction from a wa…" at bounding box center [623, 231] width 566 height 66
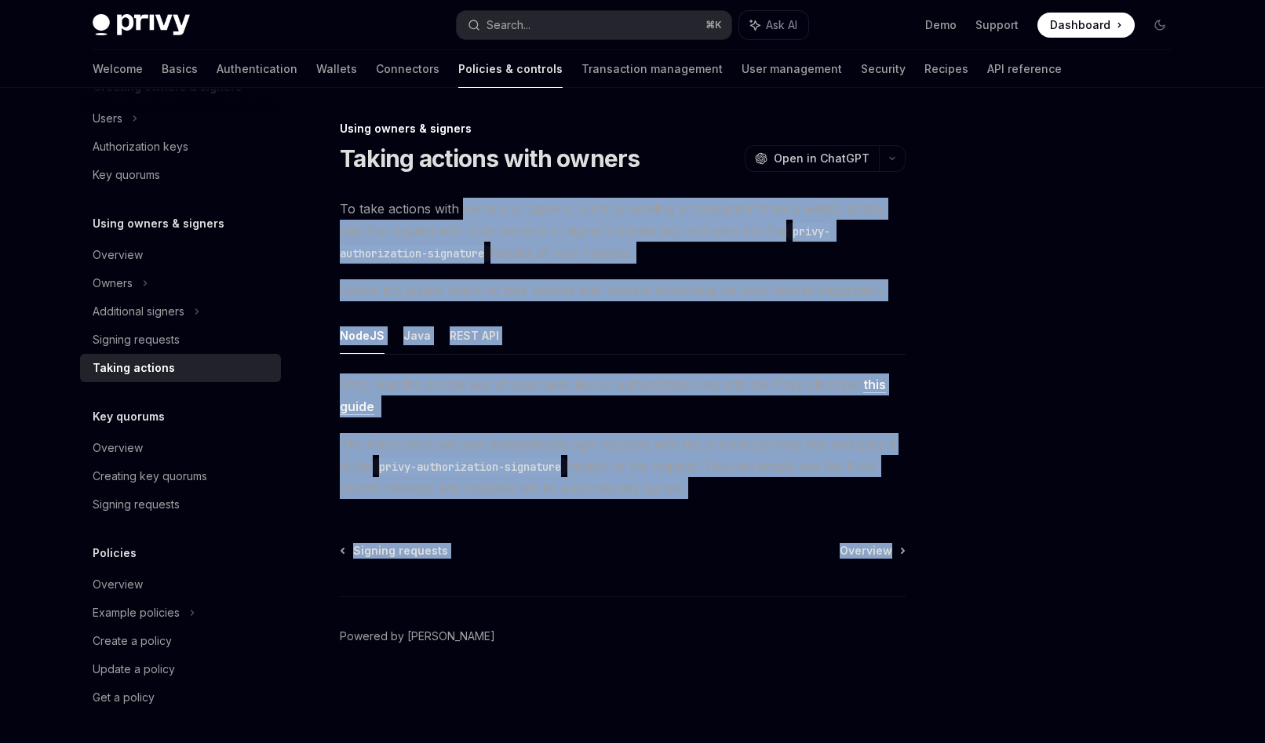
drag, startPoint x: 497, startPoint y: 214, endPoint x: 815, endPoint y: 538, distance: 453.3
click at [815, 538] on div "Using owners & signers Taking actions with owners OpenAI Open in ChatGPT OpenAI…" at bounding box center [475, 431] width 866 height 624
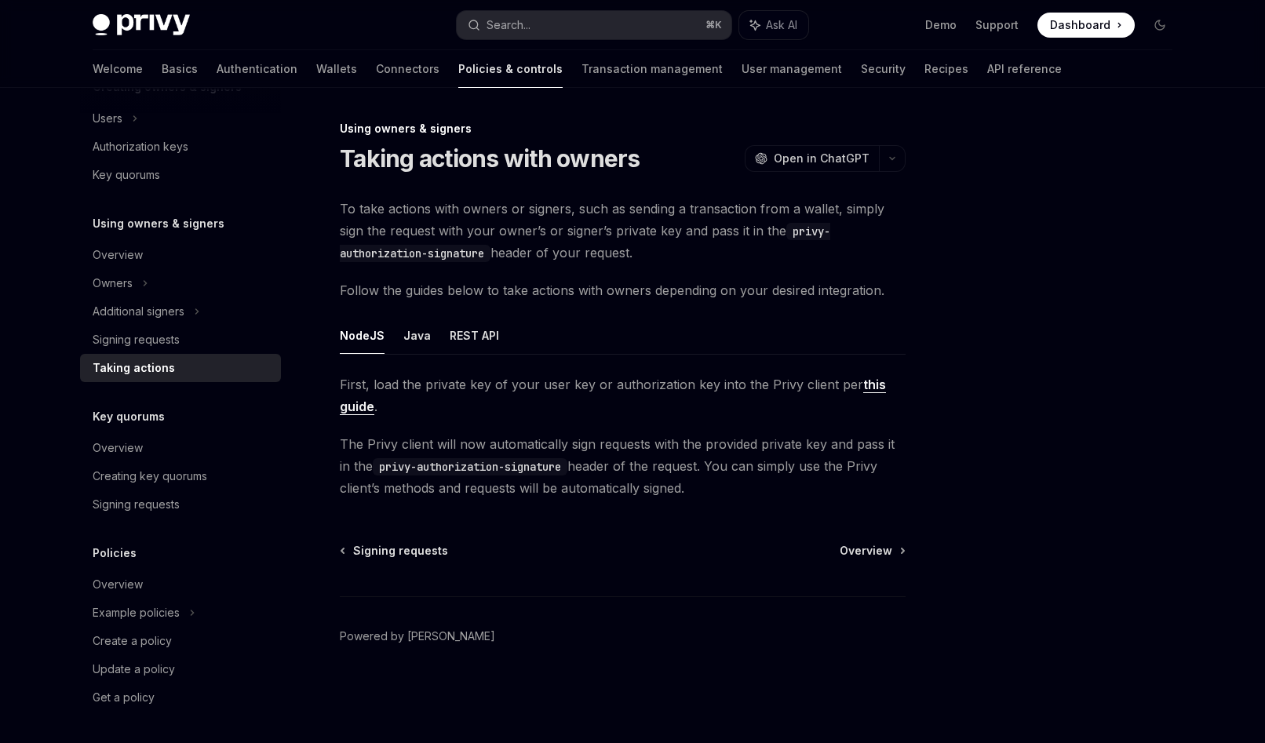
click at [738, 448] on span "The Privy client will now automatically sign requests with the provided private…" at bounding box center [623, 466] width 566 height 66
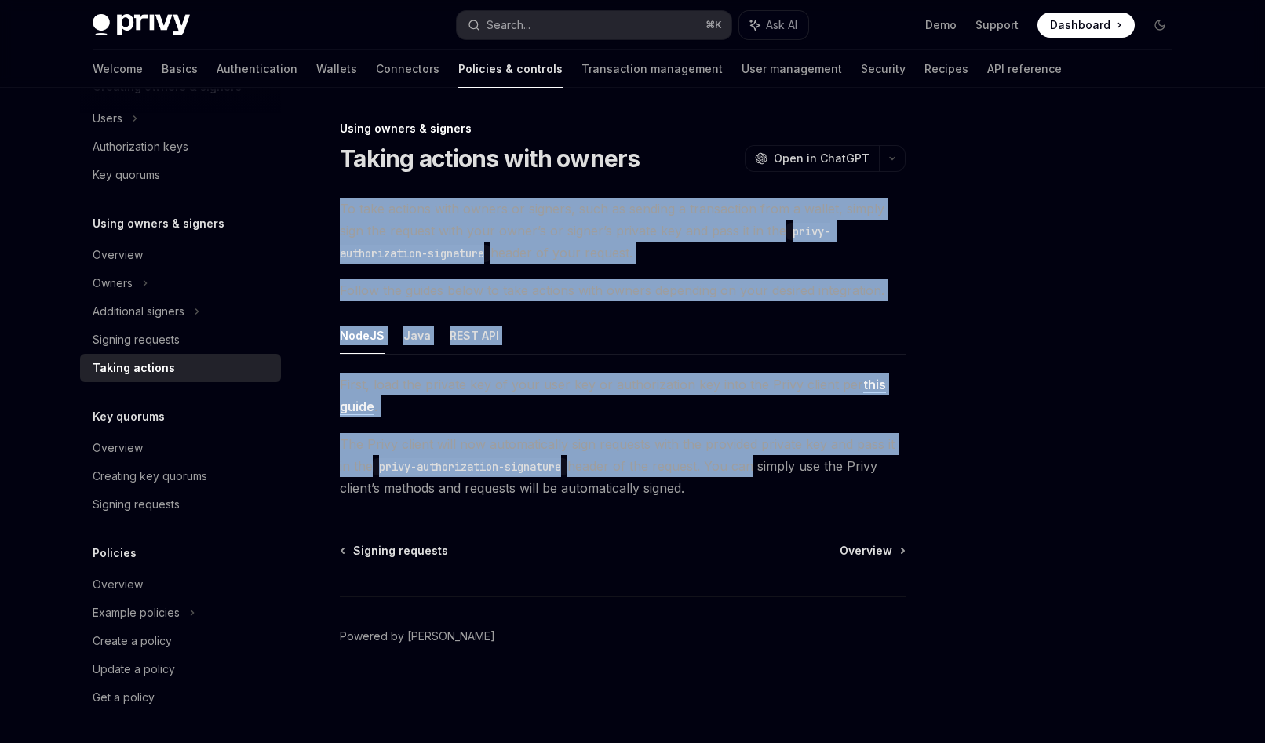
drag, startPoint x: 757, startPoint y: 461, endPoint x: 545, endPoint y: 188, distance: 345.5
click at [545, 188] on div "Using owners & signers Taking actions with owners OpenAI Open in ChatGPT OpenAI…" at bounding box center [475, 431] width 866 height 624
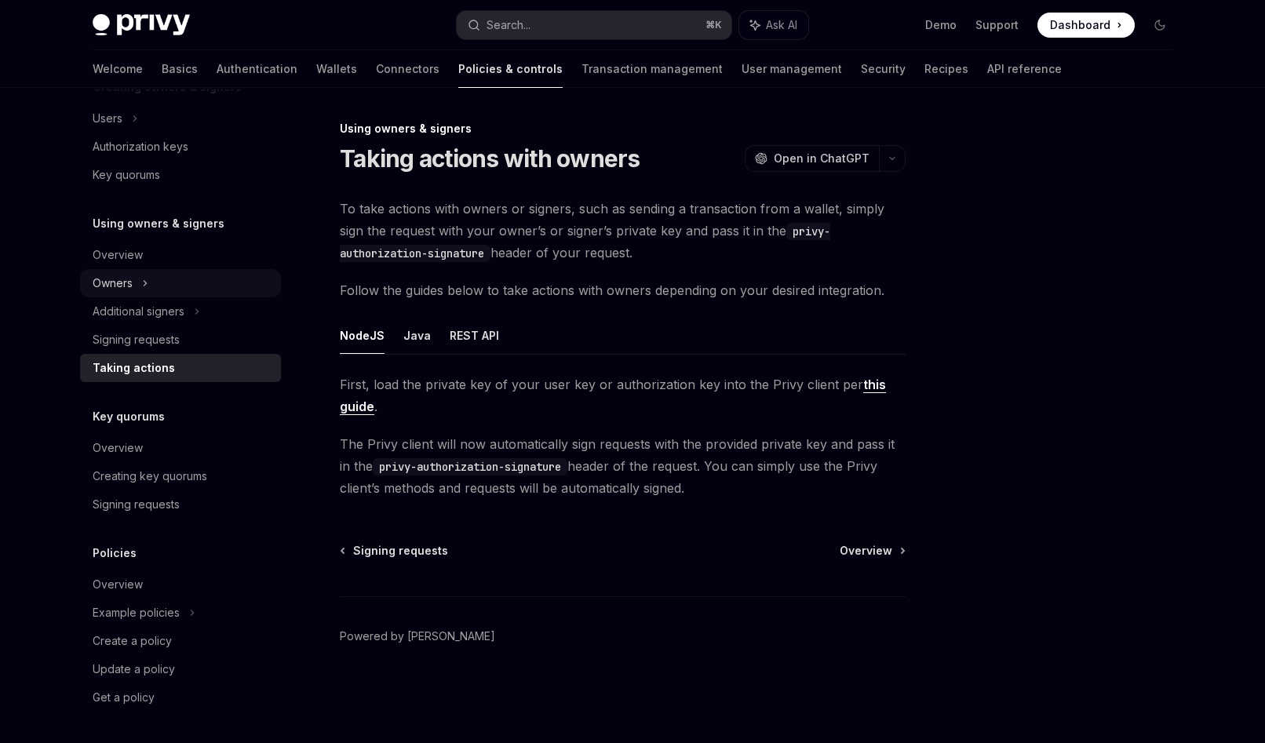
click at [113, 279] on div "Owners" at bounding box center [113, 283] width 40 height 19
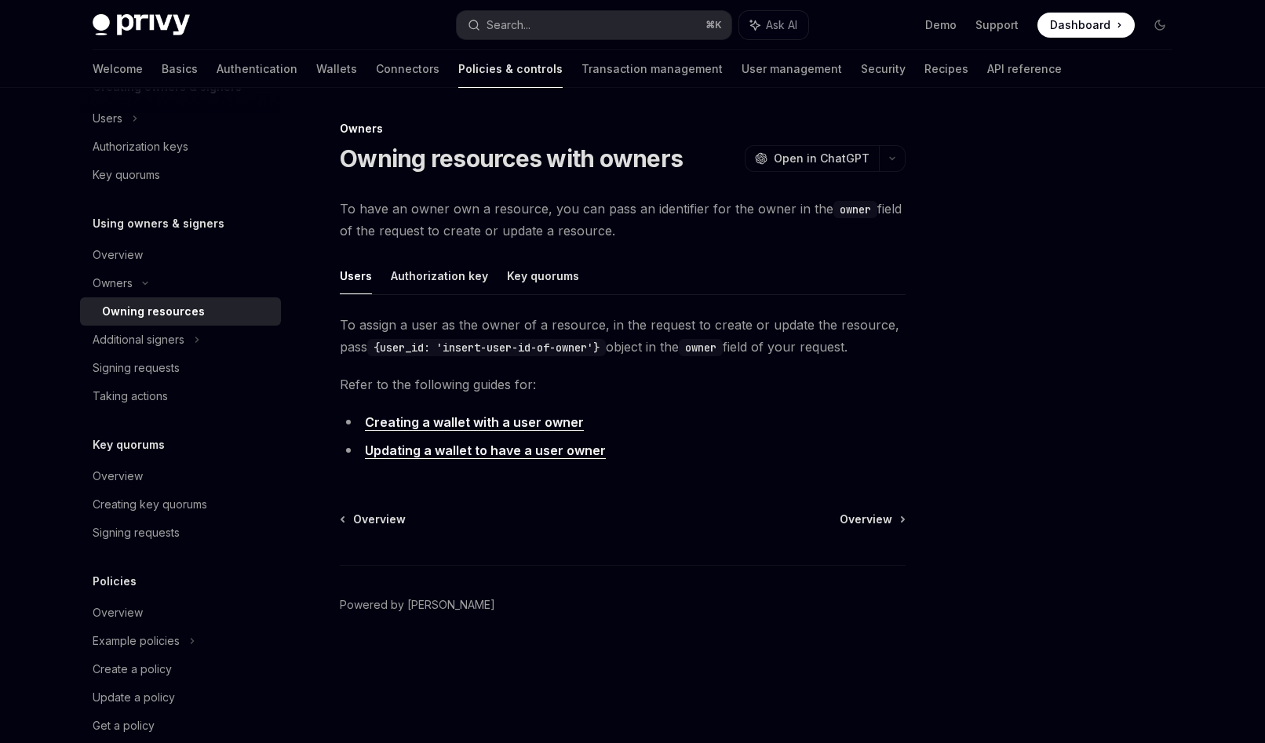
click at [490, 445] on link "Updating a wallet to have a user owner" at bounding box center [485, 451] width 241 height 16
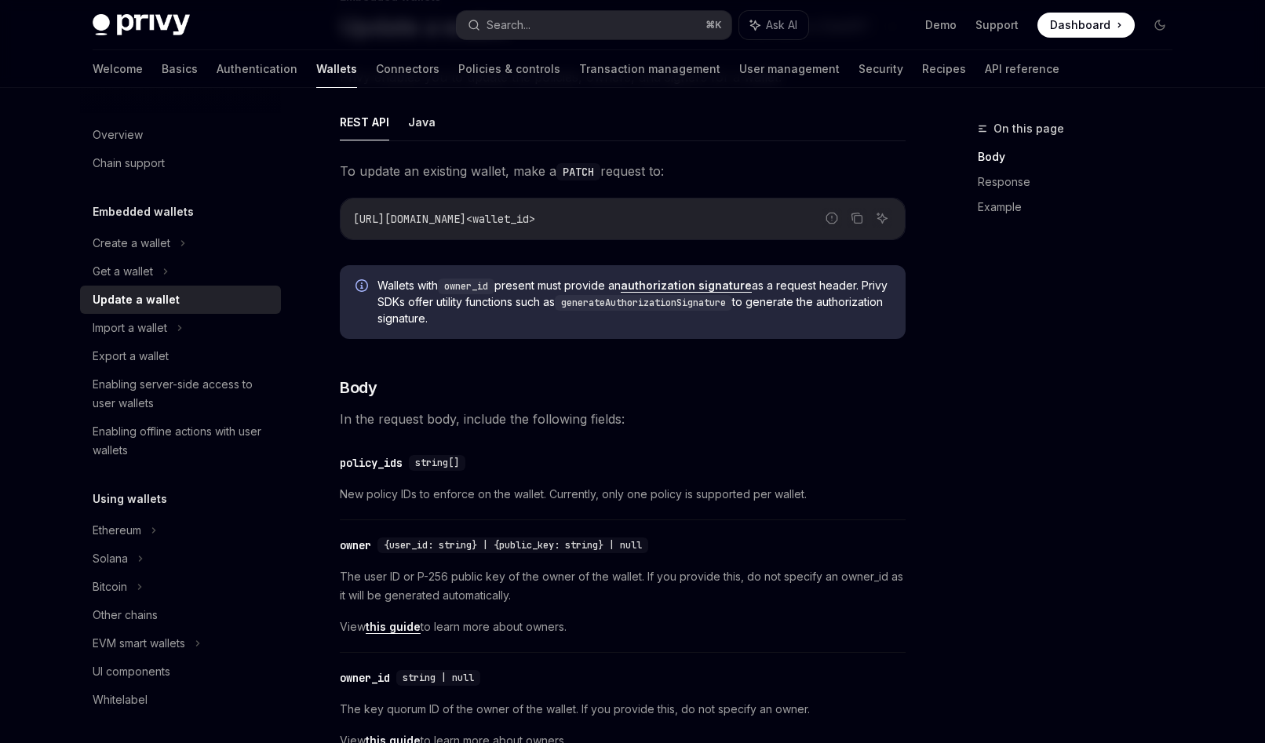
click at [682, 287] on link "authorization signature" at bounding box center [686, 286] width 131 height 14
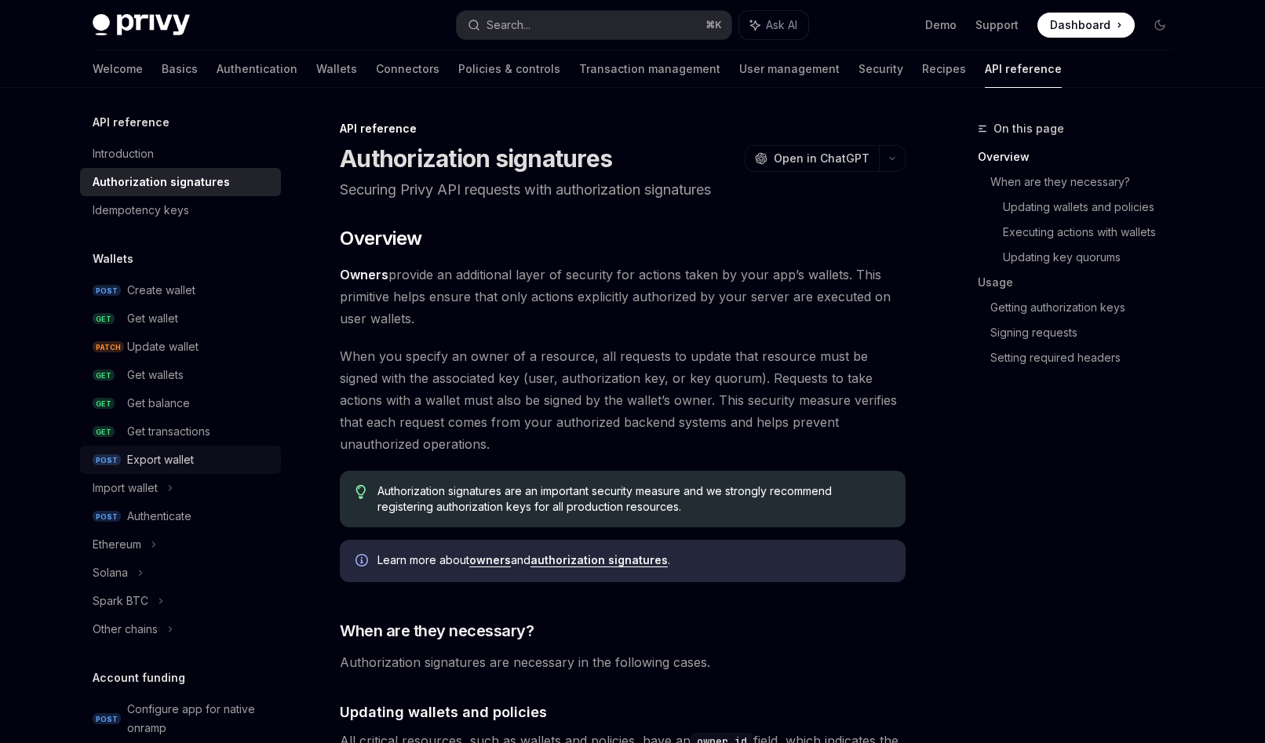
click at [166, 456] on div "Export wallet" at bounding box center [160, 459] width 67 height 19
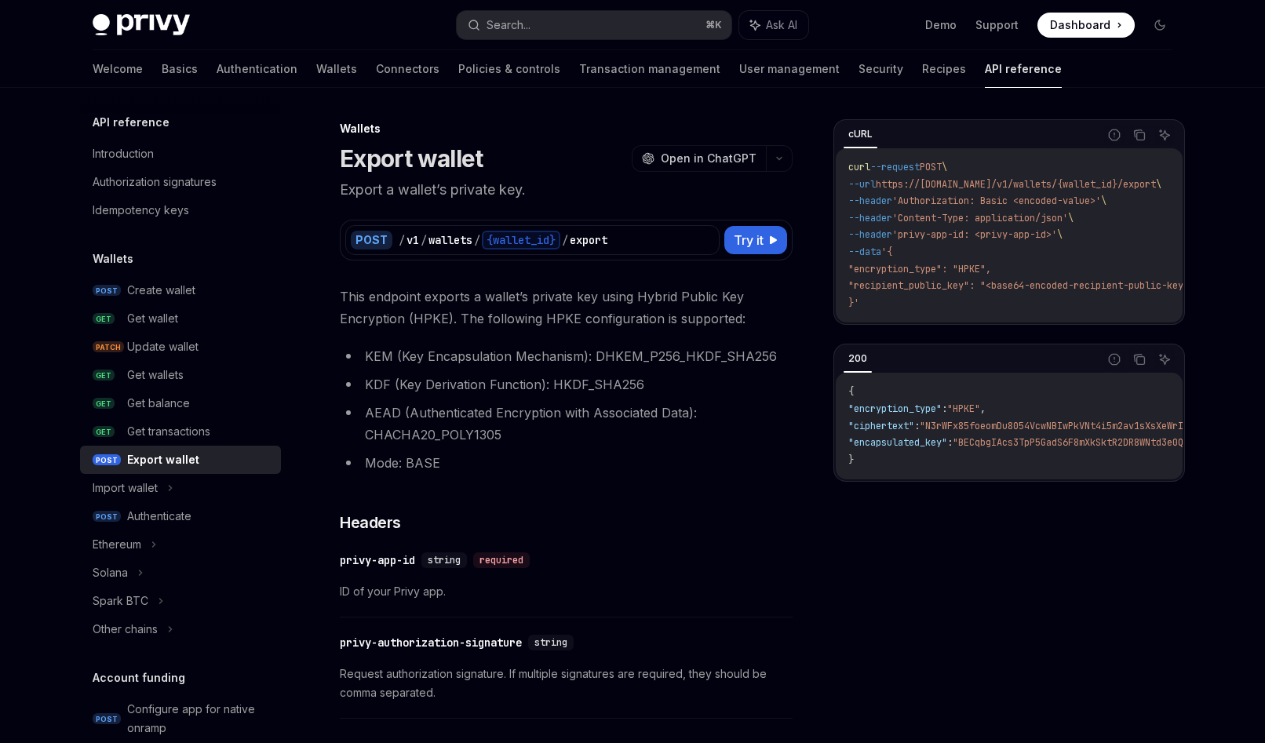
click at [1050, 459] on code "{ "encryption_type" : "HPKE" , "ciphertext" : "N3rWFx85foeomDu8054VcwNBIwPkVNt4…" at bounding box center [1166, 426] width 636 height 85
click at [1040, 449] on span ""BECqbgIAcs3TpP5GadS6F8mXkSktR2DR8WNtd3e0Qcy7PpoRHEygpzjFWttntS+SEM3VSr4Thewh18…" at bounding box center [1200, 442] width 494 height 13
click at [922, 63] on link "Recipes" at bounding box center [944, 69] width 44 height 38
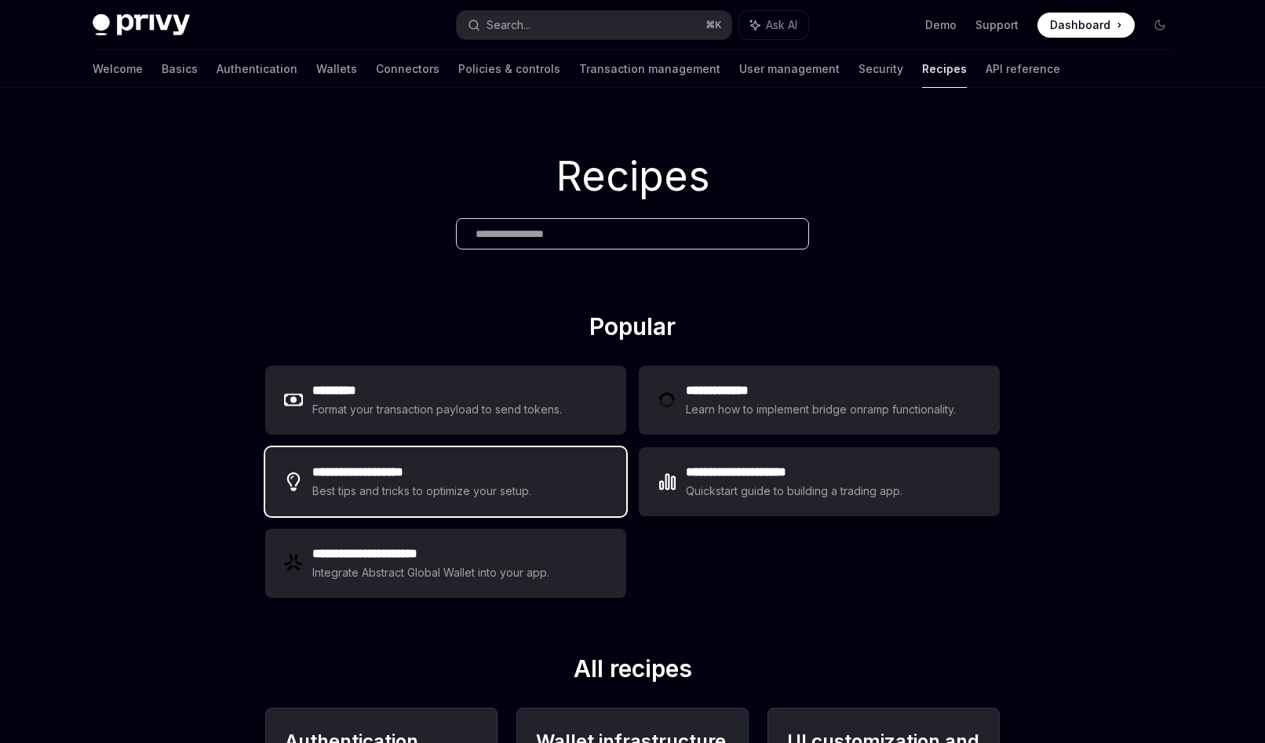
click at [543, 490] on div "**********" at bounding box center [445, 481] width 361 height 69
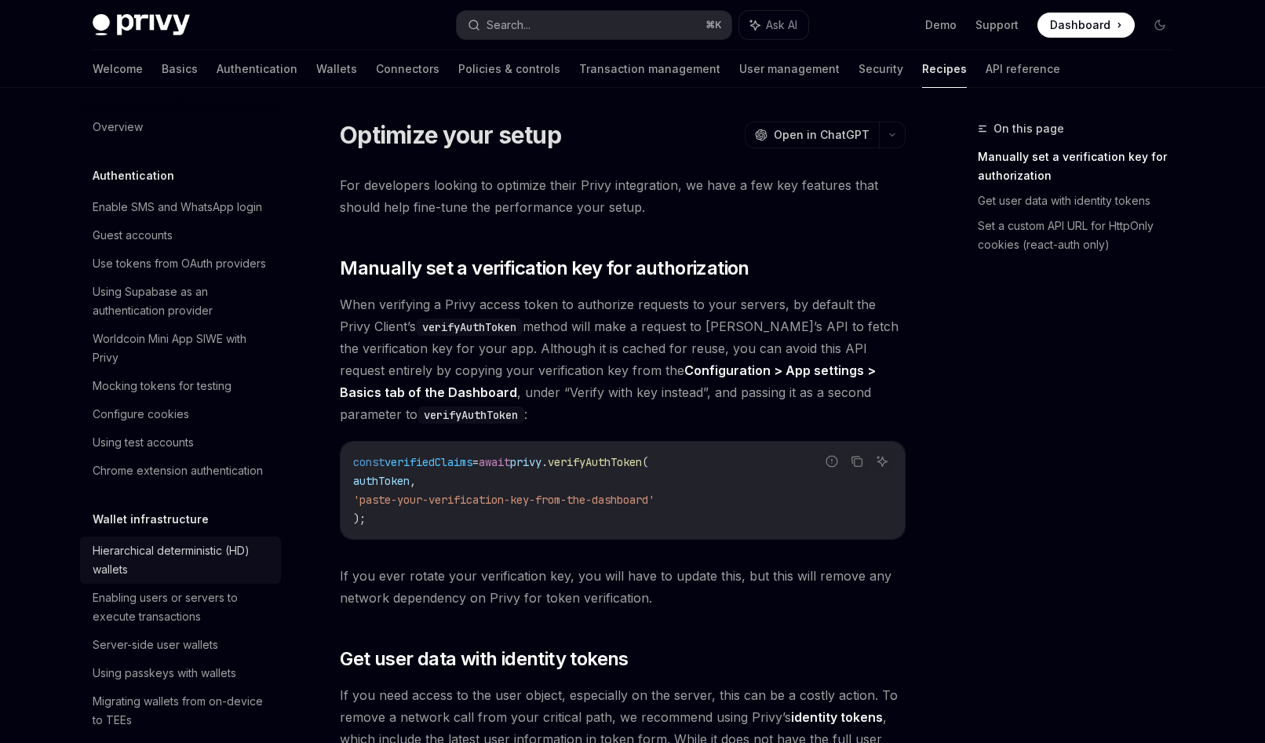
click at [178, 557] on div "Hierarchical deterministic (HD) wallets" at bounding box center [182, 560] width 179 height 38
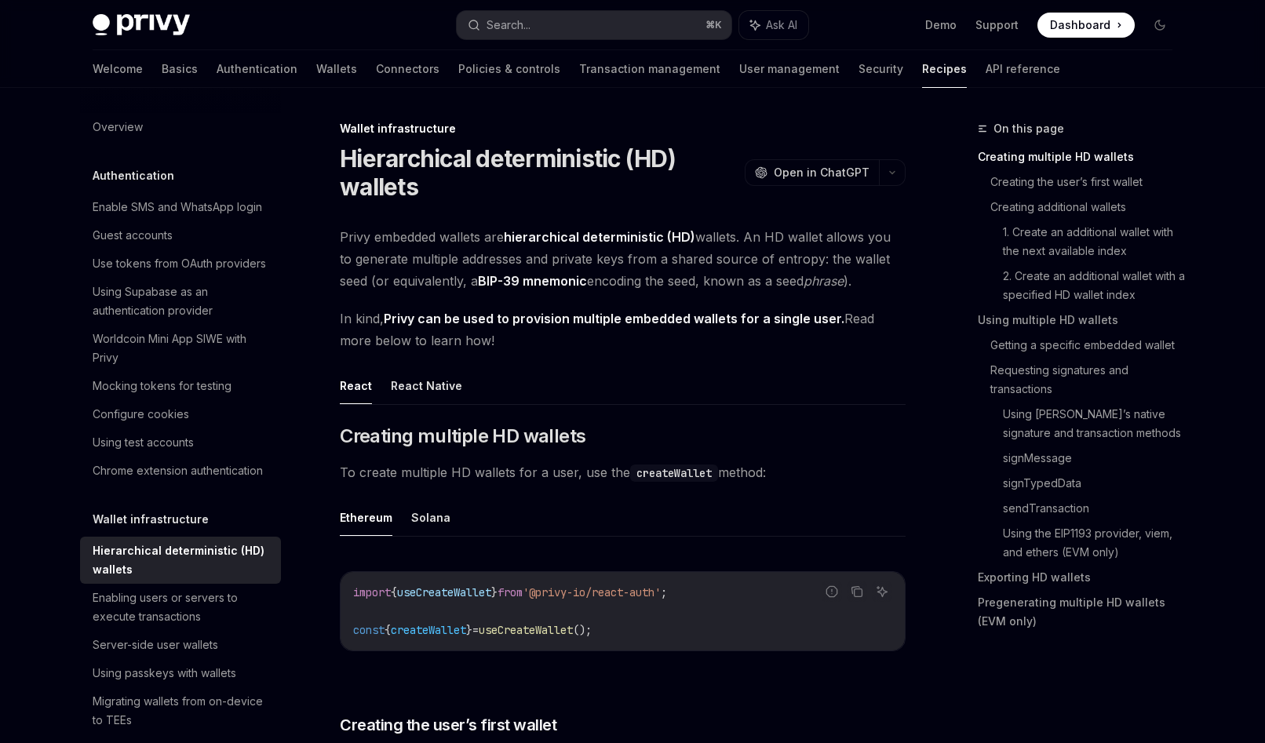
click at [592, 605] on code "import { useCreateWallet } from '@privy-io/react-auth' ; const { createWallet }…" at bounding box center [622, 611] width 539 height 56
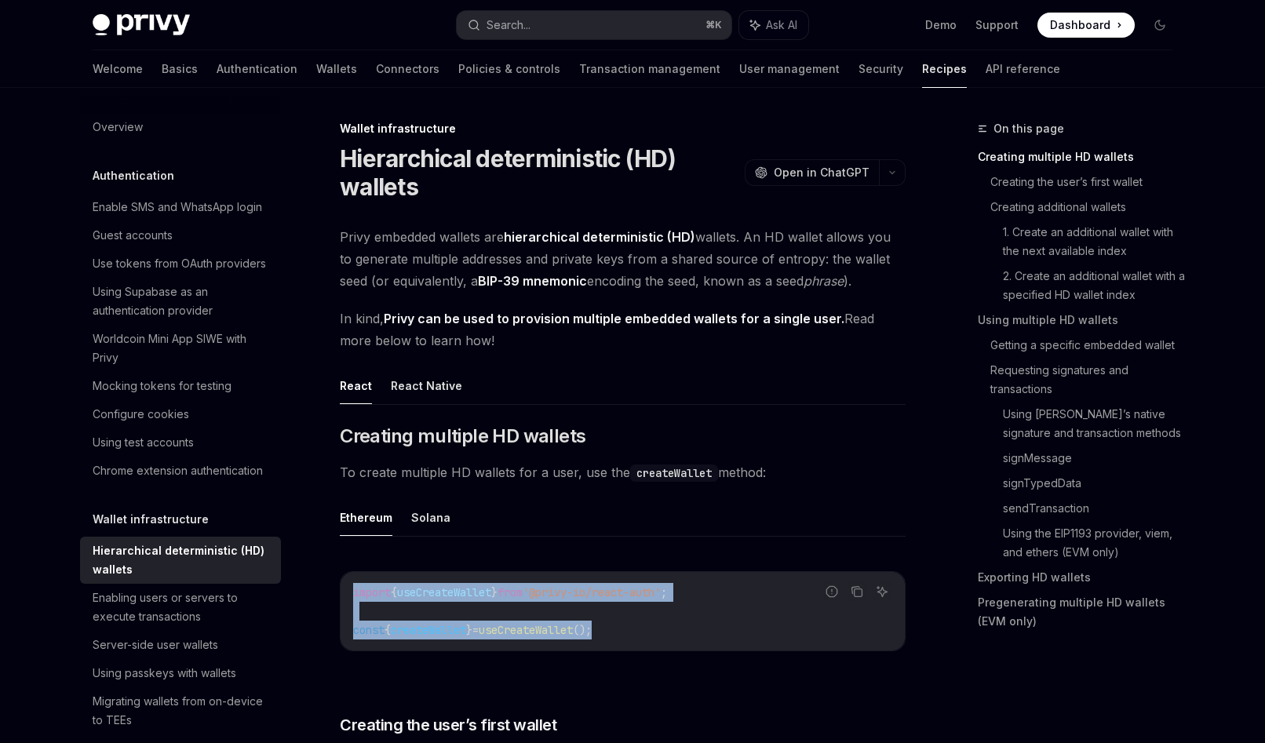
drag, startPoint x: 660, startPoint y: 633, endPoint x: 316, endPoint y: 578, distance: 348.1
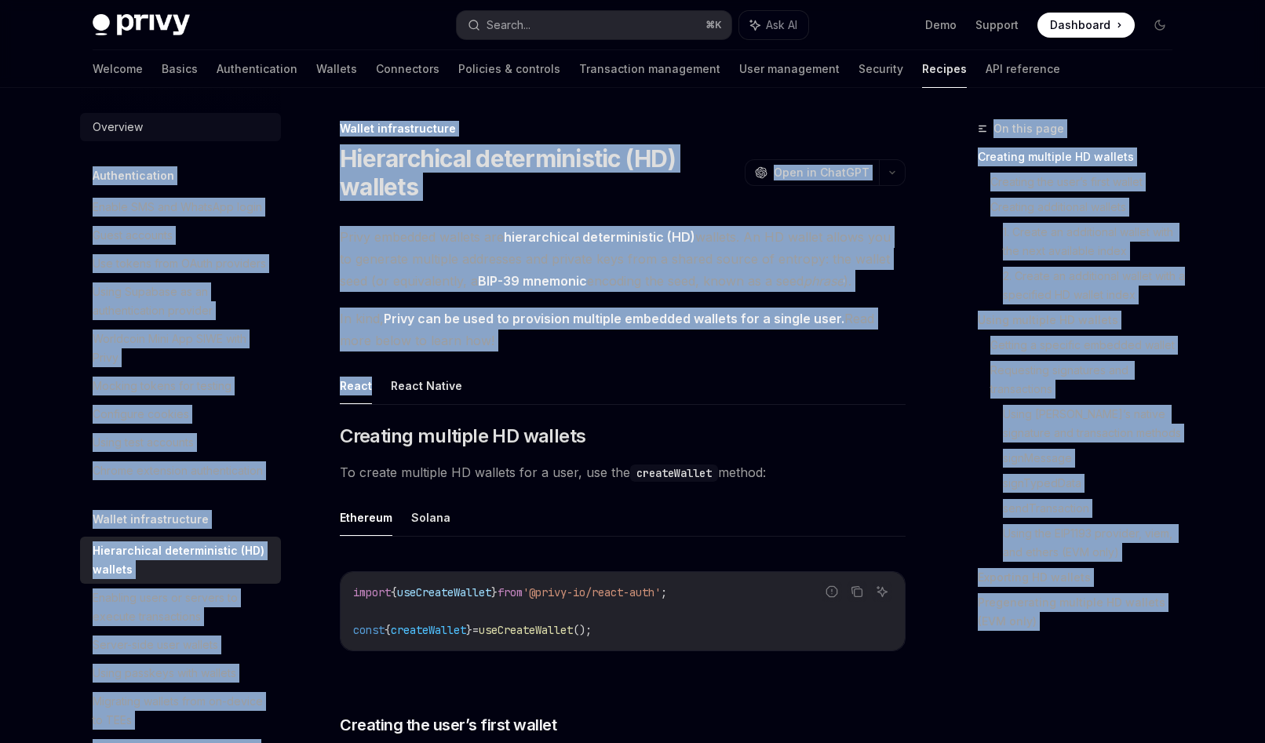
drag, startPoint x: 818, startPoint y: 357, endPoint x: 165, endPoint y: 132, distance: 691.4
click at [629, 347] on span "In kind, Privy can be used to provision multiple embedded wallets for a single …" at bounding box center [623, 330] width 566 height 44
drag, startPoint x: 588, startPoint y: 347, endPoint x: 200, endPoint y: 196, distance: 415.9
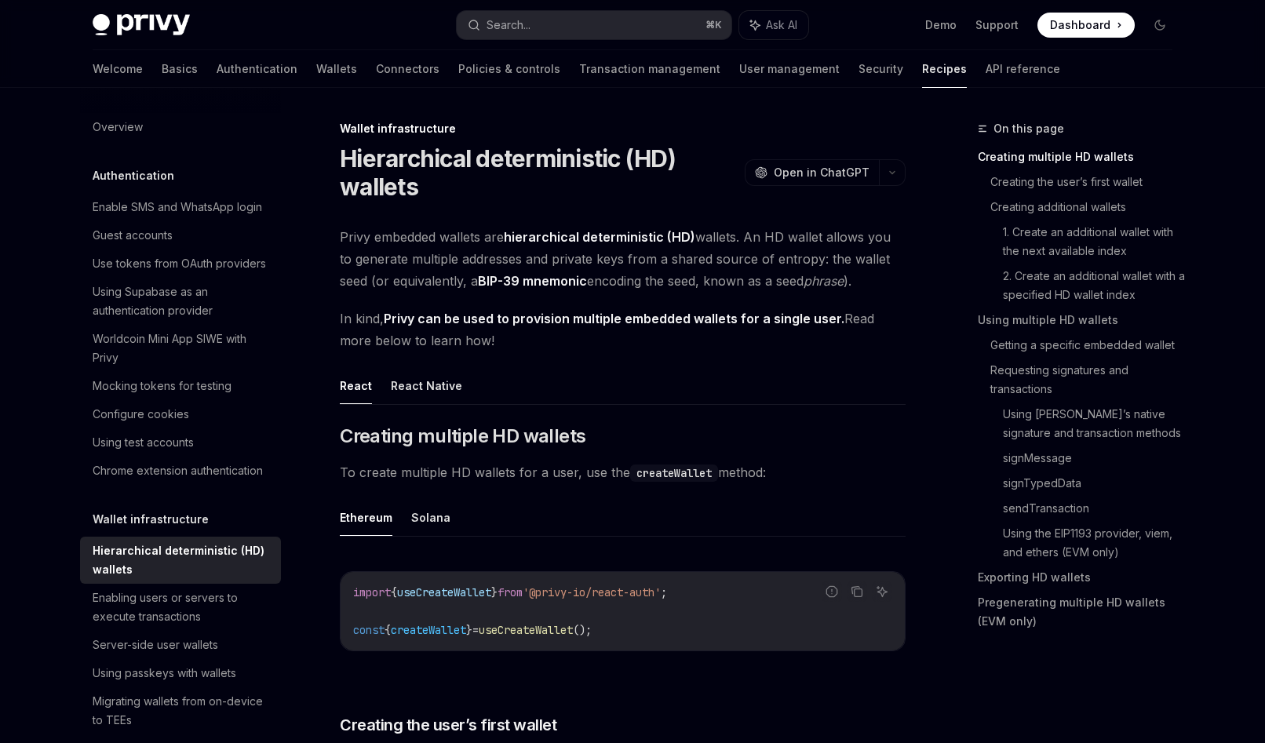
click at [643, 395] on ul "React React Native" at bounding box center [623, 386] width 566 height 38
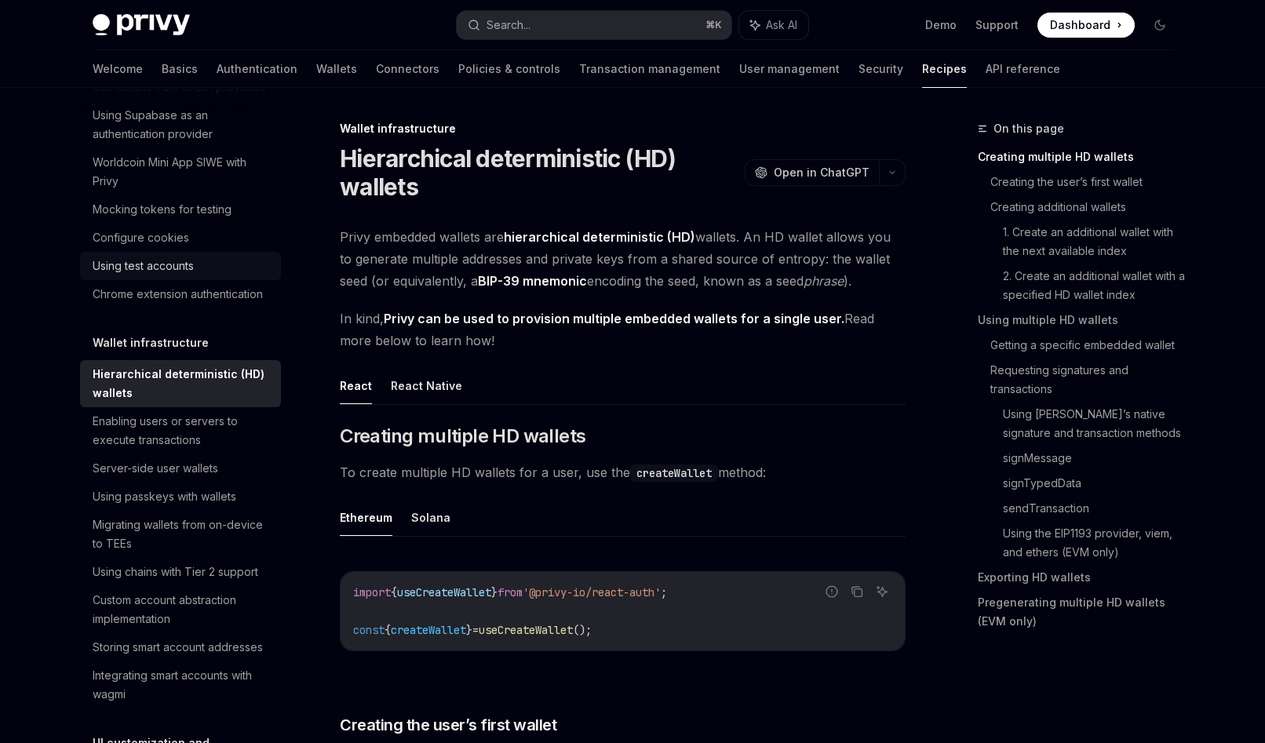
scroll to position [173, 0]
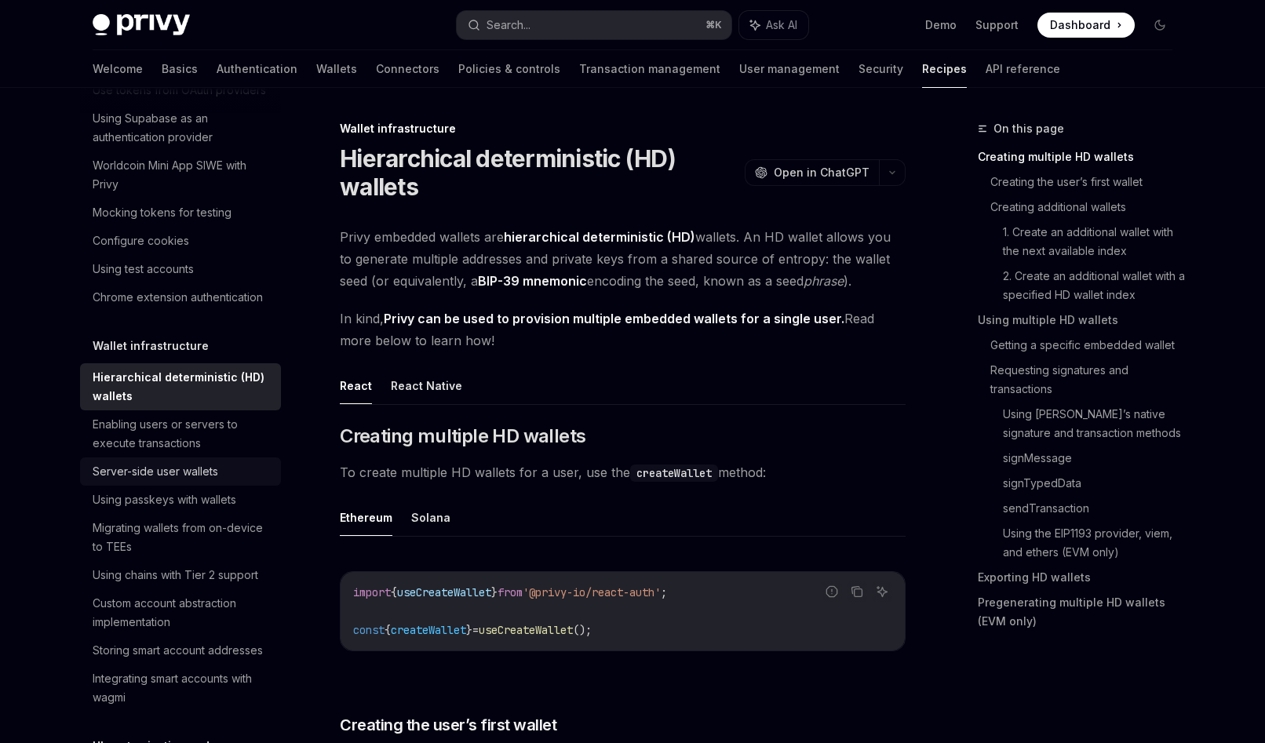
click at [208, 480] on link "Server-side user wallets" at bounding box center [180, 471] width 201 height 28
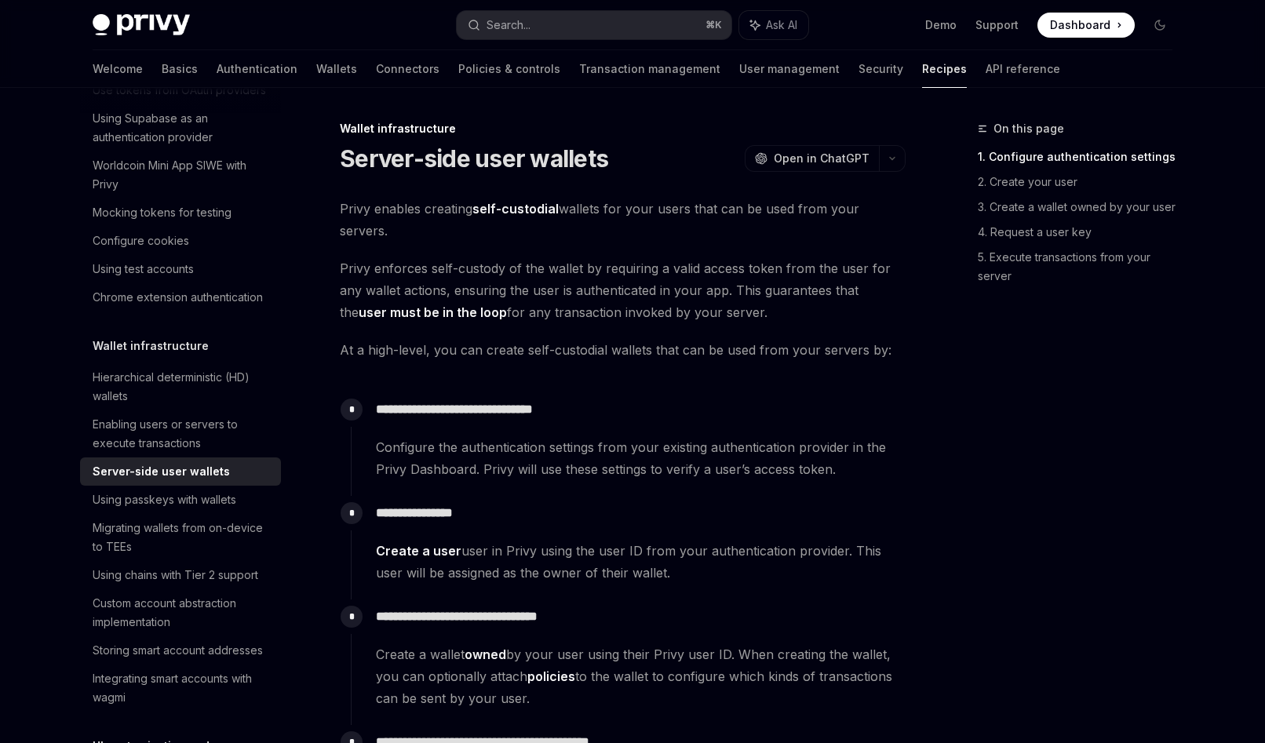
click at [634, 412] on p "**********" at bounding box center [640, 410] width 529 height 22
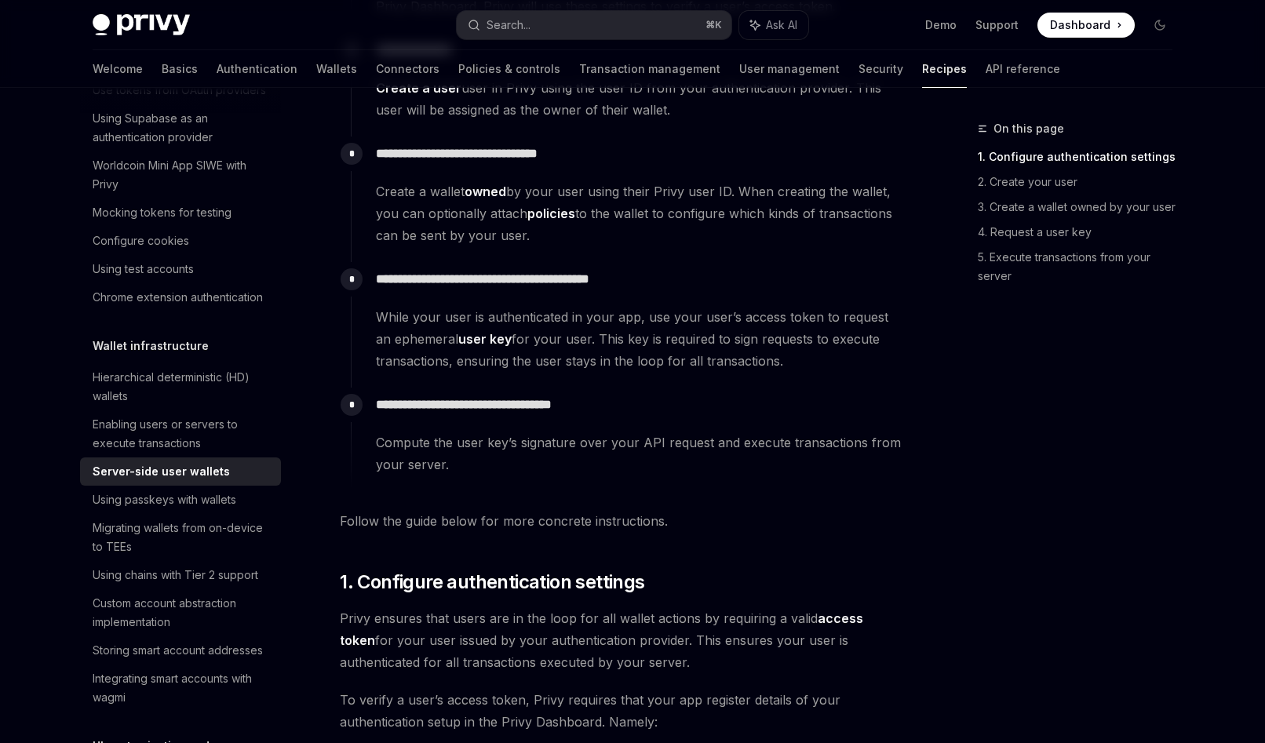
scroll to position [468, 0]
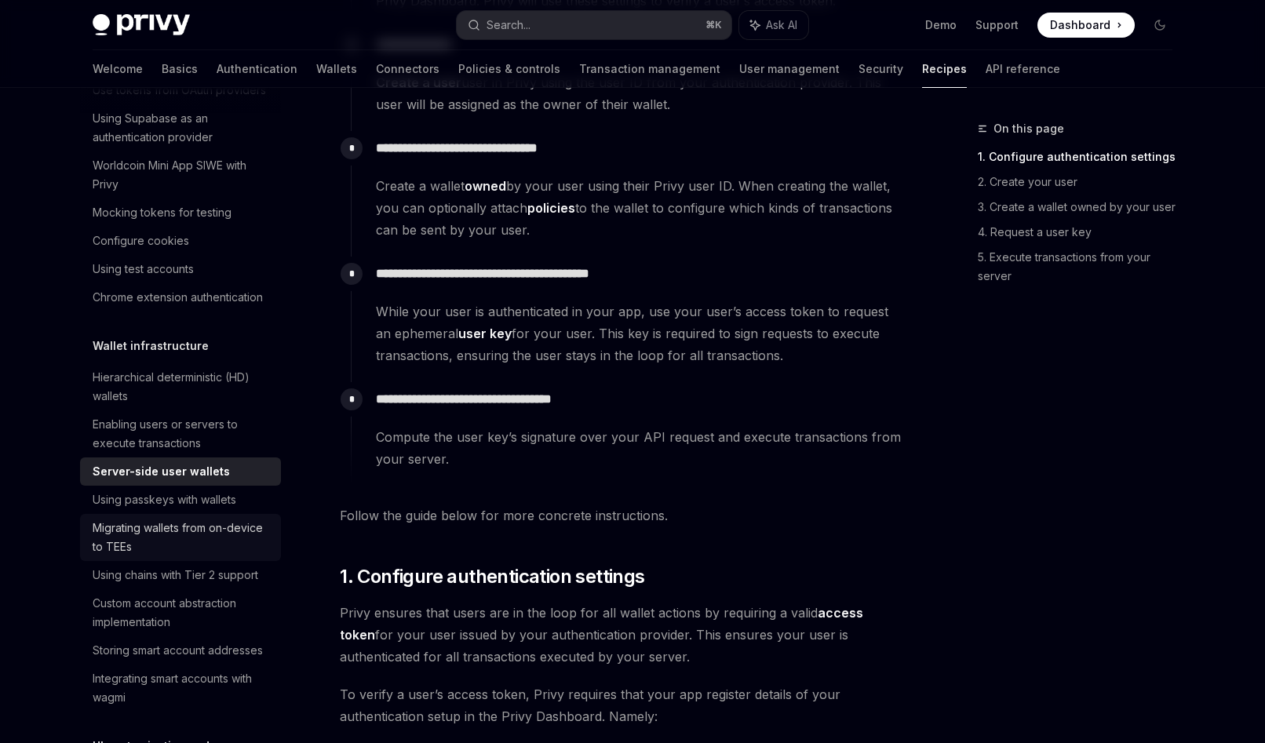
click at [134, 556] on link "Migrating wallets from on-device to TEEs" at bounding box center [180, 537] width 201 height 47
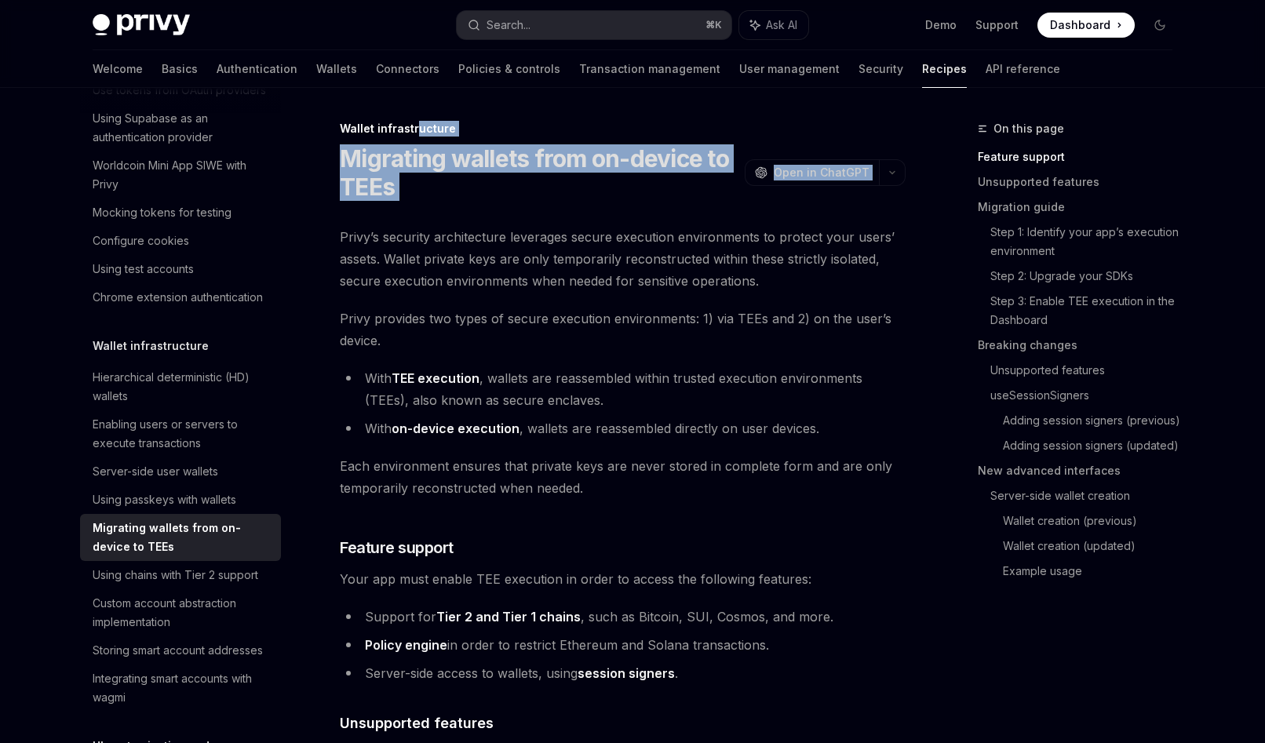
drag, startPoint x: 613, startPoint y: 207, endPoint x: 398, endPoint y: 115, distance: 233.8
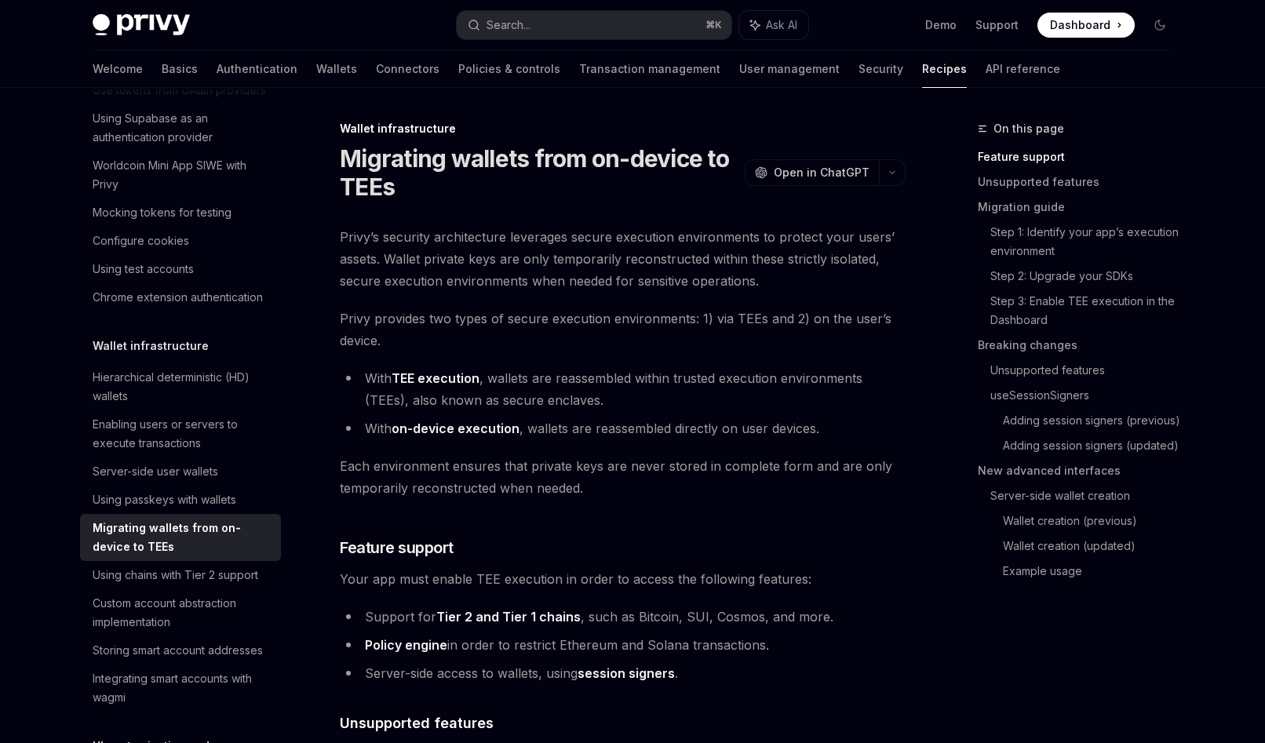
click at [770, 395] on li "With TEE execution , wallets are reassembled within trusted execution environme…" at bounding box center [623, 389] width 566 height 44
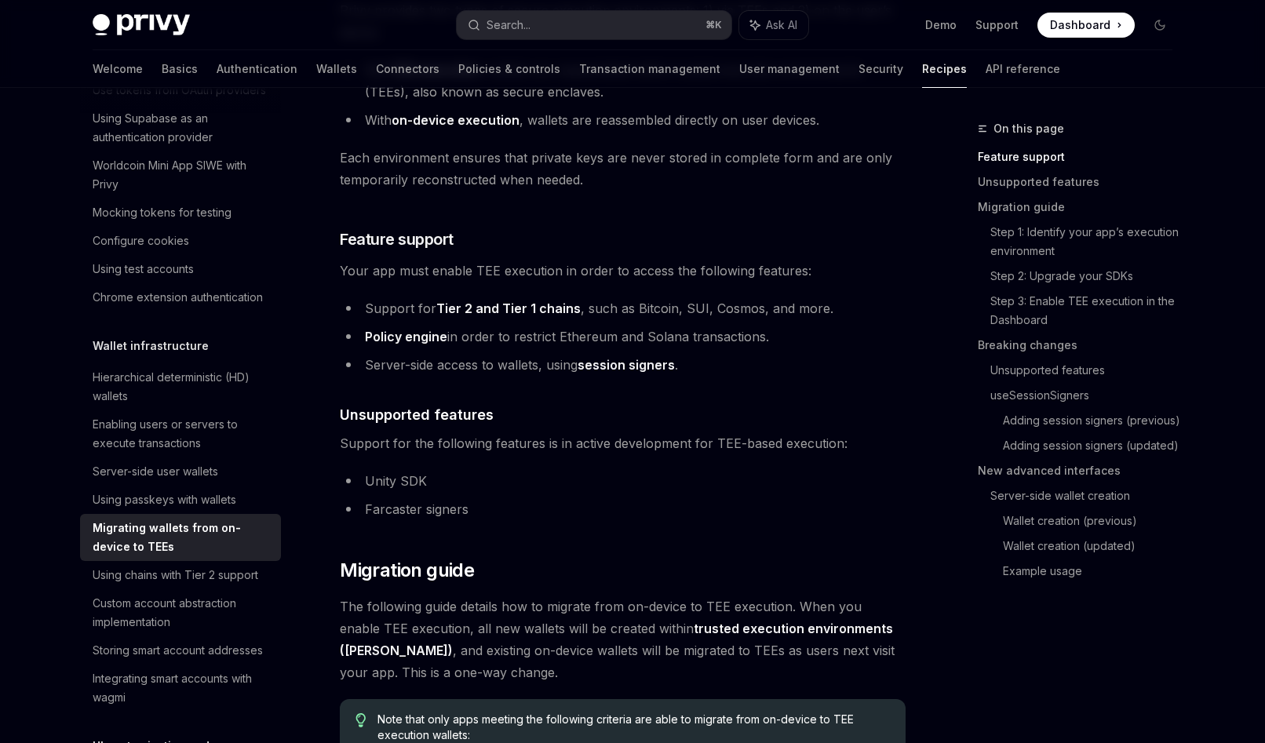
scroll to position [819, 0]
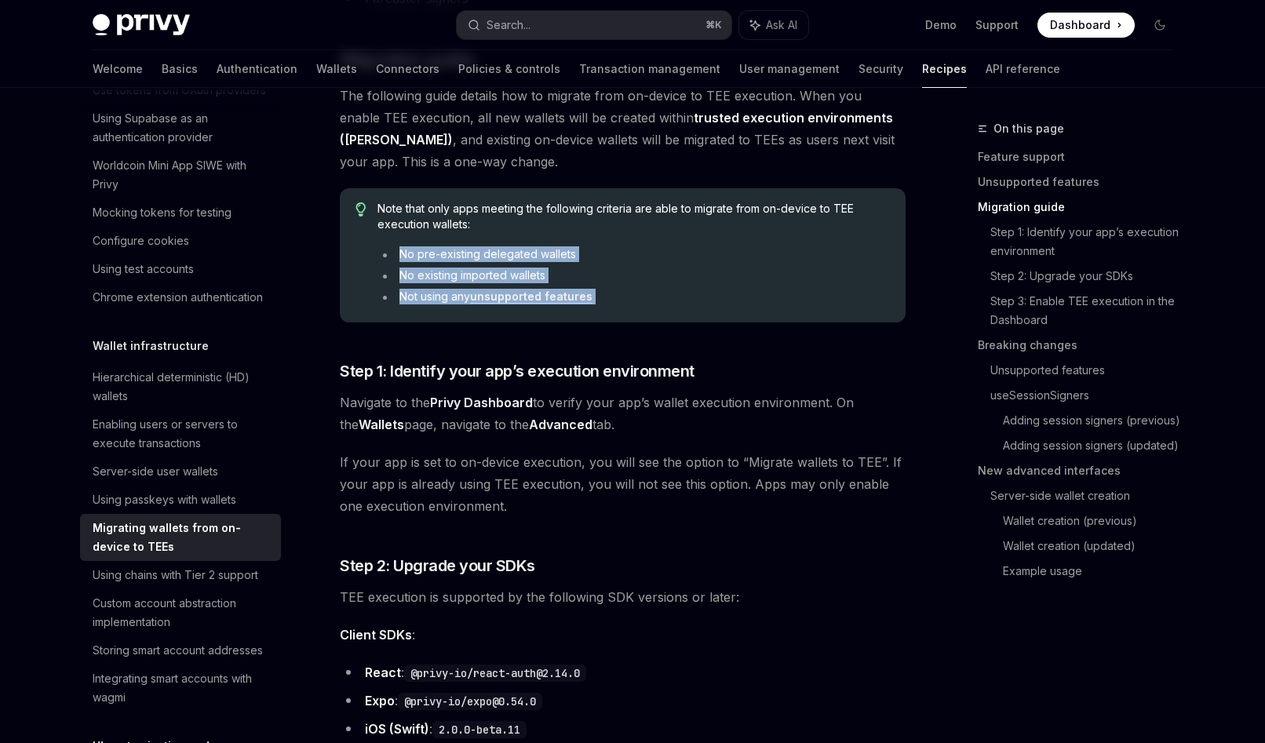
drag, startPoint x: 399, startPoint y: 247, endPoint x: 668, endPoint y: 320, distance: 278.9
click at [668, 320] on div "Note that only apps meeting the following criteria are able to migrate from on-…" at bounding box center [623, 255] width 566 height 134
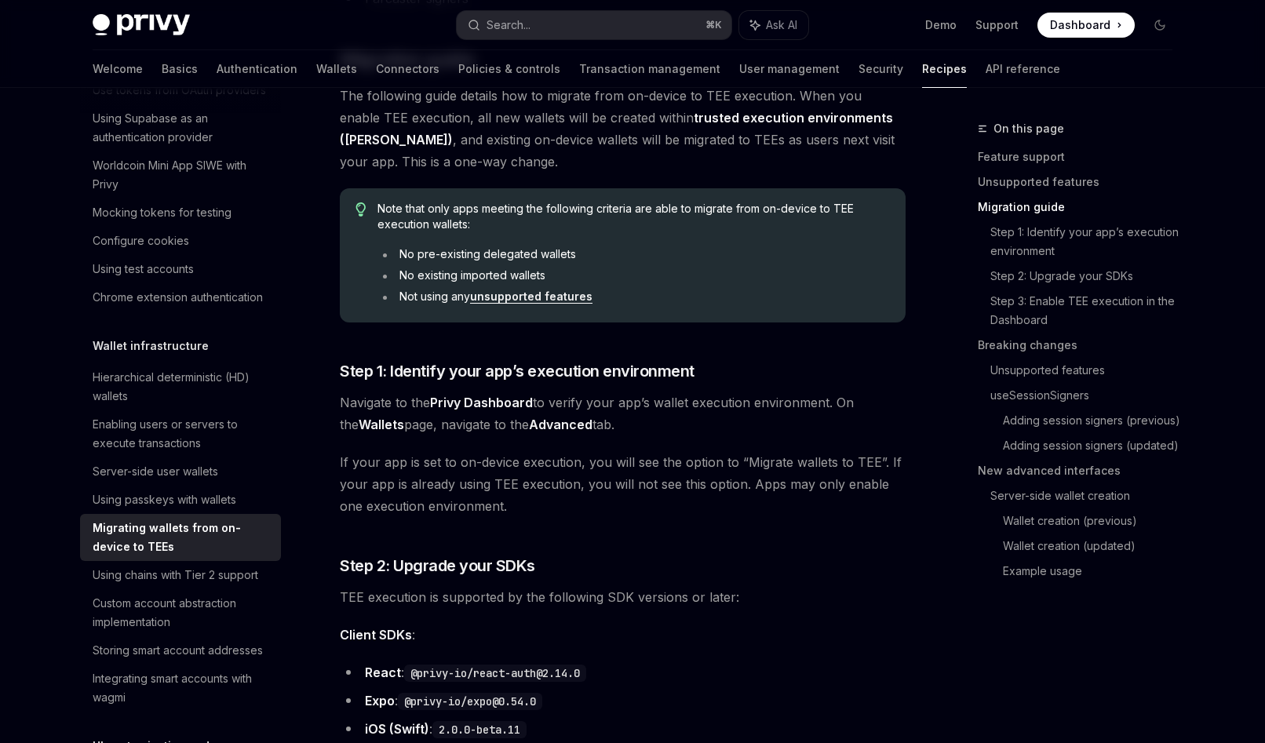
click at [803, 239] on div "Note that only apps meeting the following criteria are able to migrate from on-…" at bounding box center [633, 255] width 512 height 109
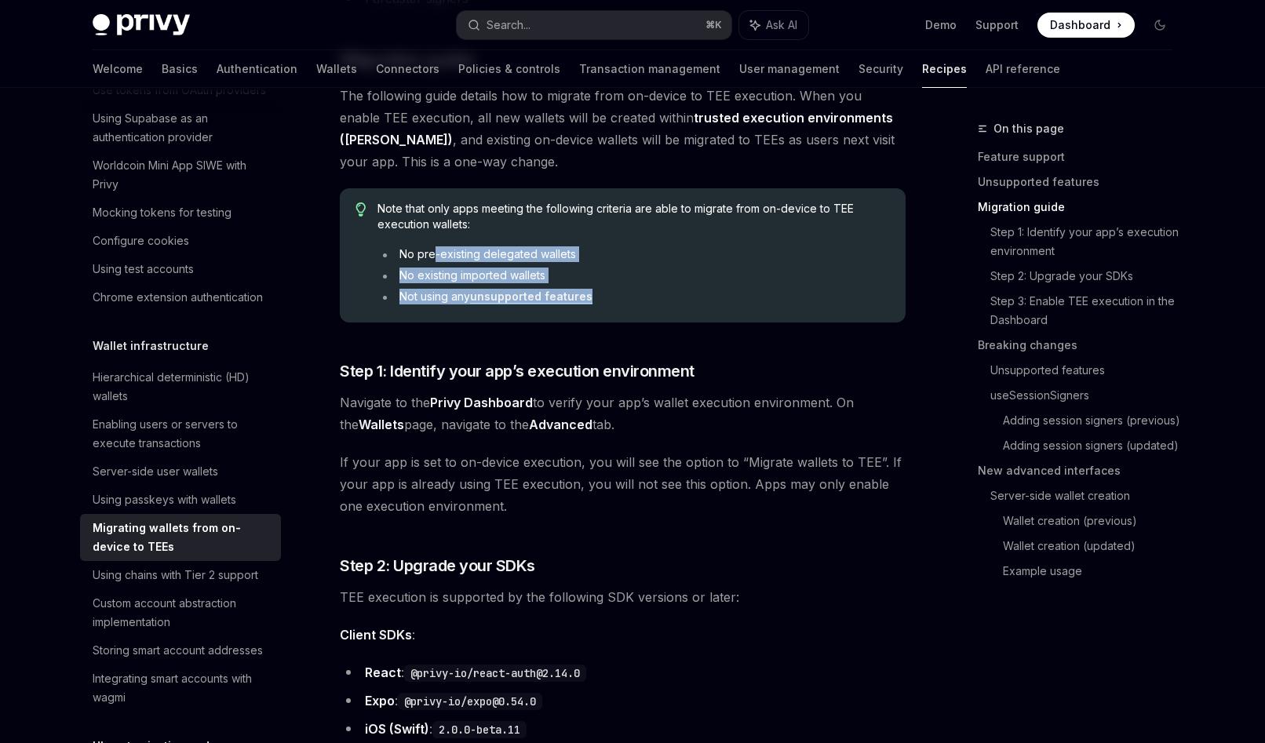
drag, startPoint x: 678, startPoint y: 320, endPoint x: 366, endPoint y: 229, distance: 324.5
click at [383, 231] on div "Note that only apps meeting the following criteria are able to migrate from on-…" at bounding box center [623, 255] width 566 height 134
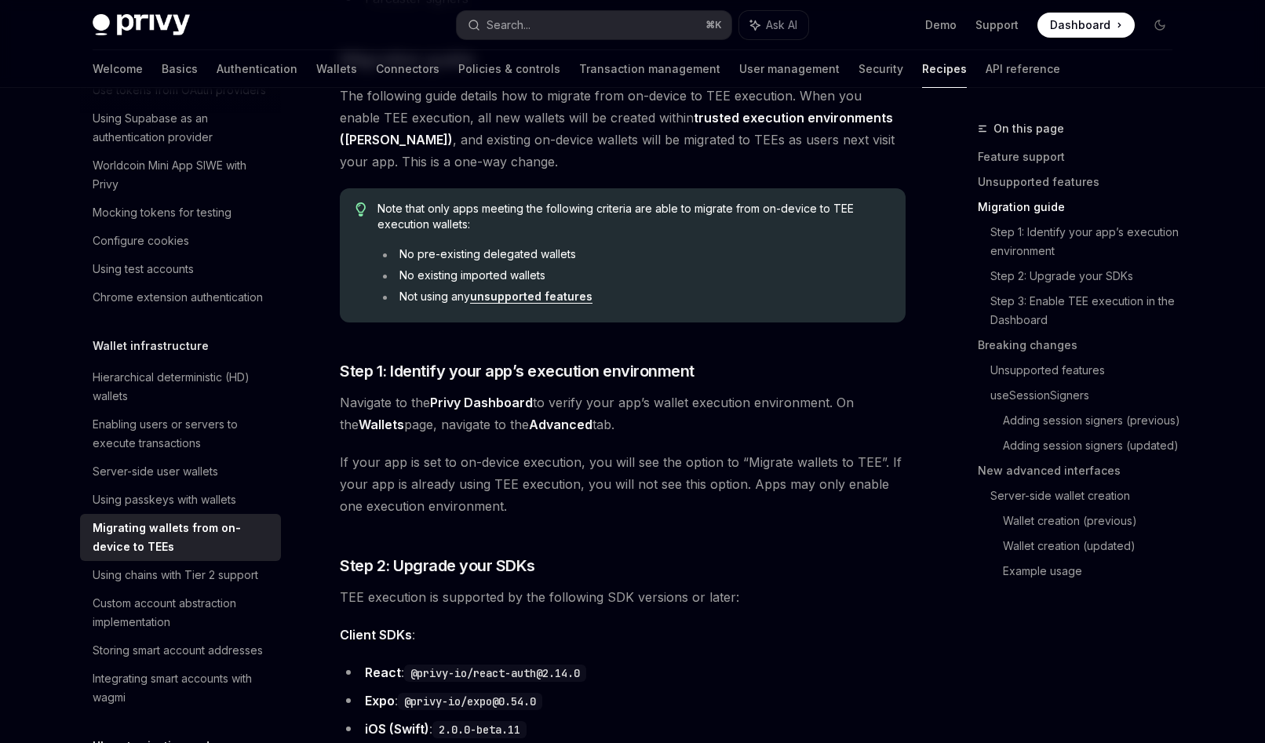
click at [366, 229] on div at bounding box center [361, 256] width 12 height 108
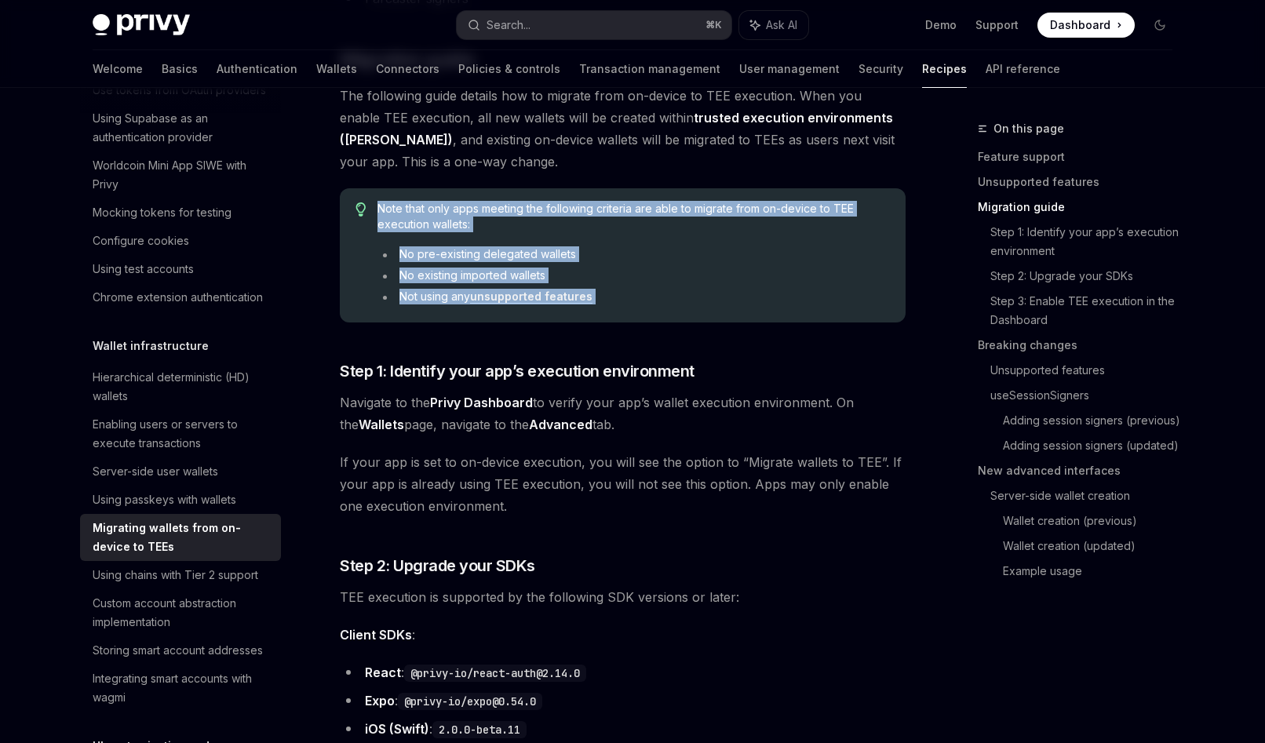
drag, startPoint x: 366, startPoint y: 229, endPoint x: 708, endPoint y: 299, distance: 348.4
click at [708, 304] on div "Note that only apps meeting the following criteria are able to migrate from on-…" at bounding box center [623, 255] width 566 height 134
click at [708, 299] on li "Not using any unsupported features" at bounding box center [633, 297] width 512 height 16
drag, startPoint x: 708, startPoint y: 299, endPoint x: 317, endPoint y: 239, distance: 395.3
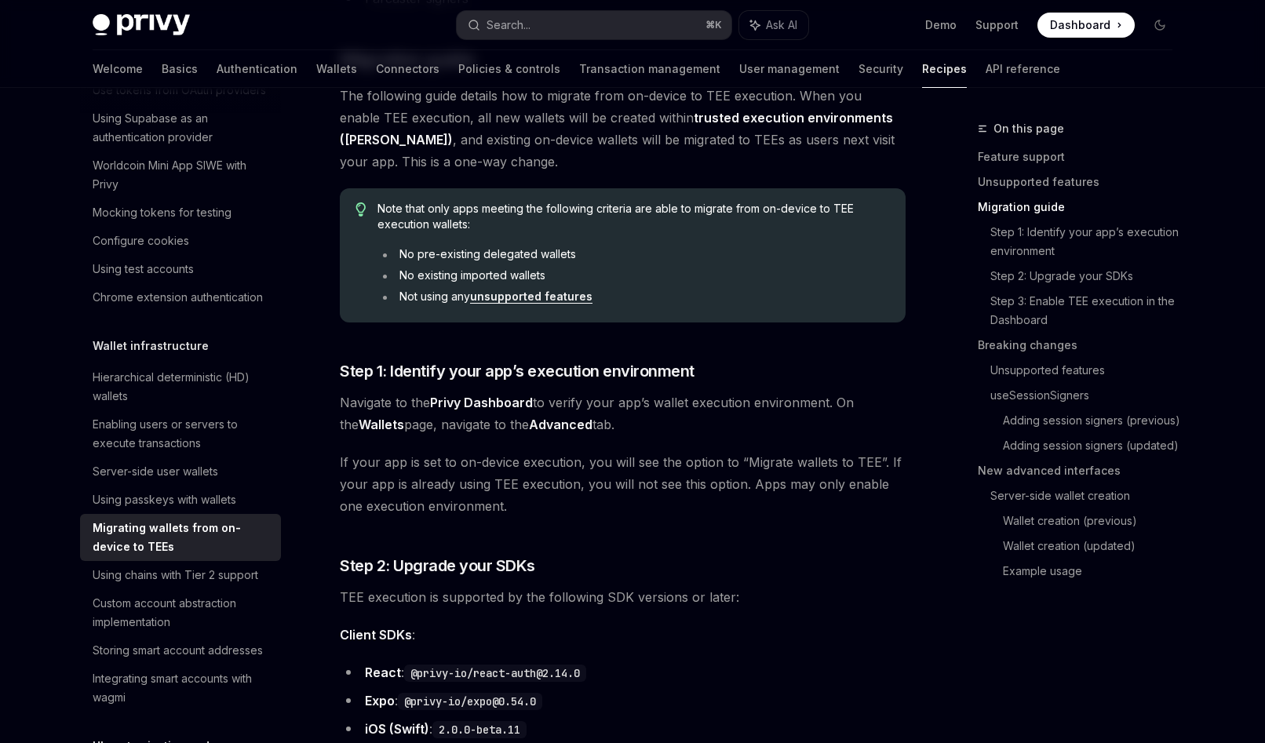
drag, startPoint x: 551, startPoint y: 260, endPoint x: 412, endPoint y: 250, distance: 139.2
click at [459, 254] on li "No pre-existing delegated wallets" at bounding box center [633, 254] width 512 height 16
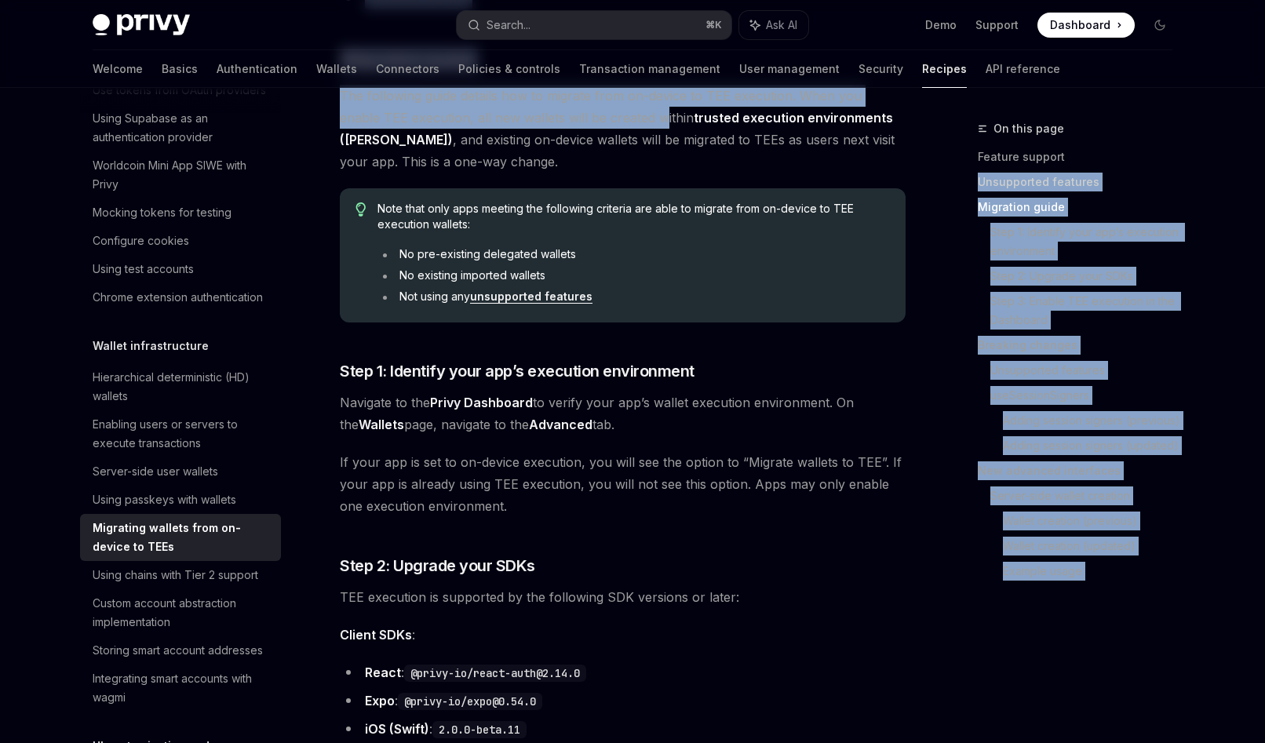
drag, startPoint x: 618, startPoint y: 114, endPoint x: 1175, endPoint y: 173, distance: 559.4
click at [1120, 166] on link "Feature support" at bounding box center [1081, 156] width 207 height 25
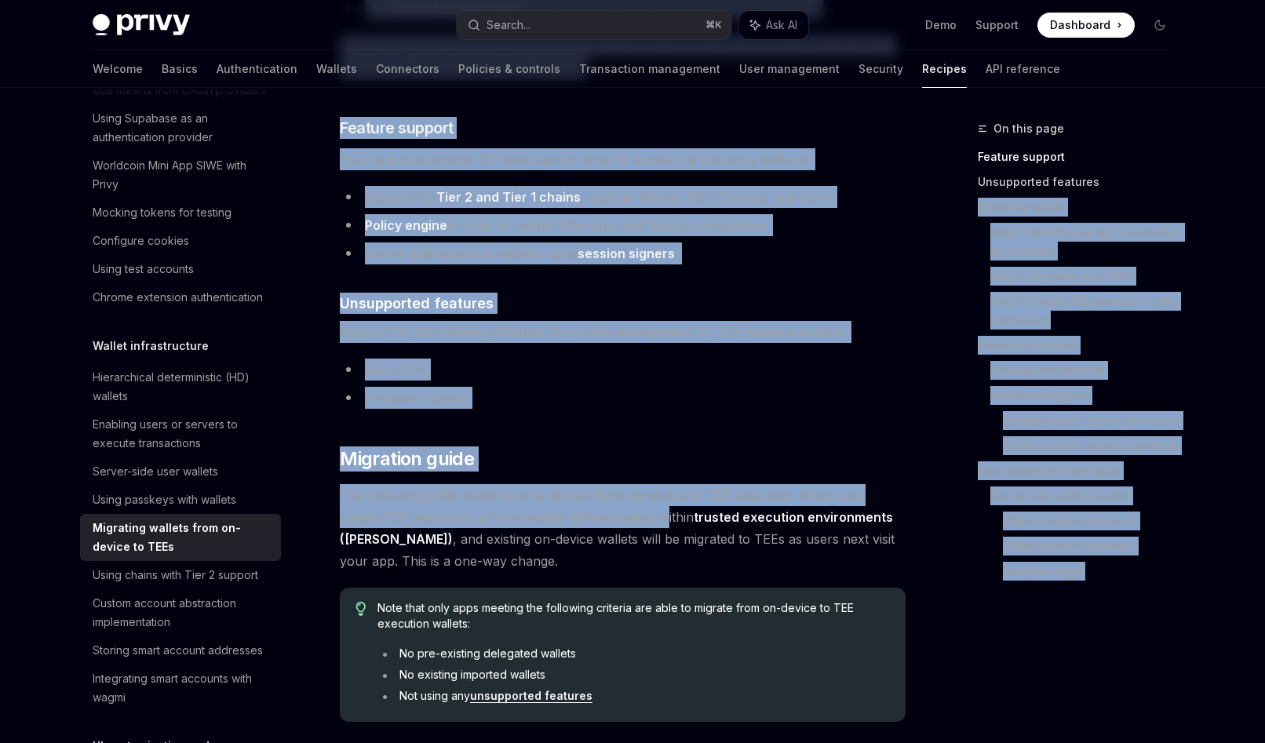
click at [1070, 177] on link "Unsupported features" at bounding box center [1081, 181] width 207 height 25
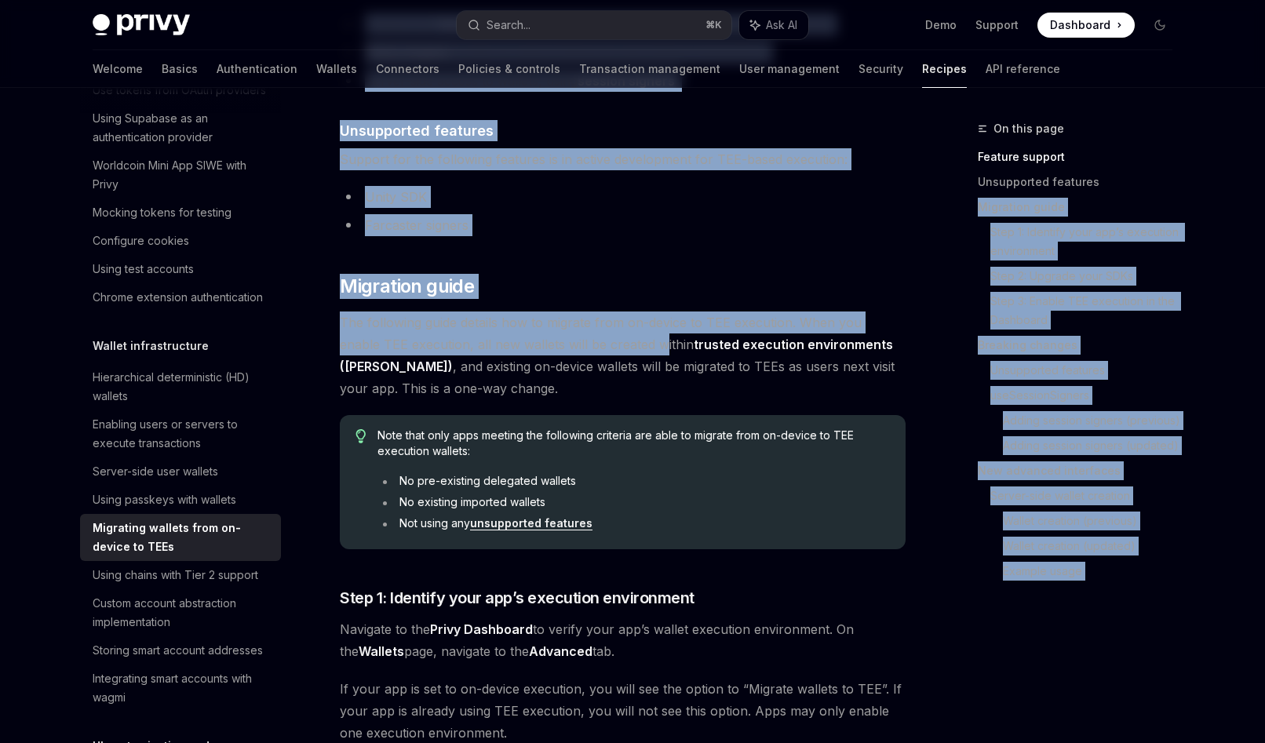
scroll to position [593, 0]
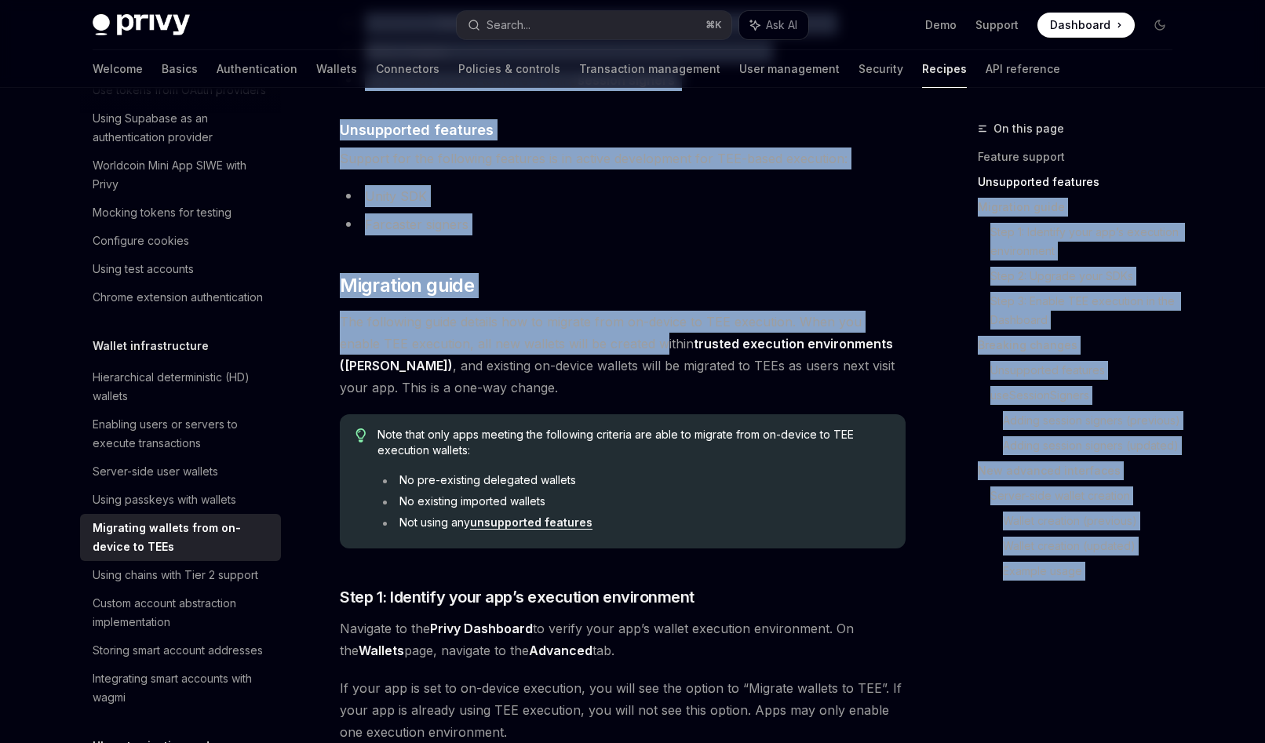
click at [564, 215] on li "Farcaster signers" at bounding box center [623, 224] width 566 height 22
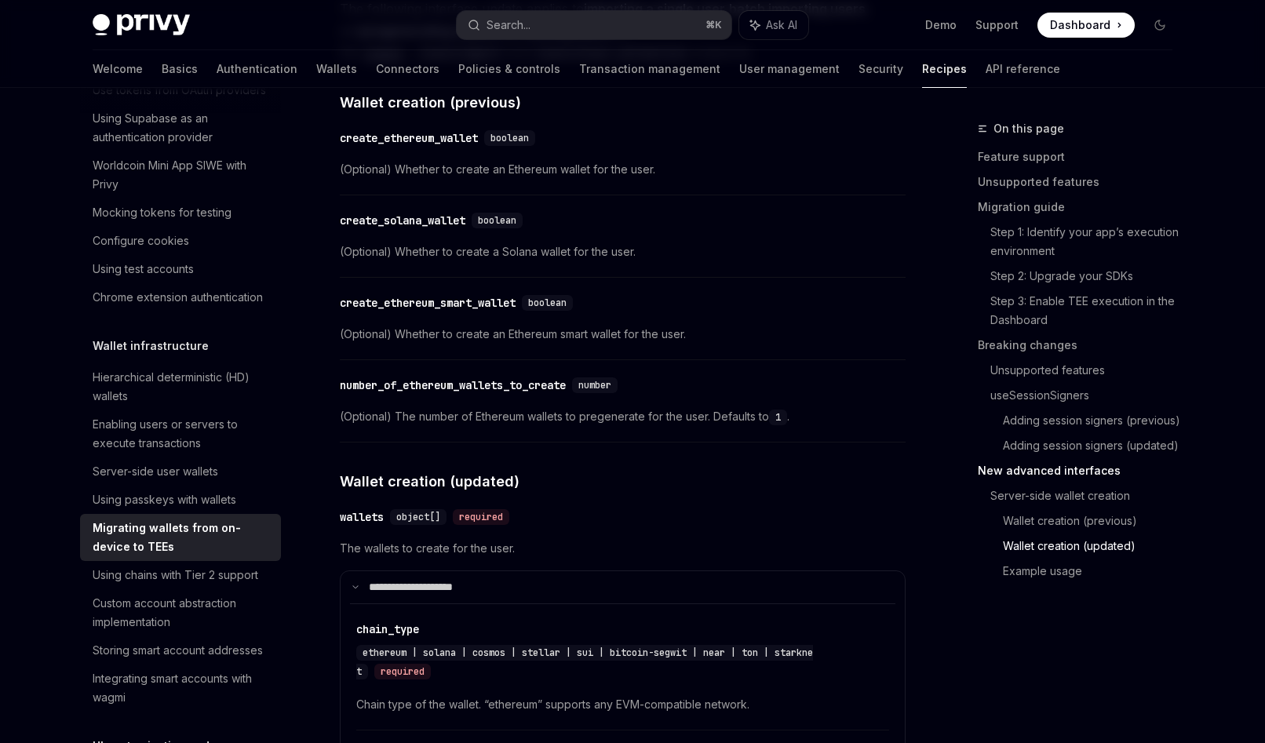
scroll to position [5368, 0]
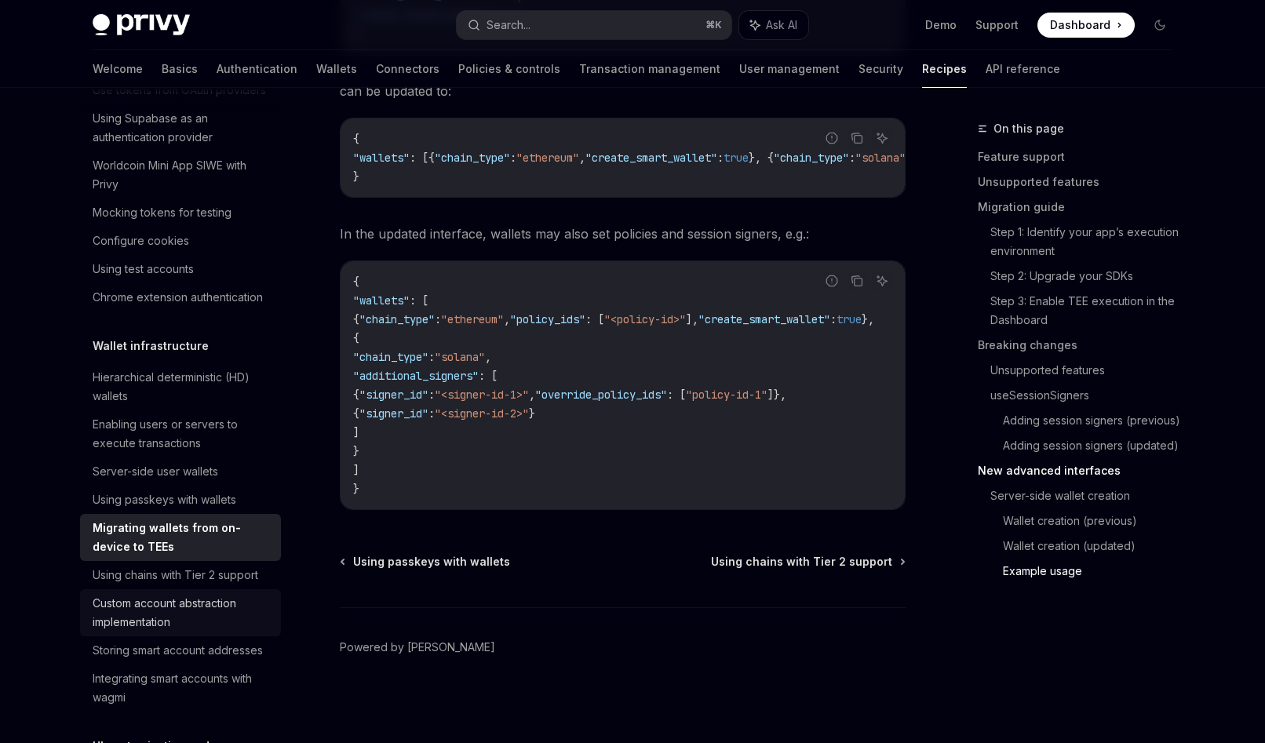
click at [146, 591] on link "Custom account abstraction implementation" at bounding box center [180, 612] width 201 height 47
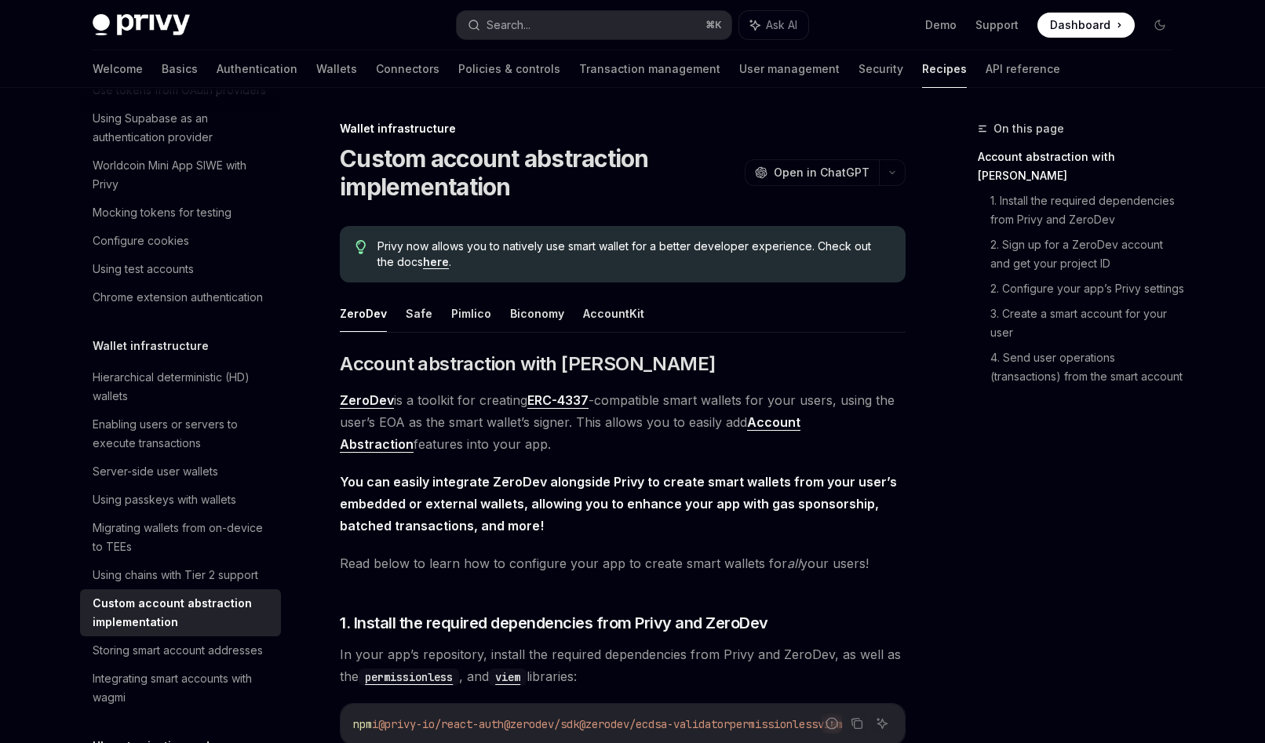
click at [552, 392] on link "ERC-4337" at bounding box center [557, 400] width 61 height 16
click at [142, 272] on div "Using test accounts" at bounding box center [143, 269] width 101 height 19
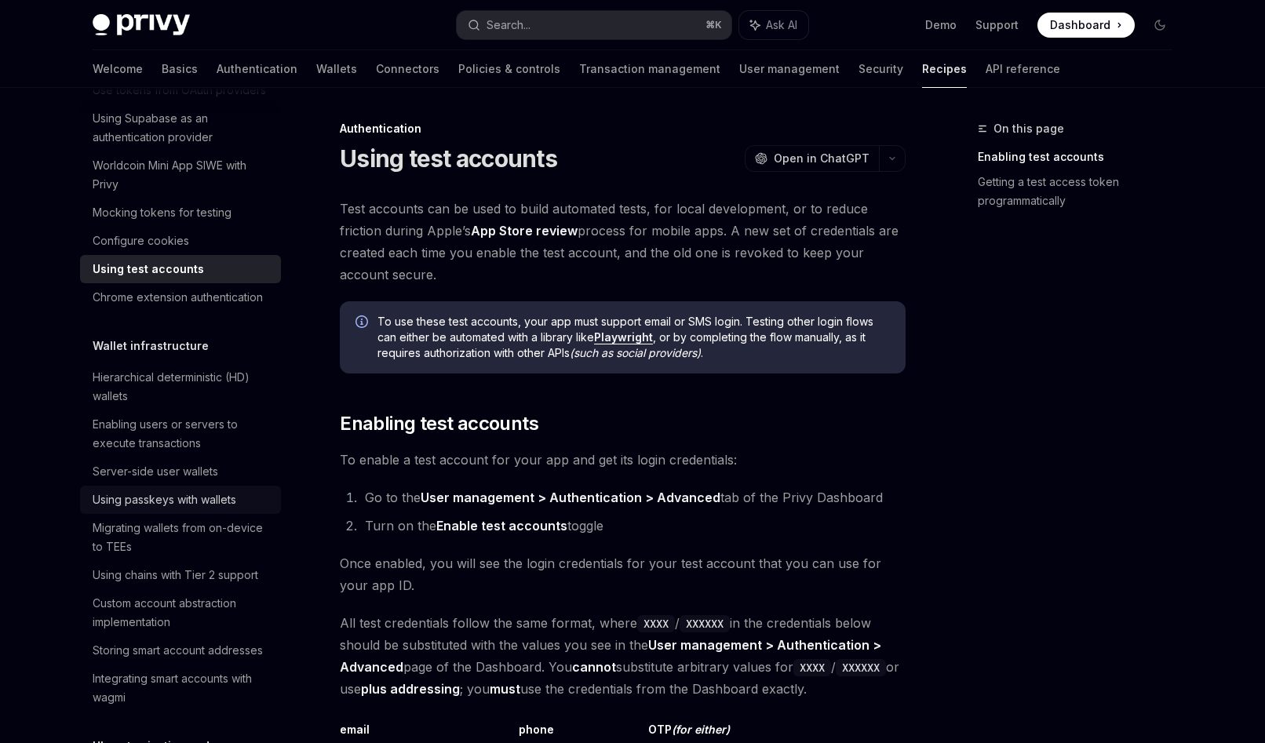
click at [146, 504] on div "Using passkeys with wallets" at bounding box center [165, 499] width 144 height 19
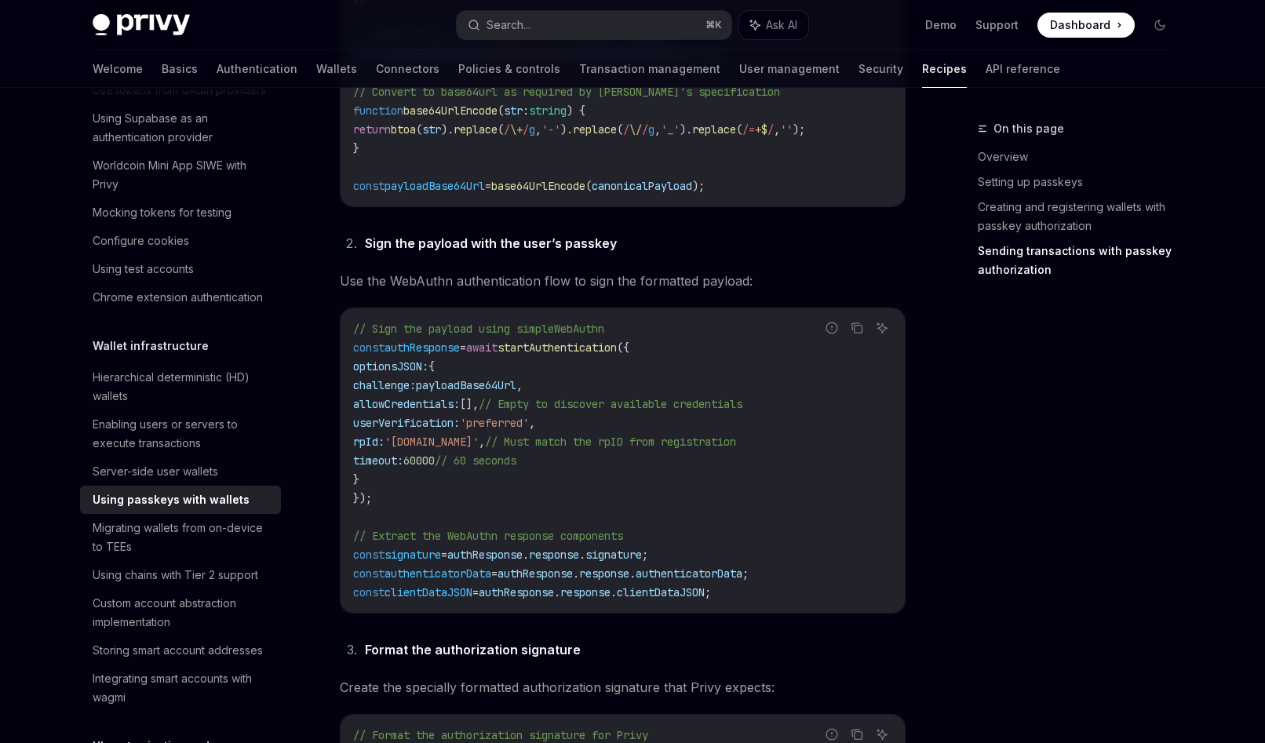
scroll to position [2216, 0]
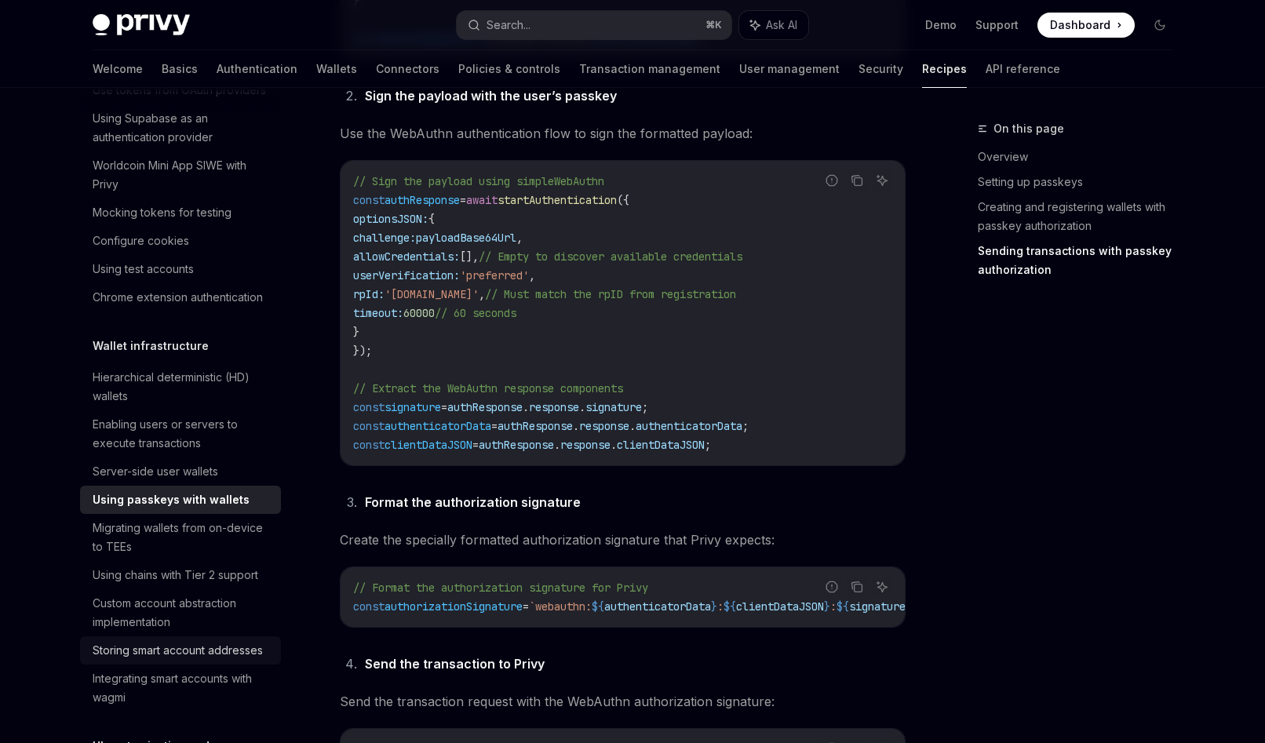
click at [176, 647] on div "Storing smart account addresses" at bounding box center [178, 650] width 170 height 19
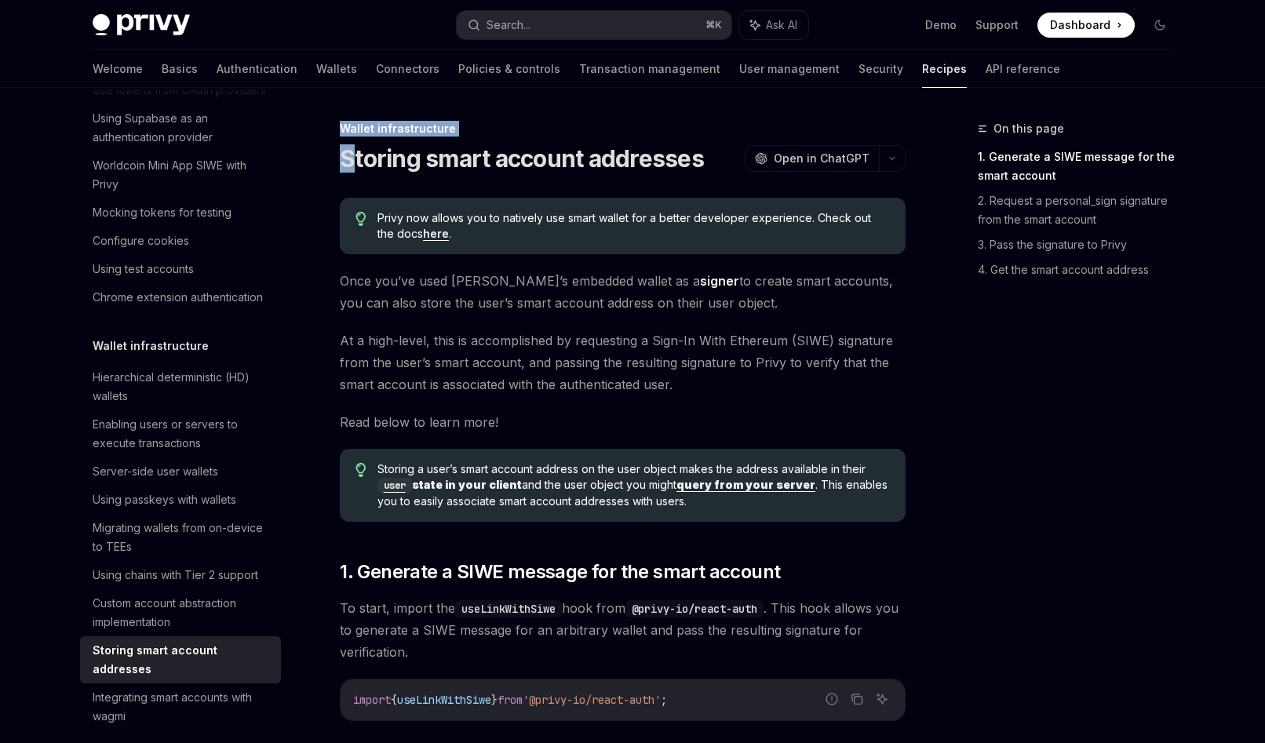
drag, startPoint x: 348, startPoint y: 157, endPoint x: 1036, endPoint y: 588, distance: 811.2
click at [1036, 588] on div "On this page 1. Generate a SIWE message for the smart account 2. Request a pers…" at bounding box center [1065, 431] width 239 height 624
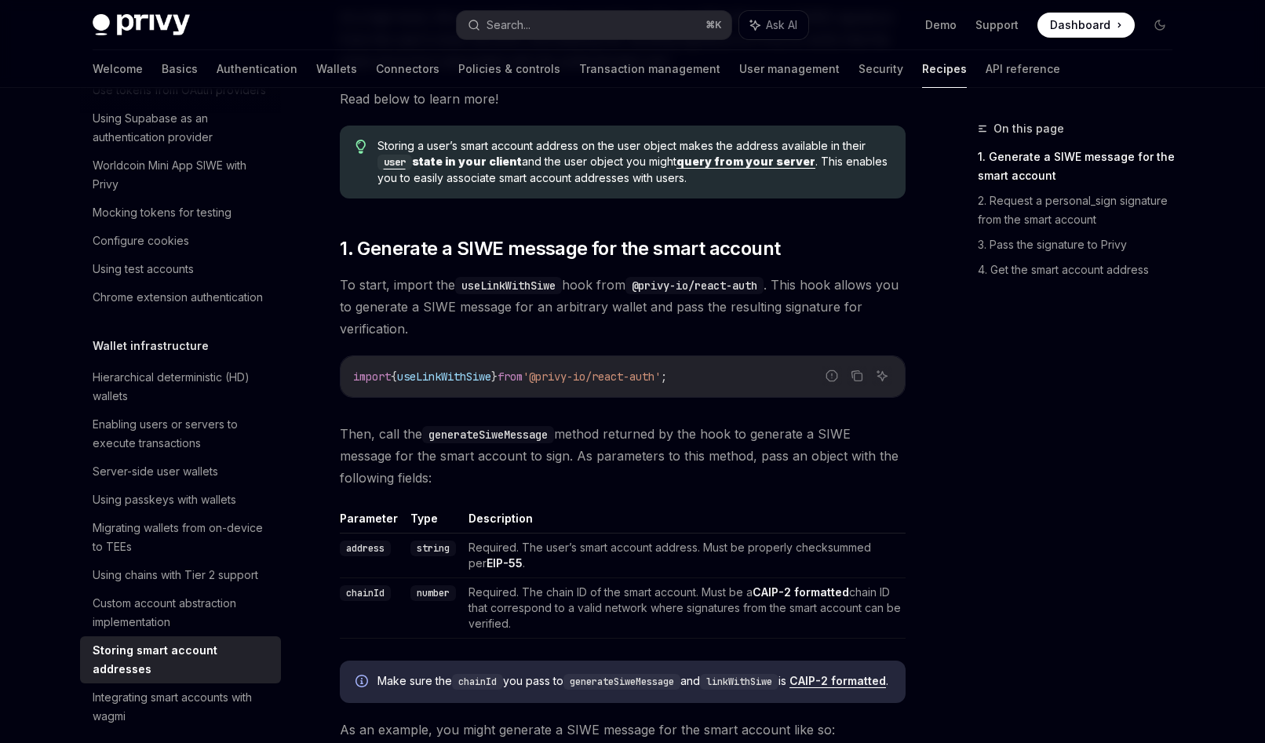
scroll to position [319, 0]
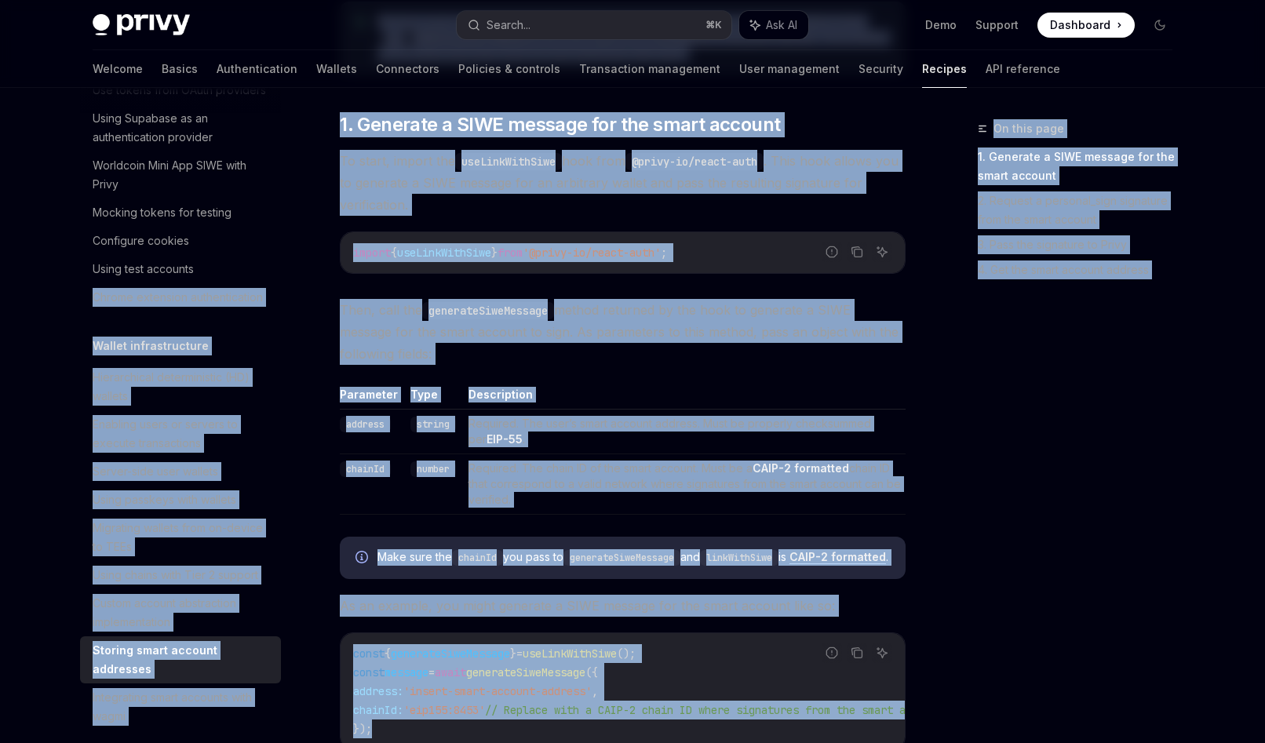
drag, startPoint x: 633, startPoint y: 456, endPoint x: 903, endPoint y: 750, distance: 399.3
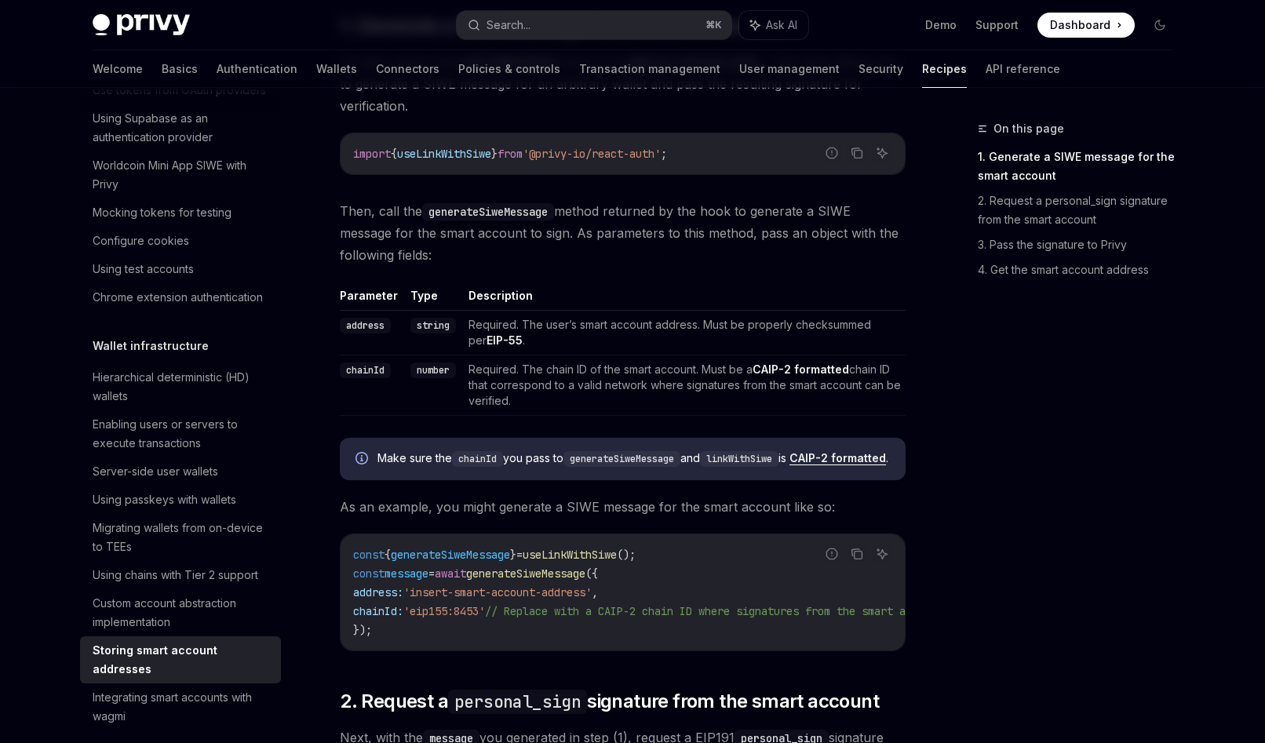
click at [1019, 398] on div "On this page 1. Generate a SIWE message for the smart account 2. Request a pers…" at bounding box center [1065, 431] width 239 height 624
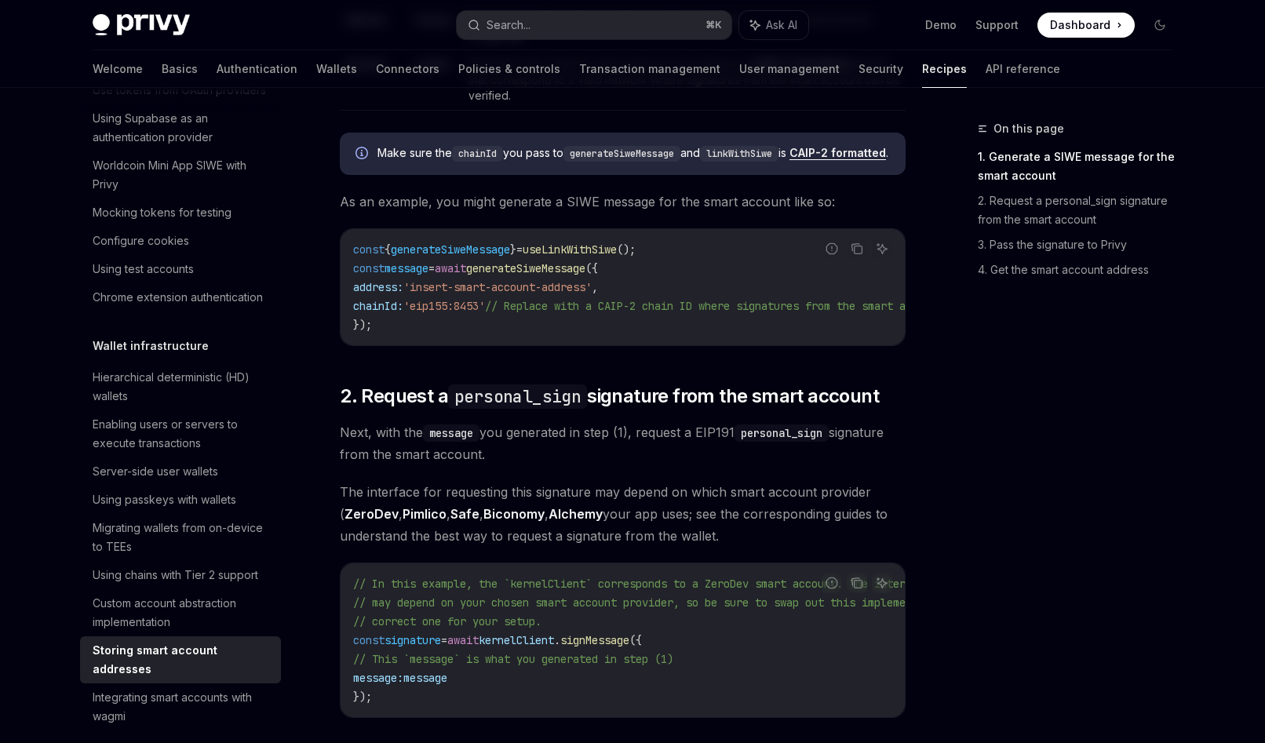
scroll to position [859, 0]
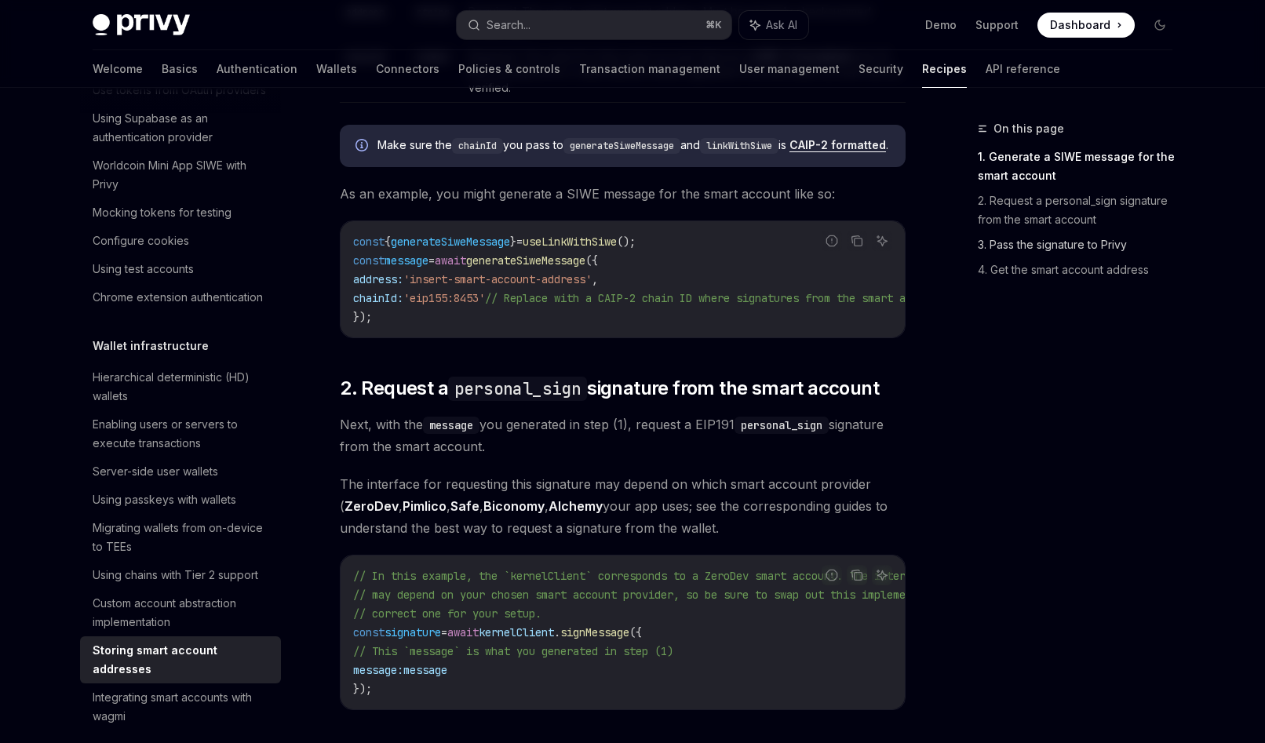
click at [1019, 238] on link "3. Pass the signature to Privy" at bounding box center [1081, 244] width 207 height 25
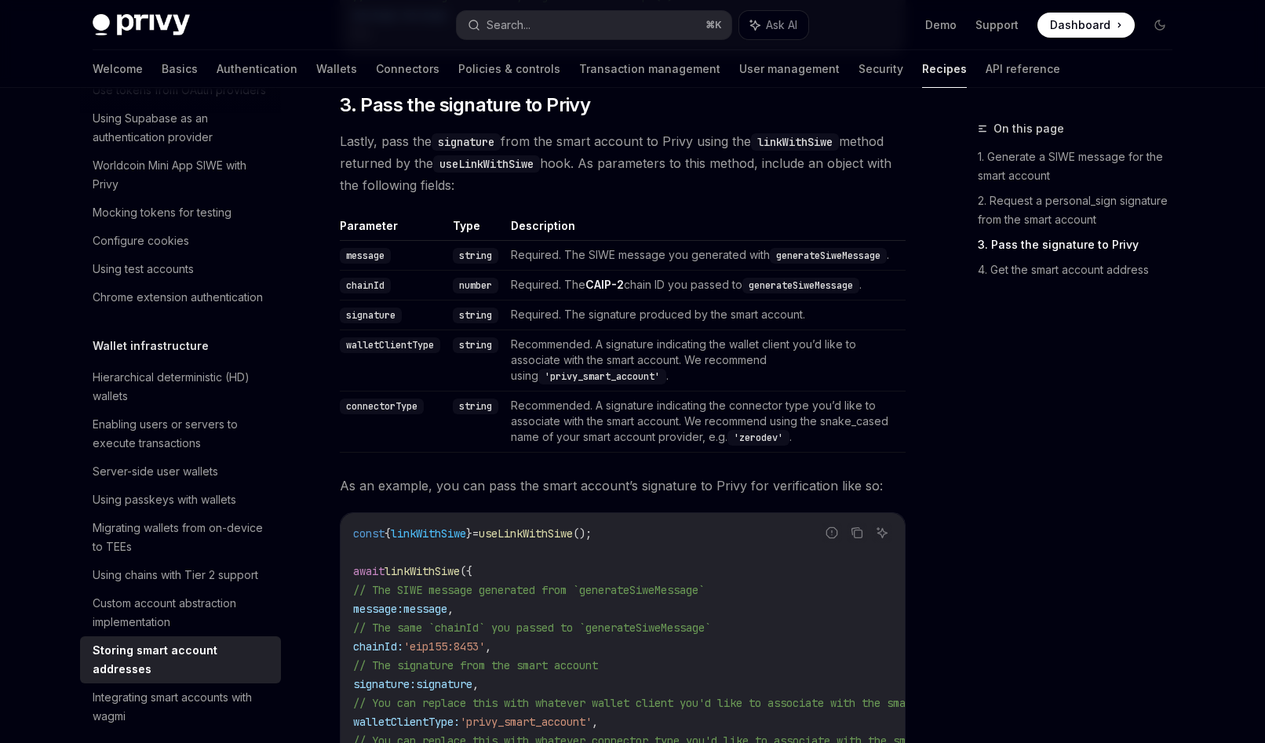
scroll to position [2312, 0]
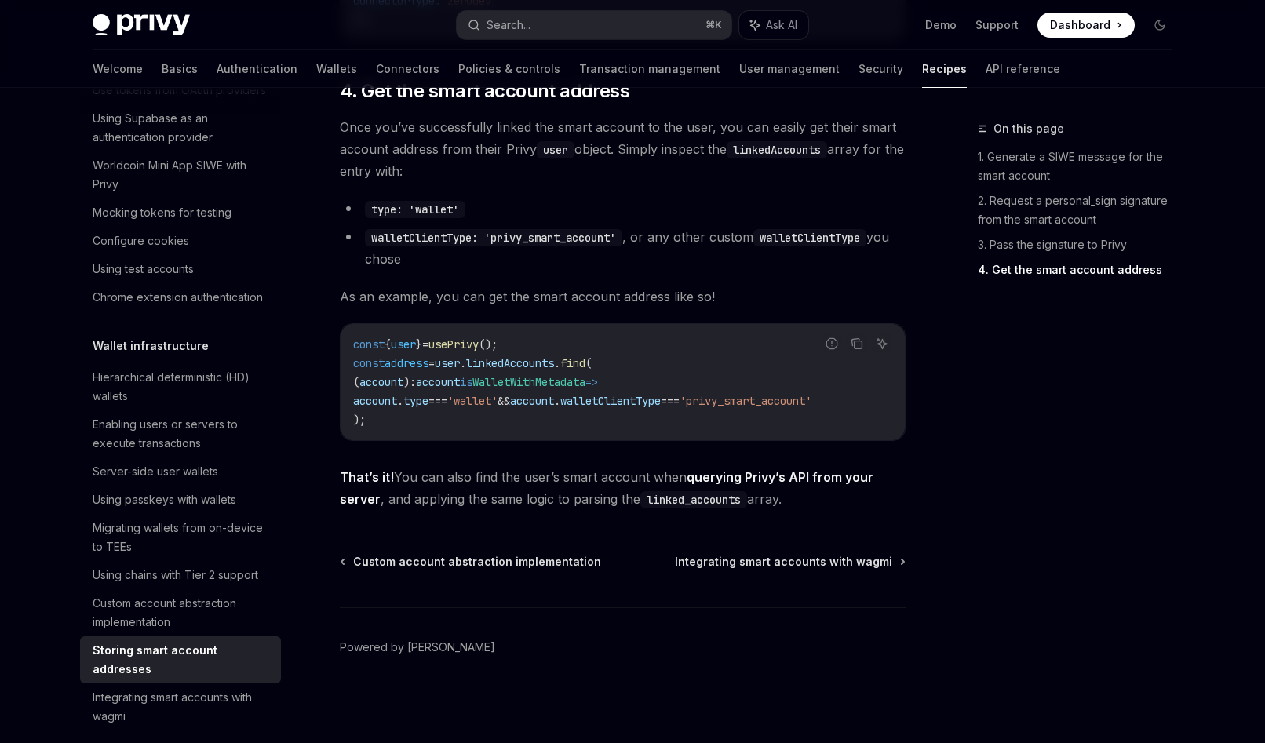
click at [807, 475] on link "querying Privy’s API from your server" at bounding box center [607, 488] width 534 height 38
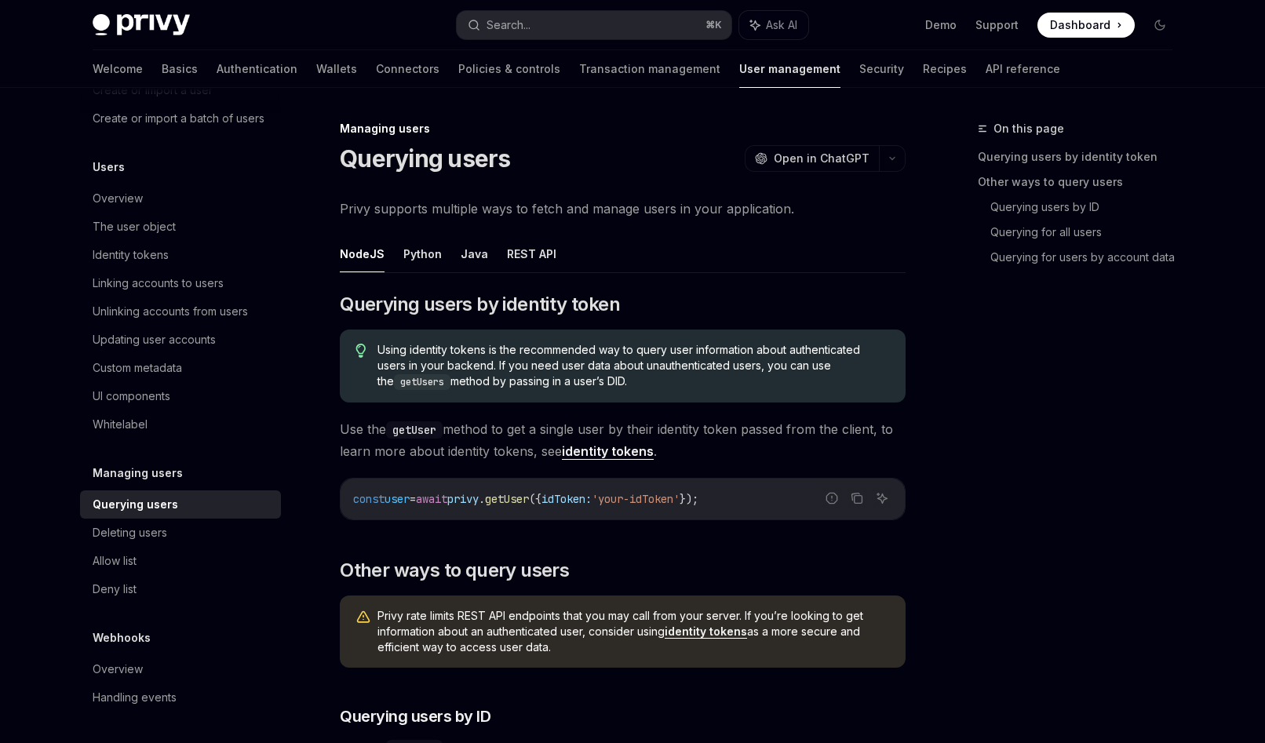
scroll to position [145, 0]
click at [1132, 352] on div "On this page Querying users by identity token Other ways to query users Queryin…" at bounding box center [1065, 431] width 239 height 624
click at [859, 61] on link "Security" at bounding box center [881, 69] width 45 height 38
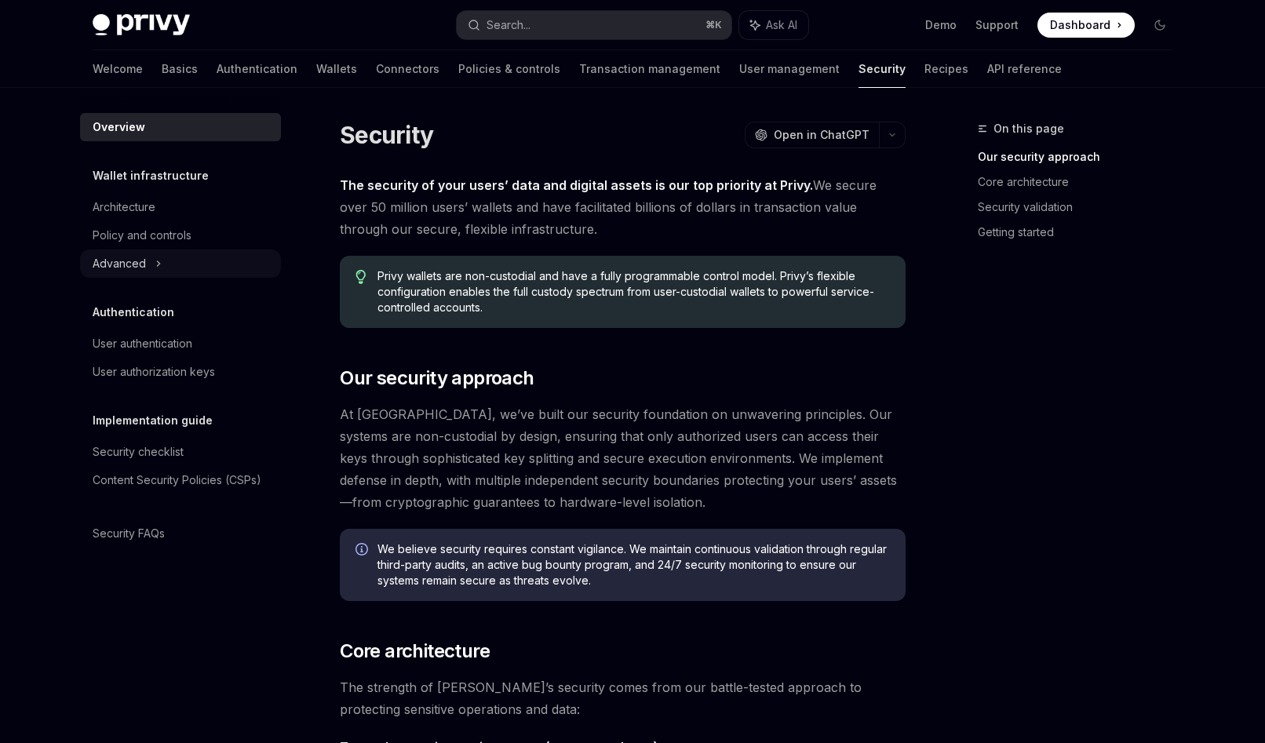
click at [144, 260] on div "Advanced" at bounding box center [119, 263] width 53 height 19
type textarea "*"
